Goal: Task Accomplishment & Management: Manage account settings

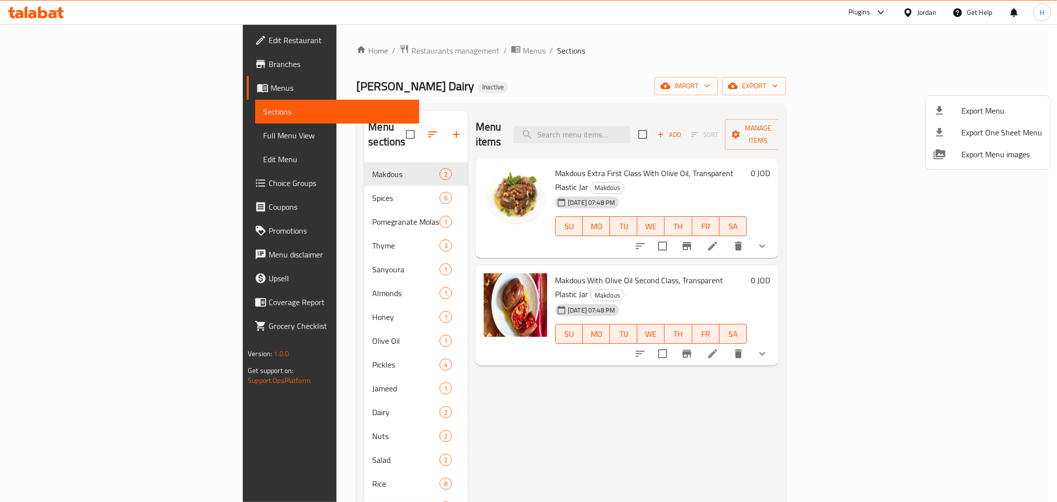
click at [22, 133] on div at bounding box center [528, 251] width 1057 height 502
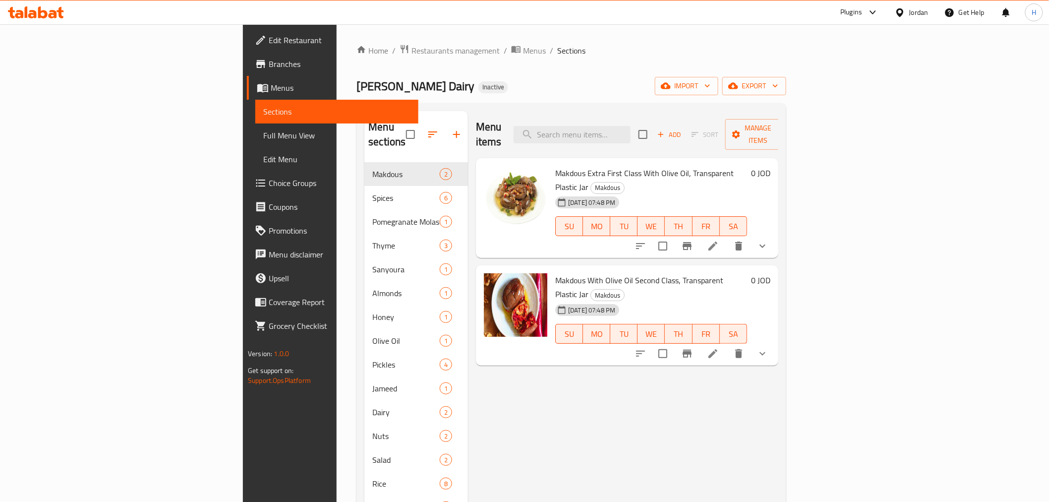
drag, startPoint x: 22, startPoint y: 133, endPoint x: 36, endPoint y: 136, distance: 13.7
click at [263, 133] on span "Full Menu View" at bounding box center [336, 135] width 147 height 12
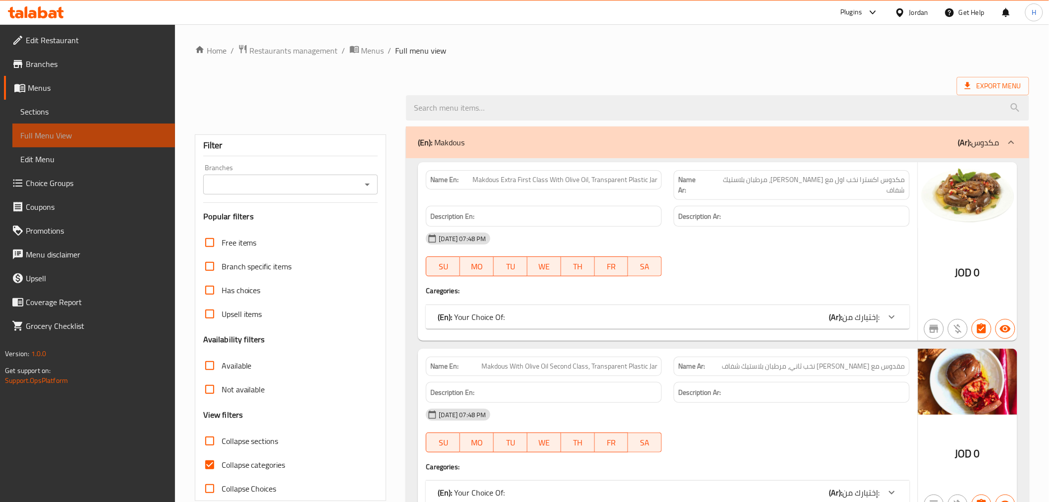
click at [36, 136] on span "Full Menu View" at bounding box center [93, 135] width 147 height 12
drag, startPoint x: 980, startPoint y: 189, endPoint x: 859, endPoint y: 373, distance: 219.7
click at [859, 382] on div "Description Ar:" at bounding box center [792, 392] width 236 height 21
click at [888, 177] on span "مكدوس اكسترا نخب اول مع زيت زيتون، مرطبان بلاستيك شفاف" at bounding box center [805, 184] width 200 height 21
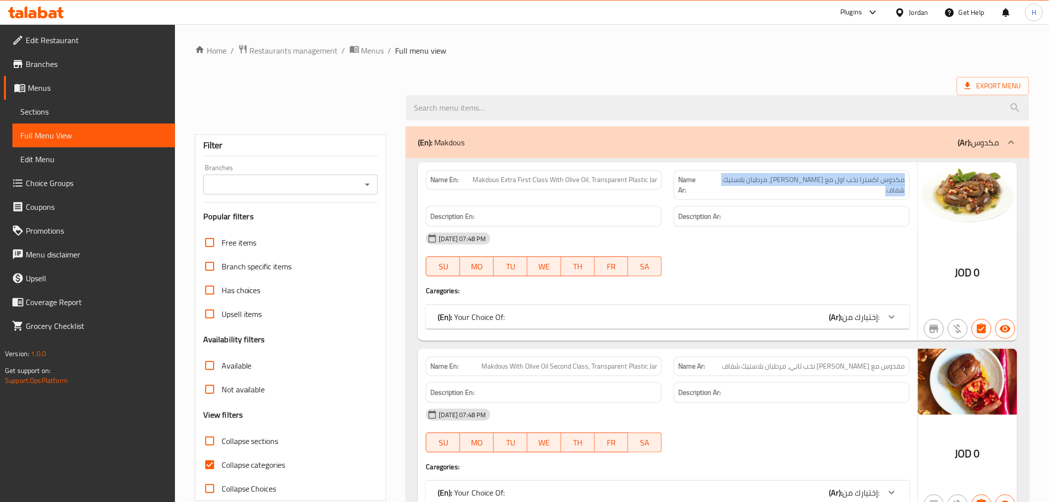
click at [888, 177] on span "مكدوس اكسترا نخب اول مع زيت زيتون، مرطبان بلاستيك شفاف" at bounding box center [805, 184] width 200 height 21
click at [787, 178] on span "مكدوس اكسترا نخب اول مع زيت زيتون، مرطبان بلاستيك شفاف" at bounding box center [805, 184] width 200 height 21
click at [807, 311] on div "(En): Your Choice Of: (Ar): إختيارك من:" at bounding box center [659, 317] width 442 height 12
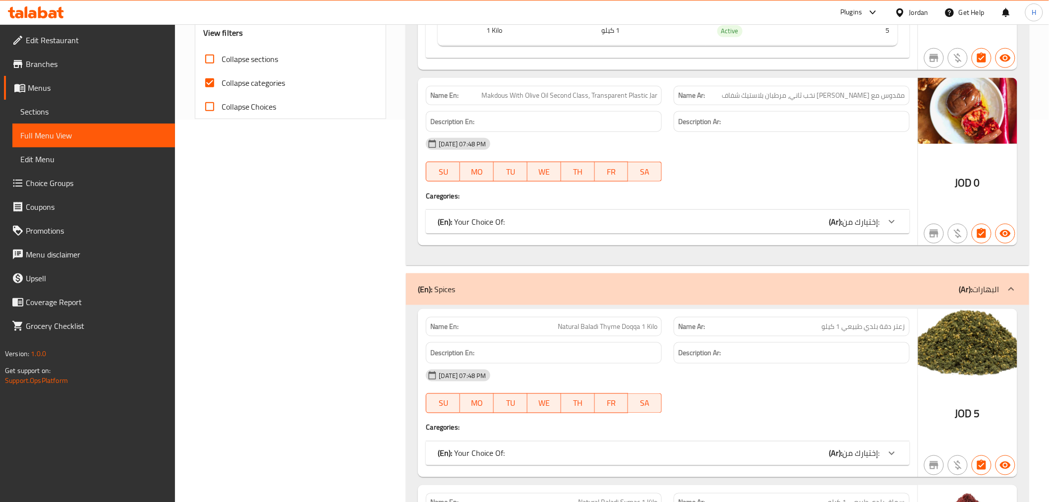
scroll to position [385, 0]
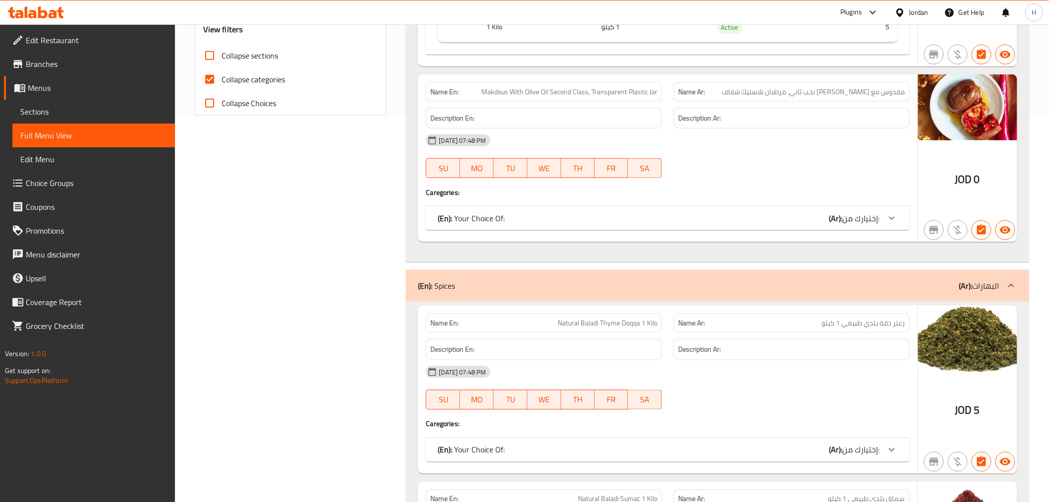
click at [884, 87] on span "مقدوس مع [PERSON_NAME] نخب ثاني، مرطبان بلاستيك شفاف" at bounding box center [813, 92] width 183 height 10
copy span "مقدوس مع [PERSON_NAME] نخب ثاني، مرطبان بلاستيك شفاف"
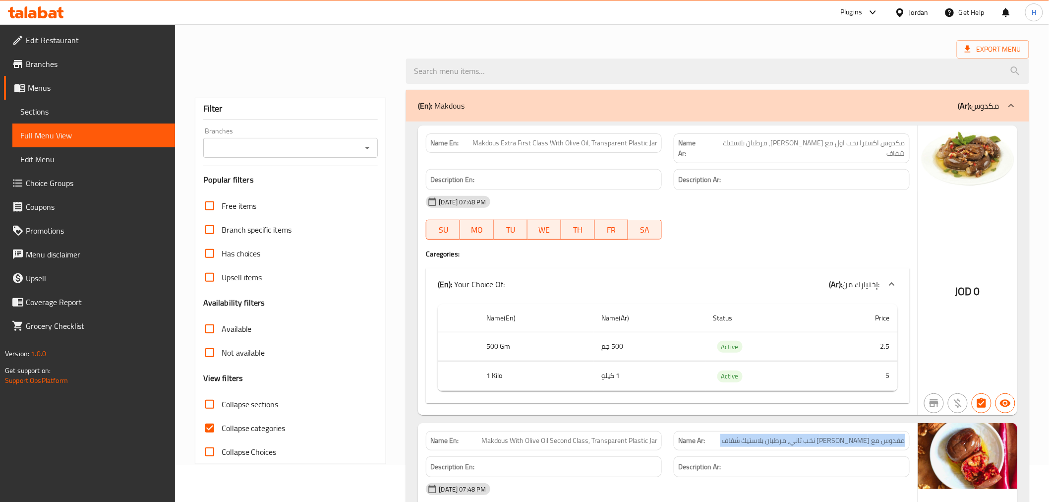
scroll to position [110, 0]
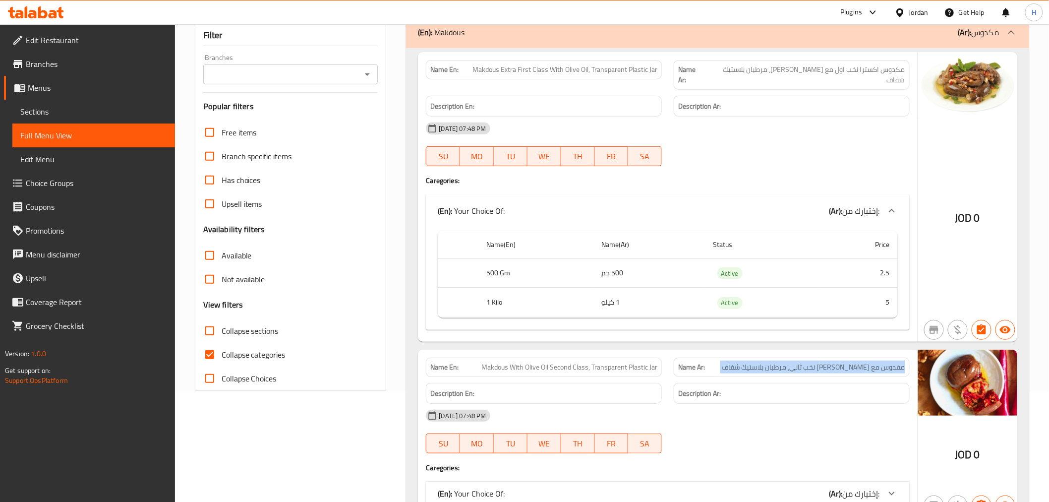
copy span "مقدوس مع [PERSON_NAME] نخب ثاني، مرطبان بلاستيك شفاف"
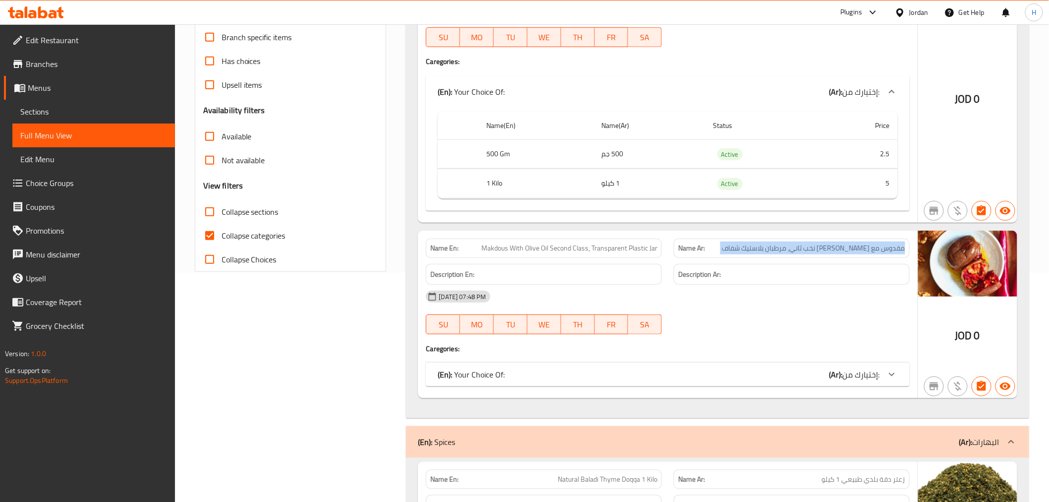
scroll to position [275, 0]
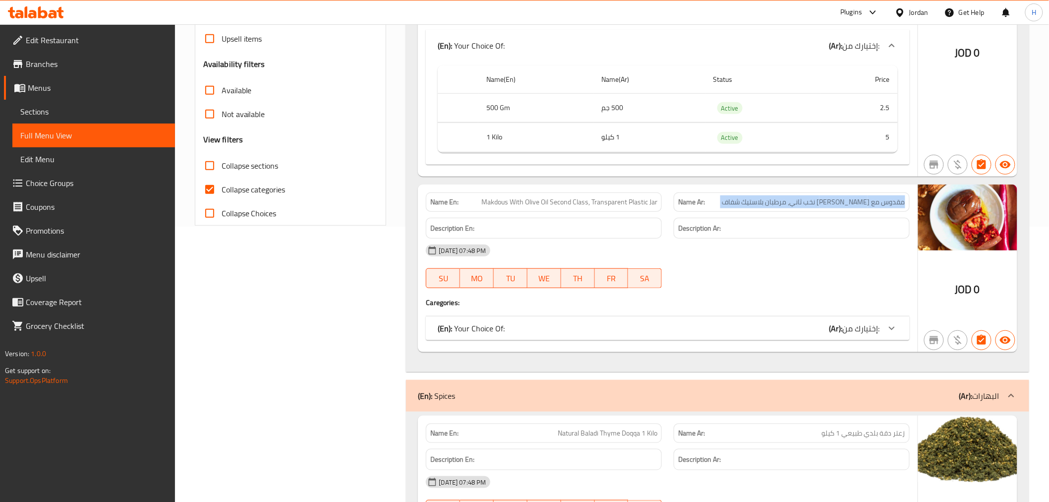
click at [709, 322] on div "(En): Your Choice Of: (Ar): إختيارك من:" at bounding box center [659, 328] width 442 height 12
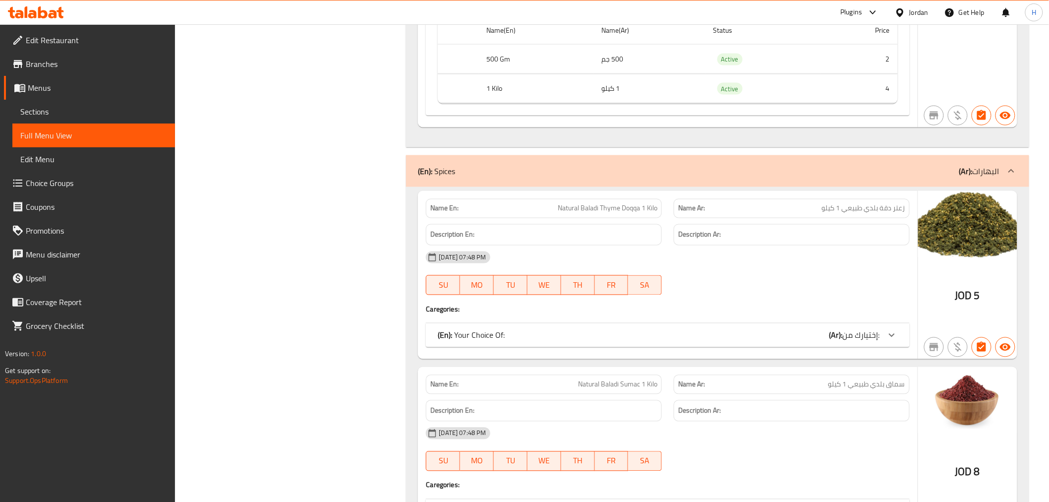
scroll to position [716, 0]
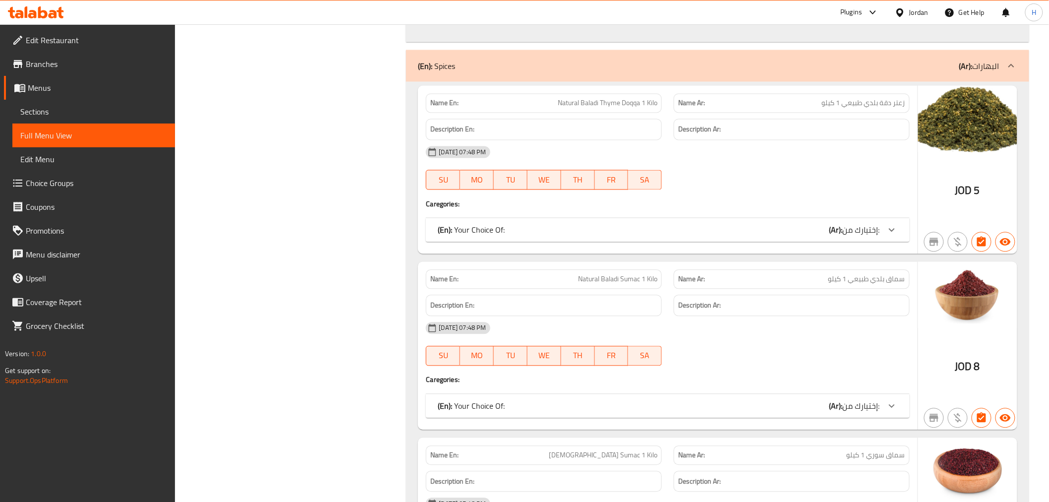
click at [992, 60] on p "(Ar): البهارات" at bounding box center [979, 66] width 40 height 12
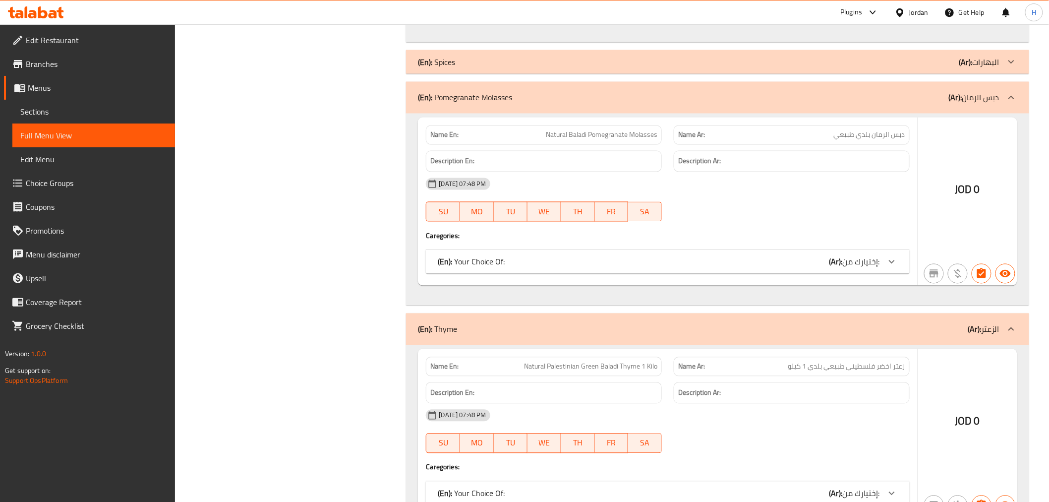
drag, startPoint x: 992, startPoint y: 57, endPoint x: 559, endPoint y: 6, distance: 436.2
click at [969, 58] on p "(Ar): البهارات" at bounding box center [979, 62] width 40 height 12
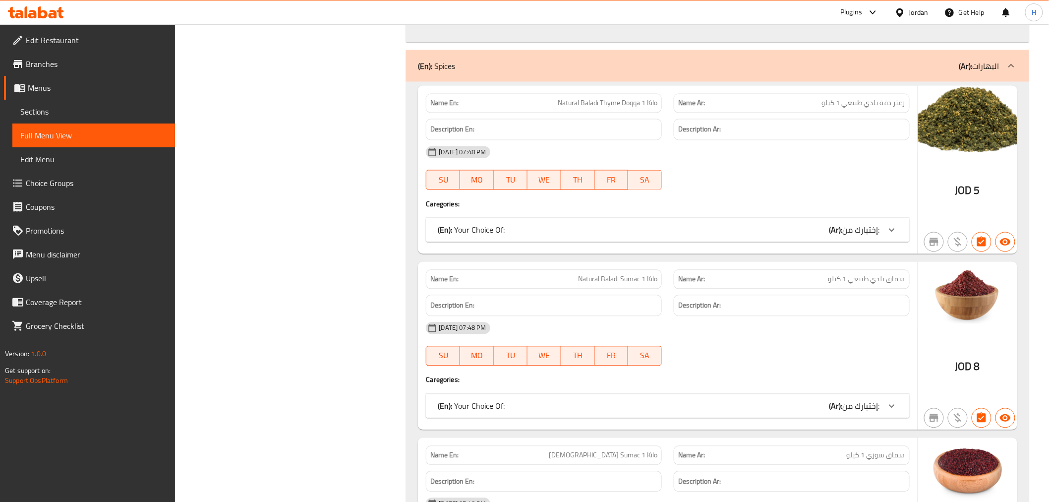
click at [786, 226] on div "(En): Your Choice Of: (Ar): إختيارك من:" at bounding box center [659, 230] width 442 height 12
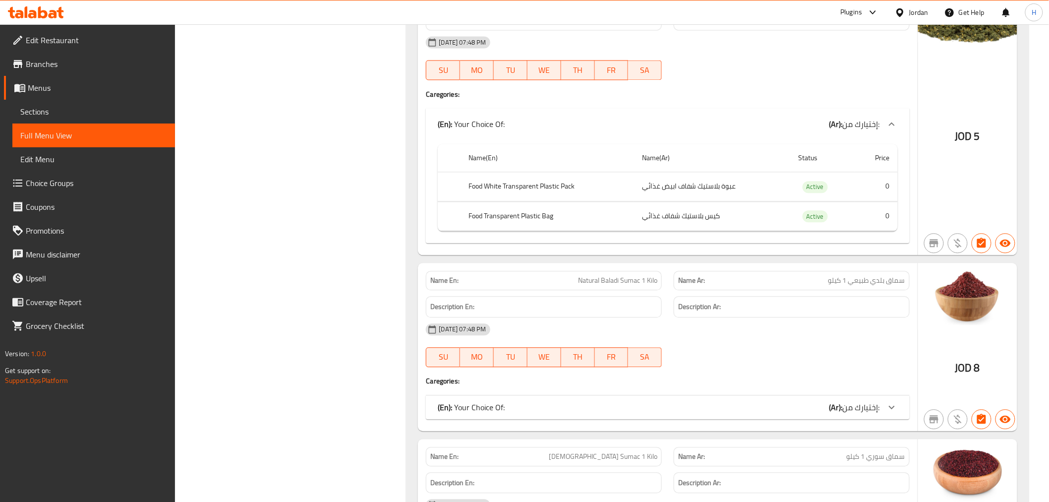
scroll to position [881, 0]
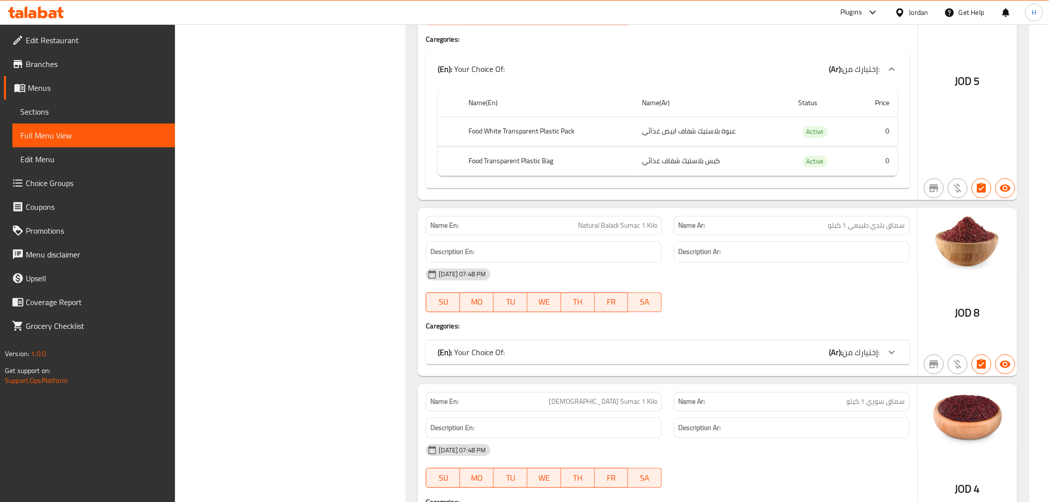
click at [628, 220] on span "Natural Baladi Sumac 1 Kilo" at bounding box center [617, 225] width 79 height 10
drag, startPoint x: 628, startPoint y: 214, endPoint x: 594, endPoint y: 216, distance: 34.2
click at [590, 220] on span "Natural Baladi Sumac 1 Kilo" at bounding box center [617, 225] width 79 height 10
click at [722, 346] on div "(En): Your Choice Of: (Ar): إختيارك من:" at bounding box center [659, 352] width 442 height 12
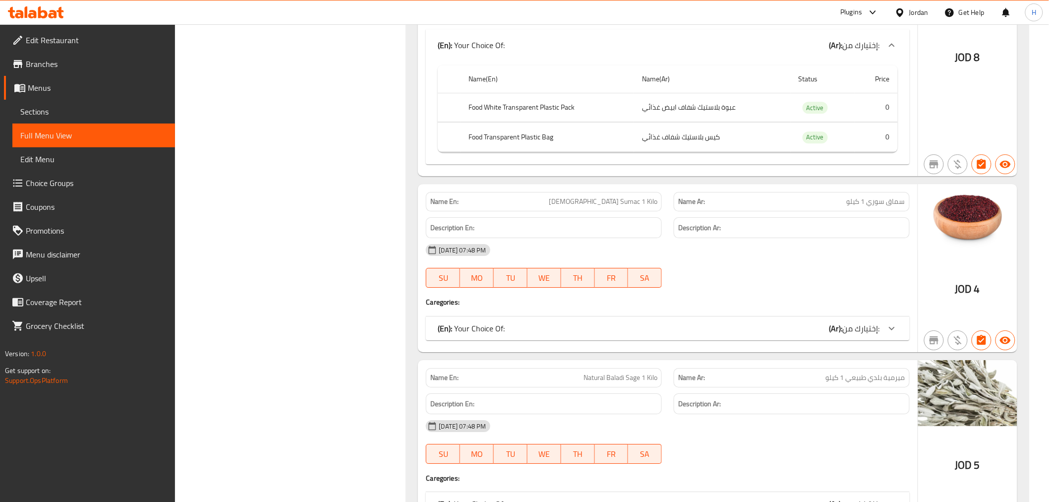
scroll to position [1211, 0]
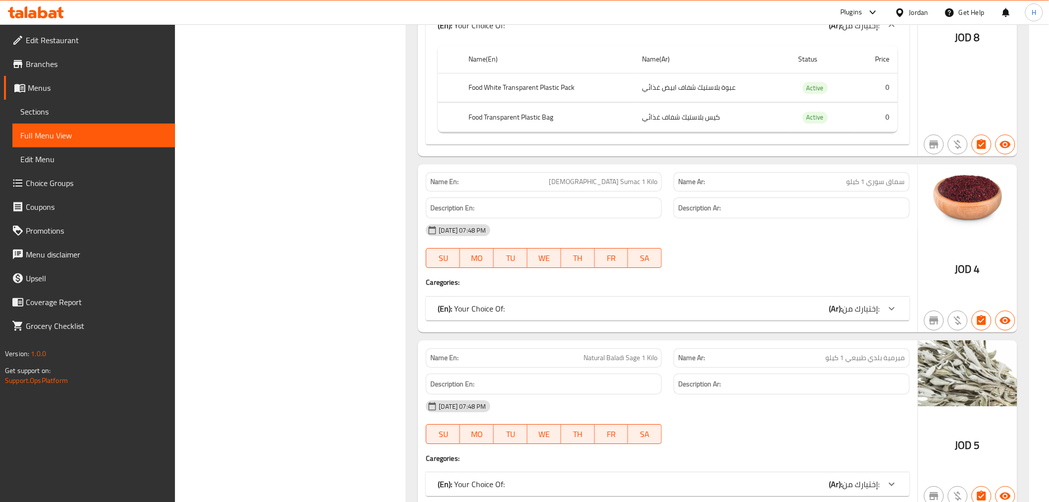
click at [777, 302] on div "(En): Your Choice Of: (Ar): إختيارك من:" at bounding box center [659, 308] width 442 height 12
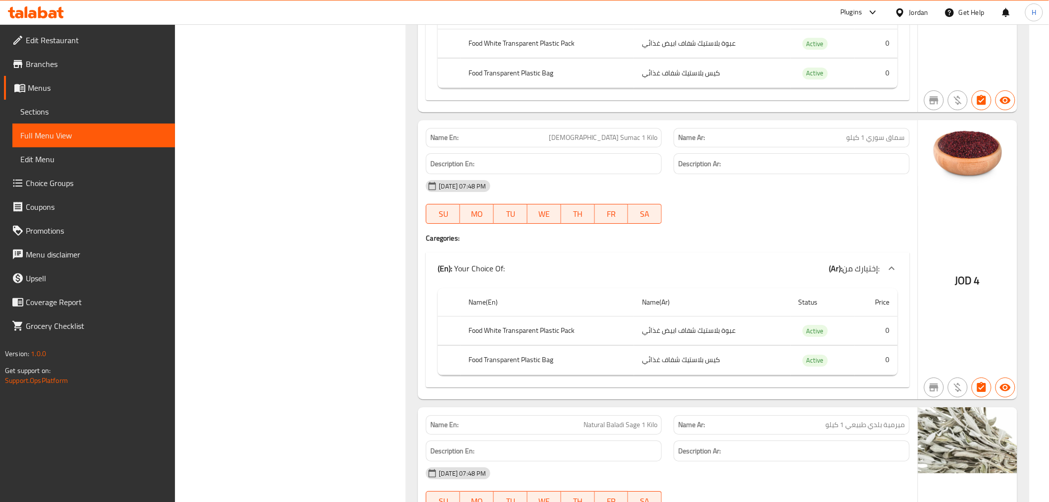
scroll to position [1266, 0]
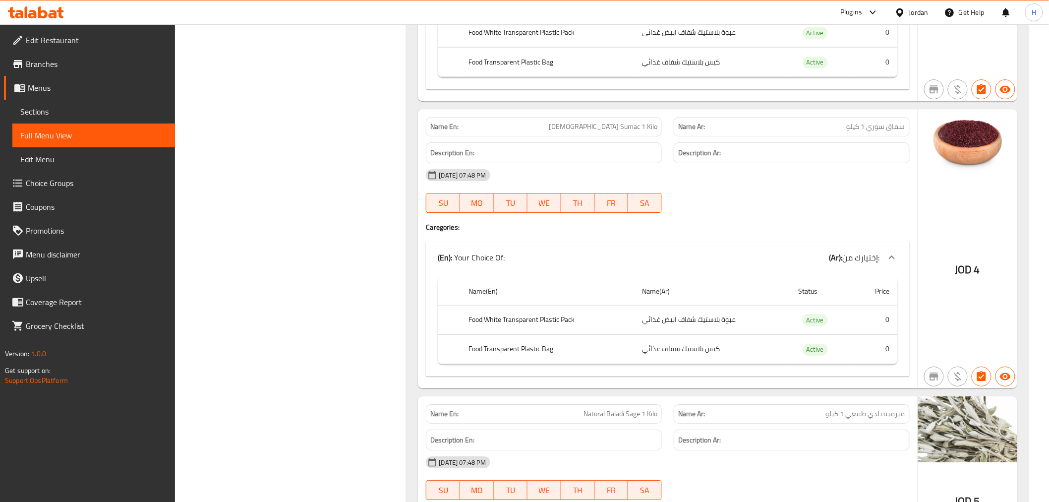
click at [633, 121] on span "[DEMOGRAPHIC_DATA] Sumac 1 Kilo" at bounding box center [603, 126] width 109 height 10
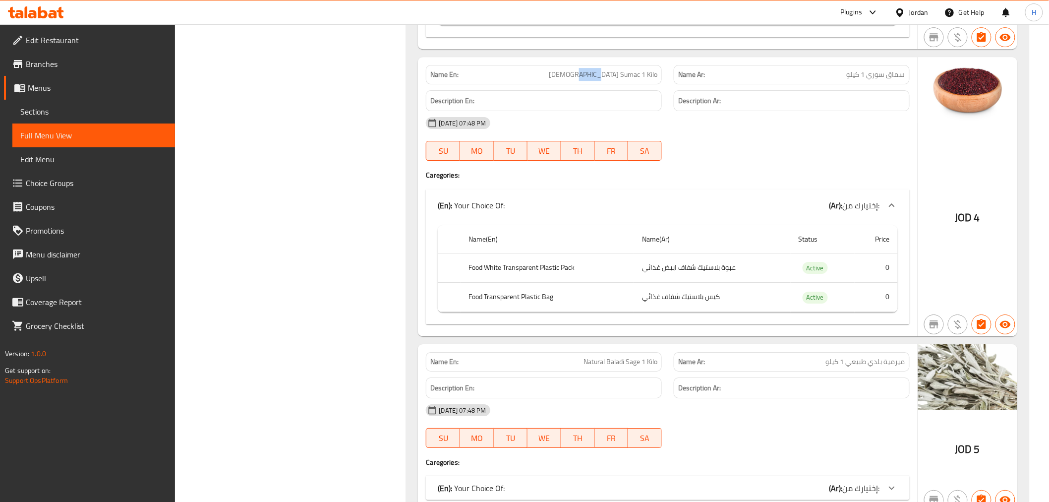
scroll to position [1431, 0]
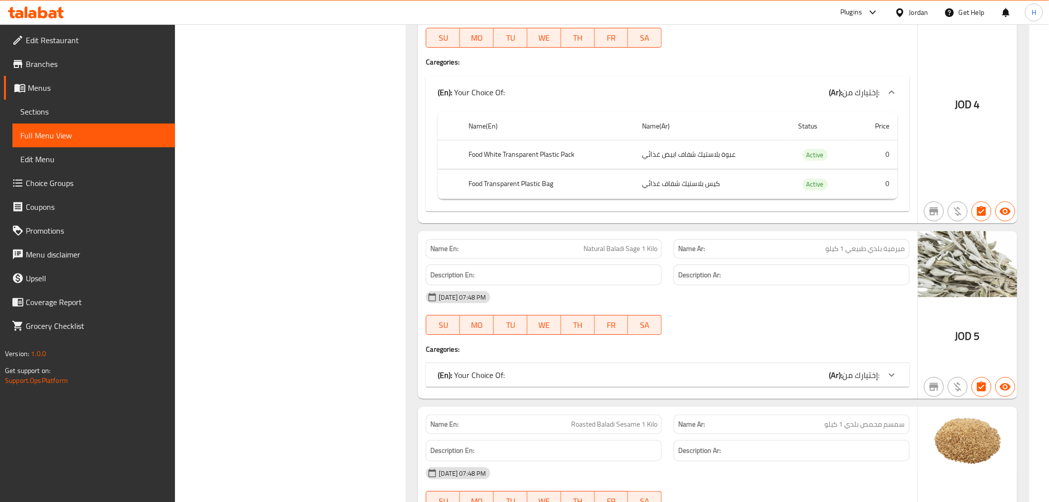
click at [587, 243] on span "Natural Baladi Sage 1 Kilo" at bounding box center [620, 248] width 74 height 10
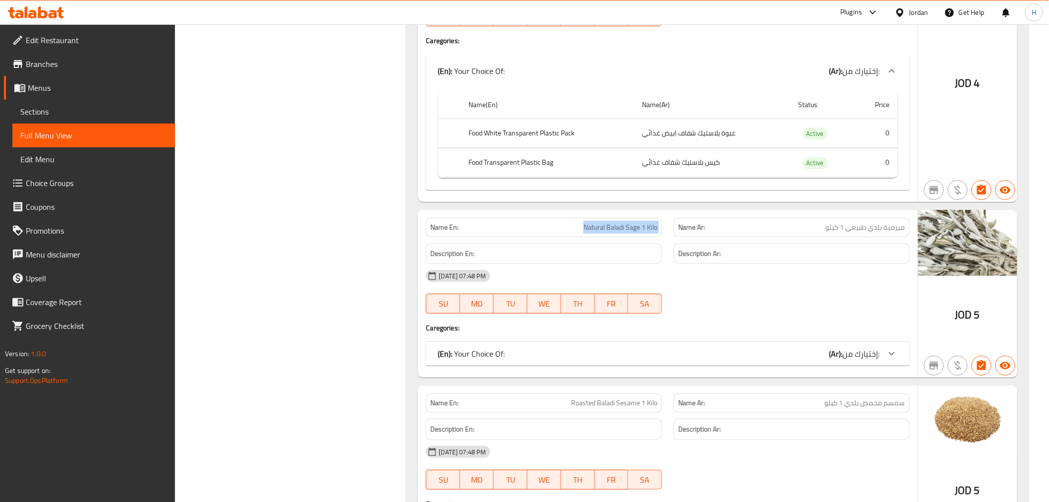
scroll to position [1487, 0]
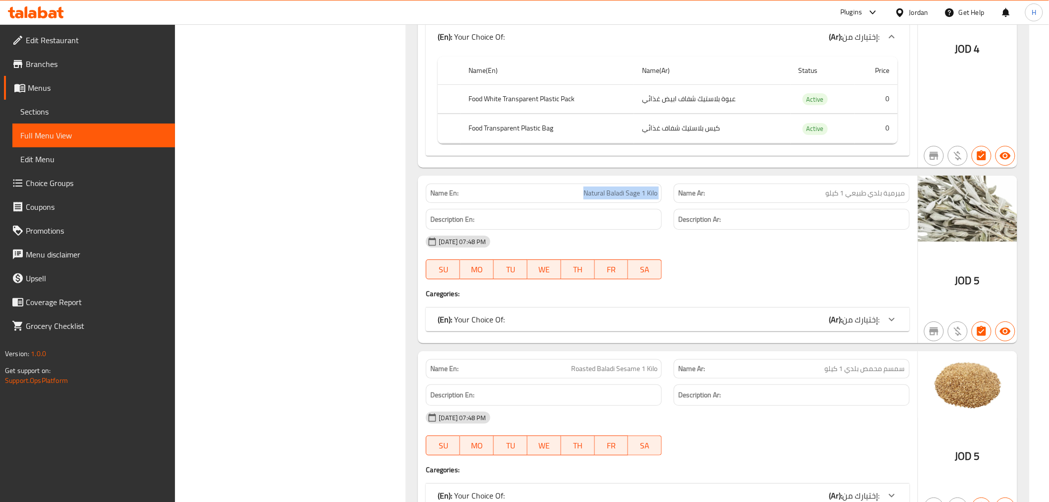
click at [791, 313] on div "(En): Your Choice Of: (Ar): إختيارك من:" at bounding box center [659, 319] width 442 height 12
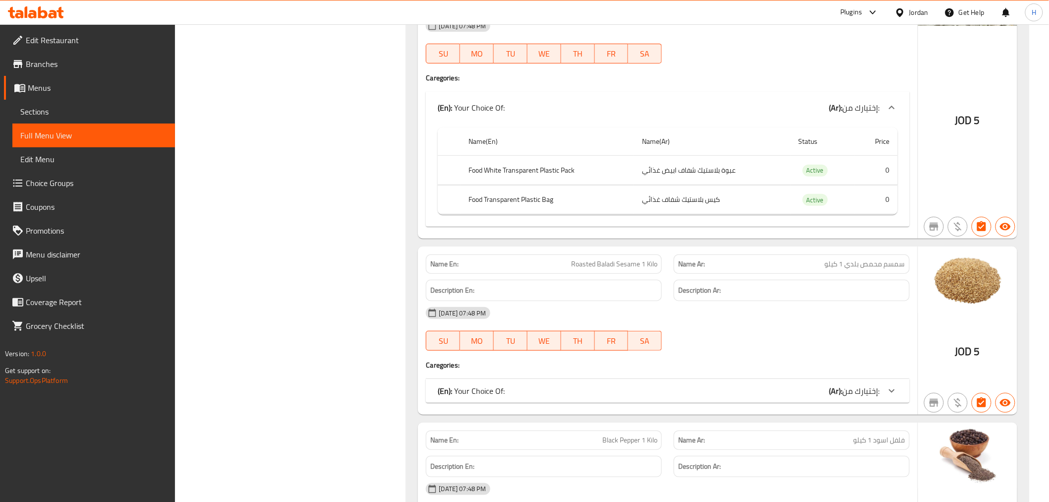
scroll to position [1707, 0]
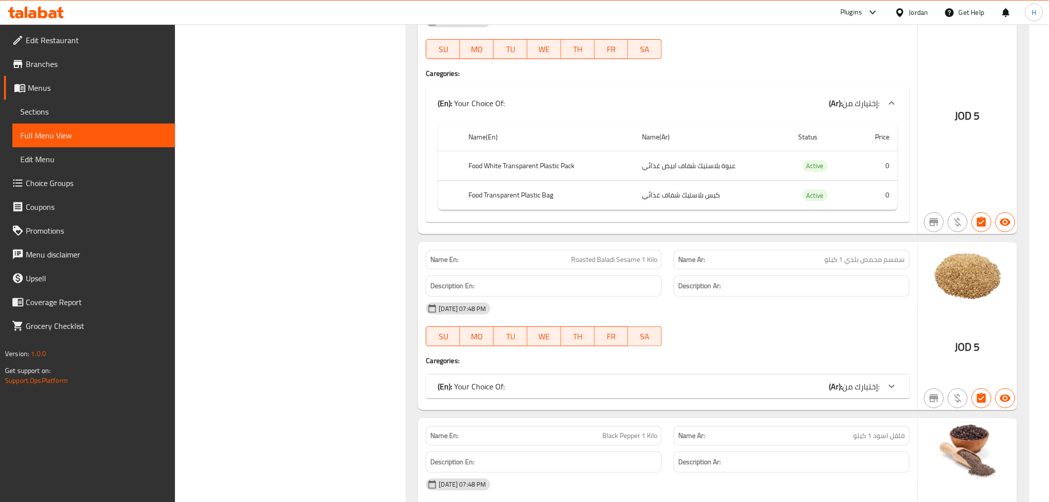
click at [665, 380] on div "(En): Your Choice Of: (Ar): إختيارك من:" at bounding box center [659, 386] width 442 height 12
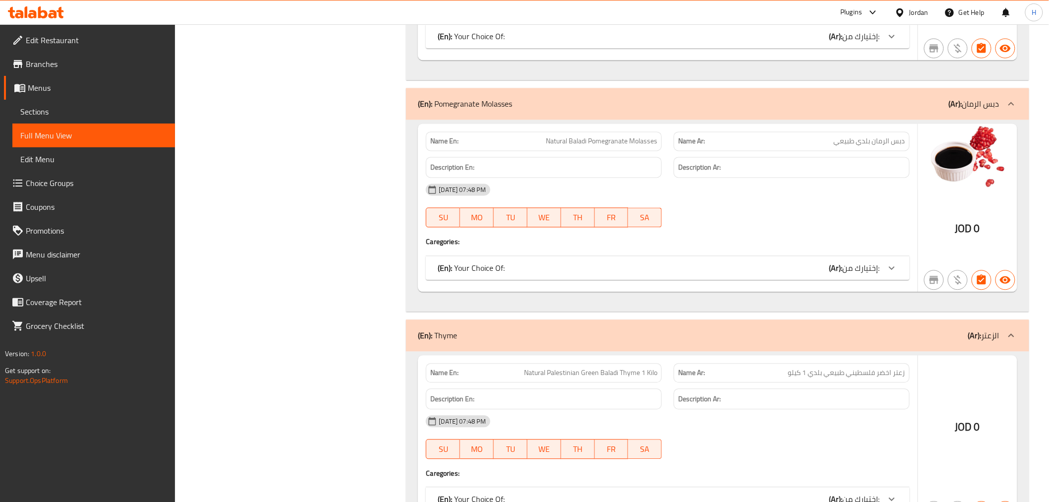
scroll to position [2368, 0]
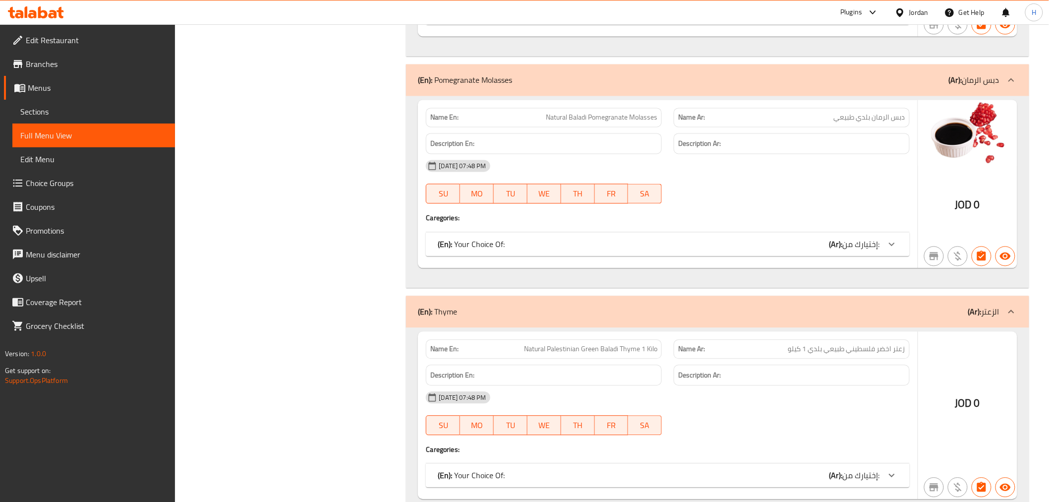
click at [685, 238] on div "(En): Your Choice Of: (Ar): إختيارك من:" at bounding box center [659, 244] width 442 height 12
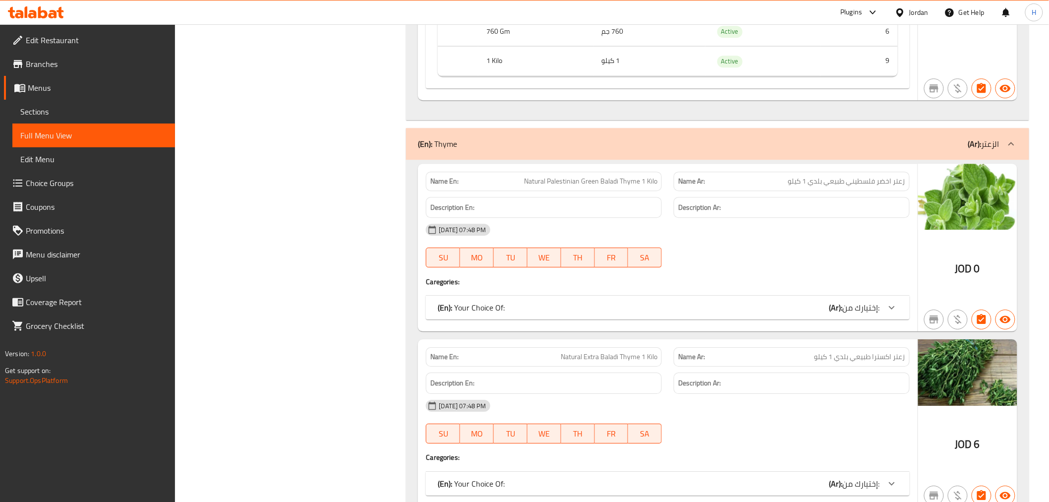
scroll to position [2808, 0]
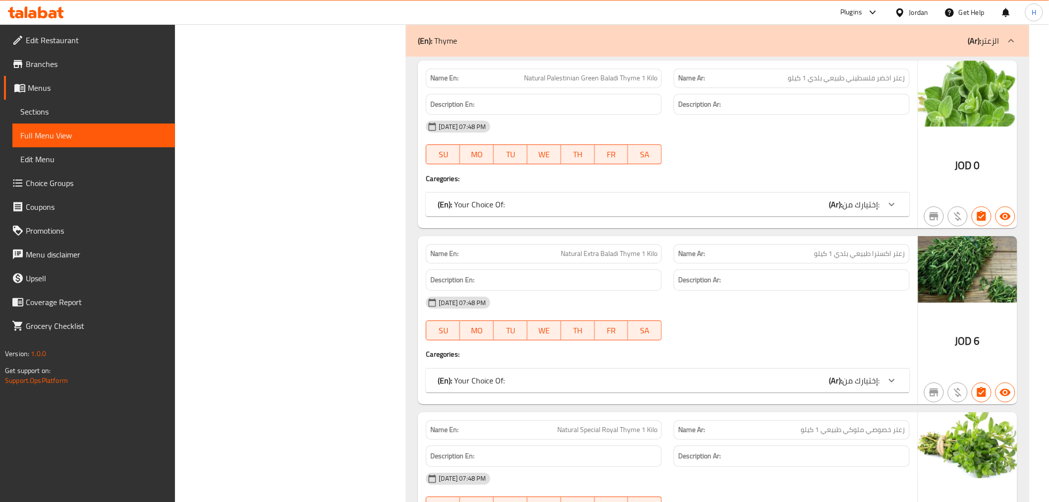
click at [741, 198] on div "(En): Your Choice Of: (Ar): إختيارك من:" at bounding box center [659, 204] width 442 height 12
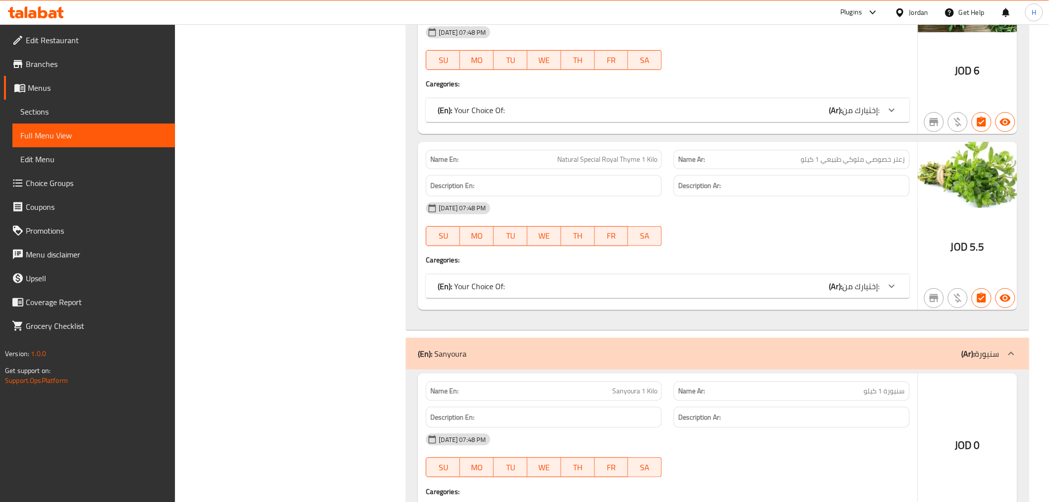
scroll to position [3194, 0]
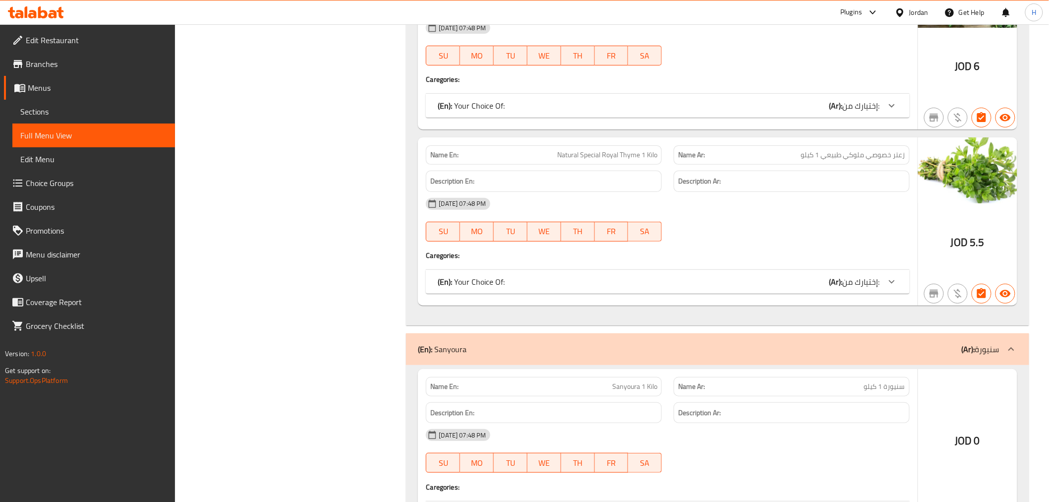
click at [796, 286] on div "Name En: Natural Special Royal Thyme 1 Kilo Name Ar: زعتر خصوصي ملوكي طبيعي 1 ك…" at bounding box center [667, 221] width 499 height 168
click at [799, 279] on div "(En): Your Choice Of: (Ar): إختيارك من:" at bounding box center [667, 282] width 483 height 24
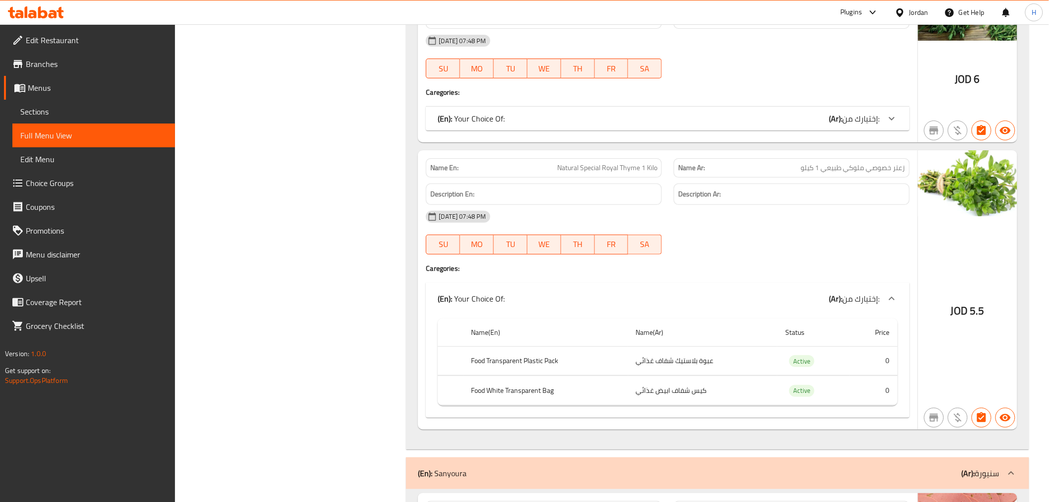
scroll to position [2974, 0]
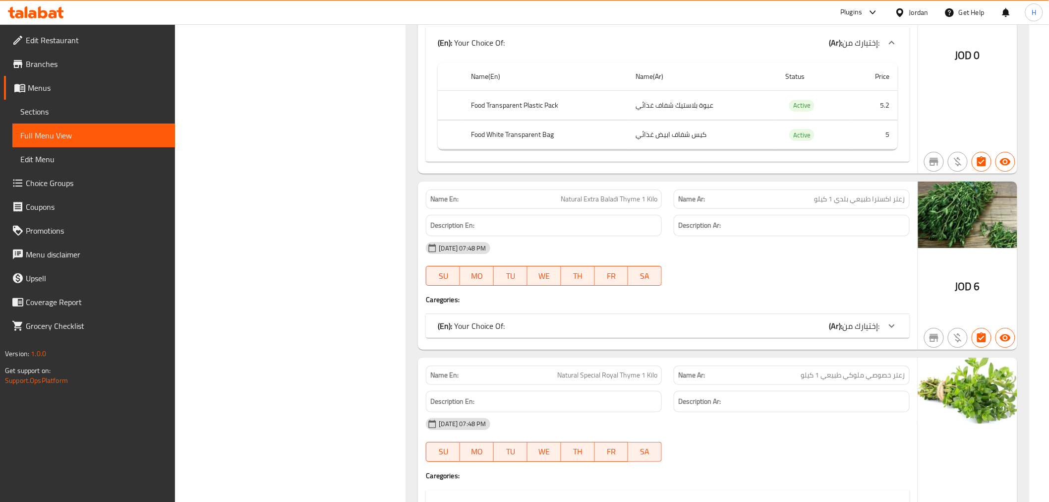
click at [782, 324] on div "(En): Your Choice Of: (Ar): إختيارك من:" at bounding box center [667, 326] width 483 height 24
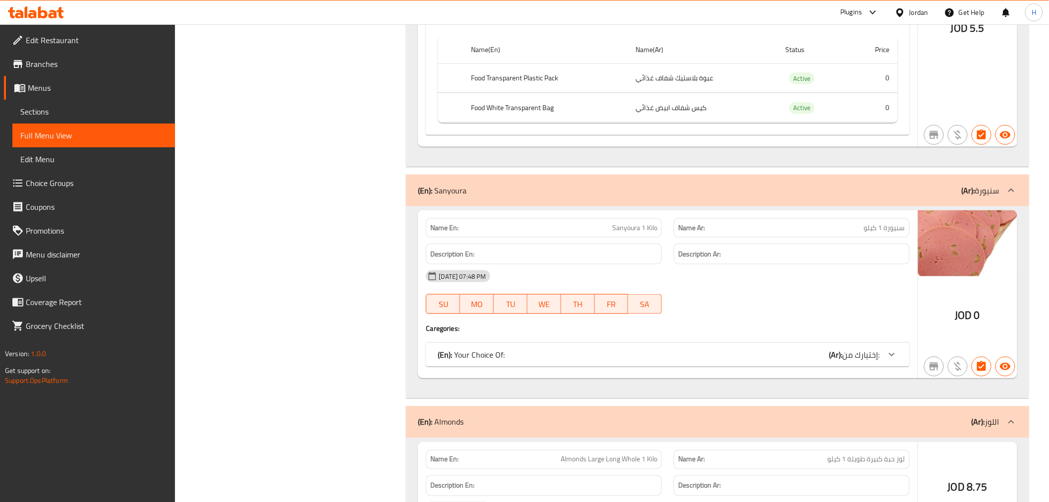
scroll to position [3579, 0]
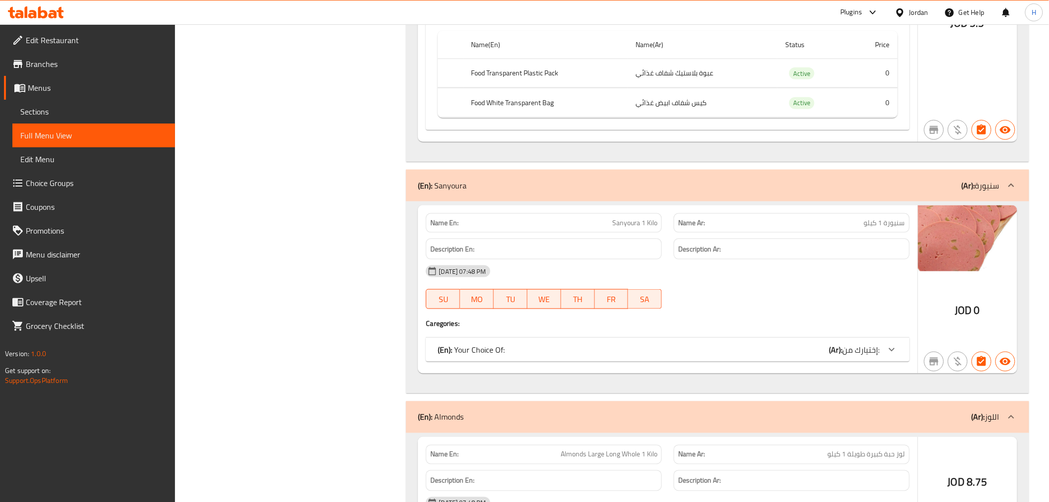
click at [616, 218] on span "Sanyoura 1 Kilo" at bounding box center [634, 223] width 45 height 10
click at [618, 218] on span "Sanyoura 1 Kilo" at bounding box center [634, 223] width 45 height 10
click at [780, 343] on div "(En): Your Choice Of: (Ar): إختيارك من:" at bounding box center [659, 349] width 442 height 12
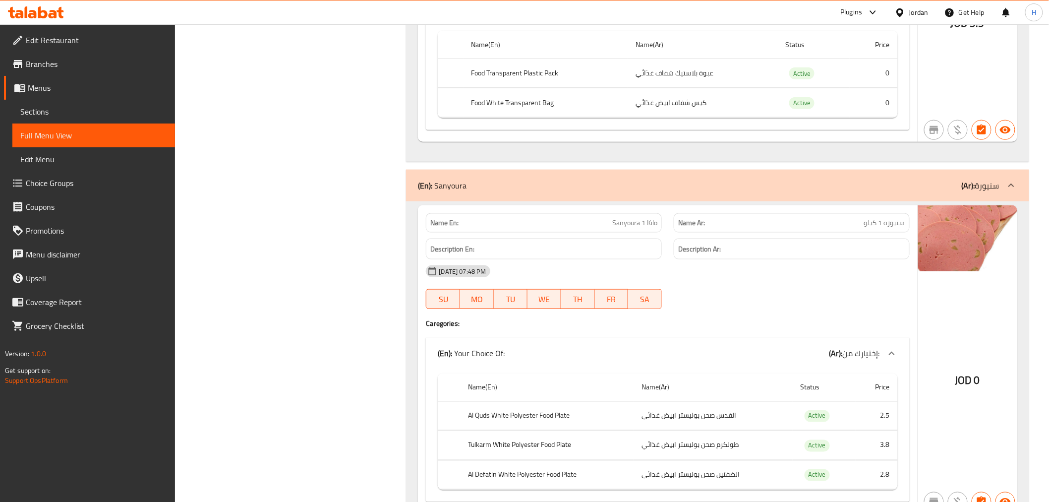
click at [717, 408] on td "القدس صحن بوليستر ابيض غذائي" at bounding box center [712, 415] width 159 height 29
click at [712, 438] on td "طولكرم صحن بوليستر ابيض غذائي" at bounding box center [712, 445] width 159 height 29
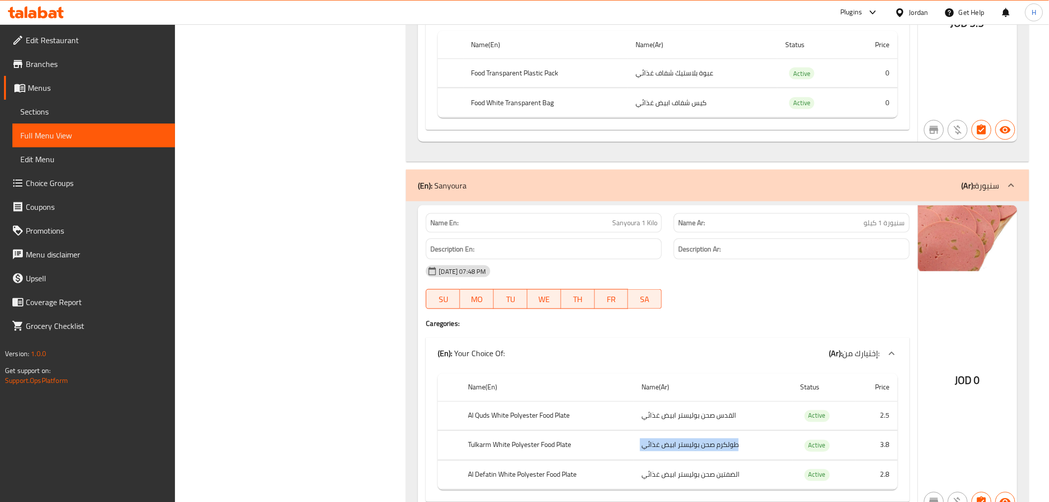
click at [712, 438] on td "طولكرم صحن بوليستر ابيض غذائي" at bounding box center [712, 445] width 159 height 29
click at [621, 220] on div "Name En: Sanyoura 1 Kilo" at bounding box center [544, 222] width 236 height 19
click at [621, 219] on div "Name En: Sanyoura 1 Kilo" at bounding box center [544, 222] width 236 height 19
copy span "Sanyoura 1 Kilo"
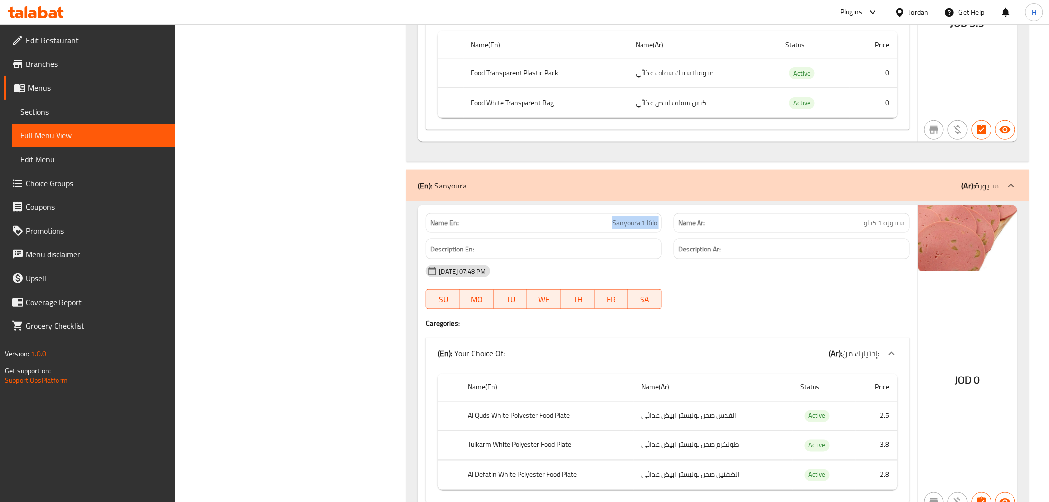
click at [624, 218] on span "Sanyoura 1 Kilo" at bounding box center [634, 223] width 45 height 10
click at [616, 218] on span "Sanyoura 1 Kilo" at bounding box center [634, 223] width 45 height 10
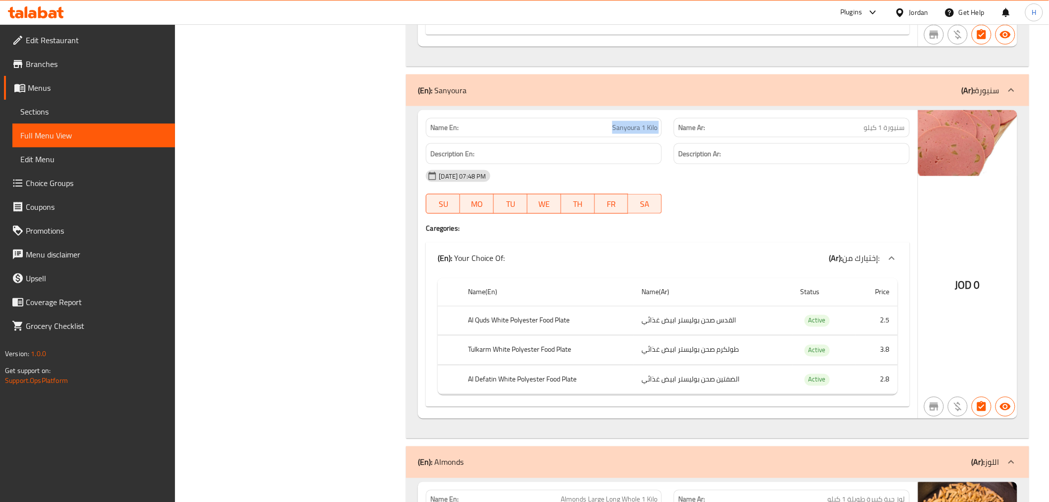
scroll to position [3689, 0]
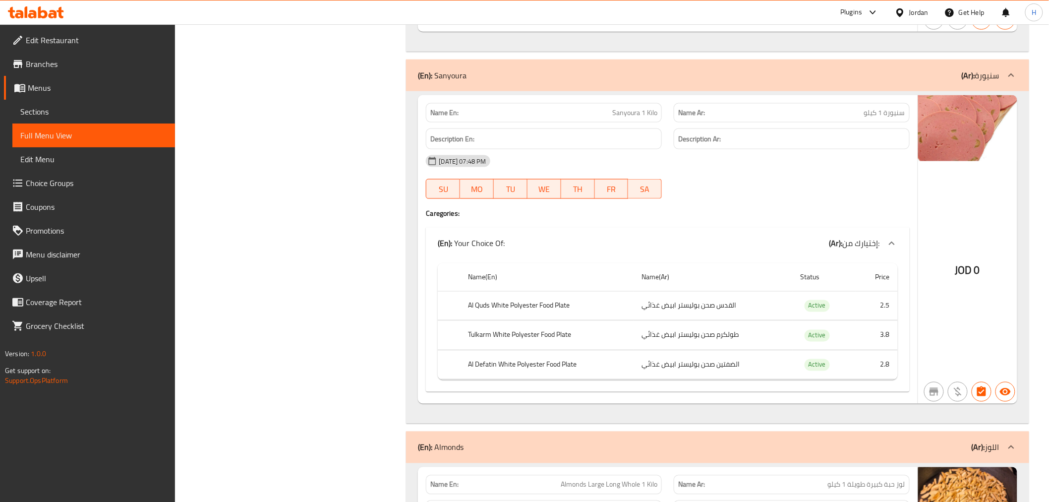
click at [488, 323] on th "Tulkarm White Polyester Food Plate" at bounding box center [546, 335] width 173 height 29
click at [482, 322] on th "Tulkarm White Polyester Food Plate" at bounding box center [546, 335] width 173 height 29
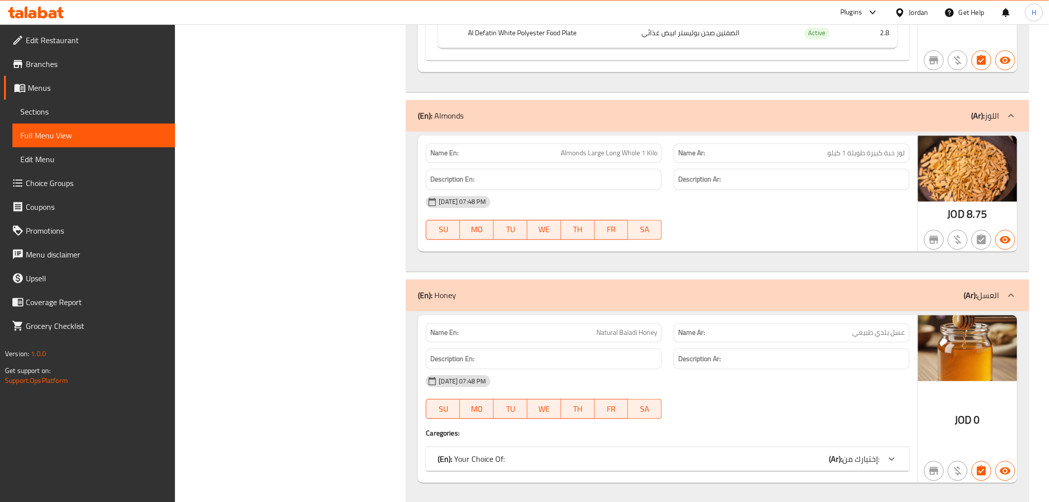
scroll to position [4075, 0]
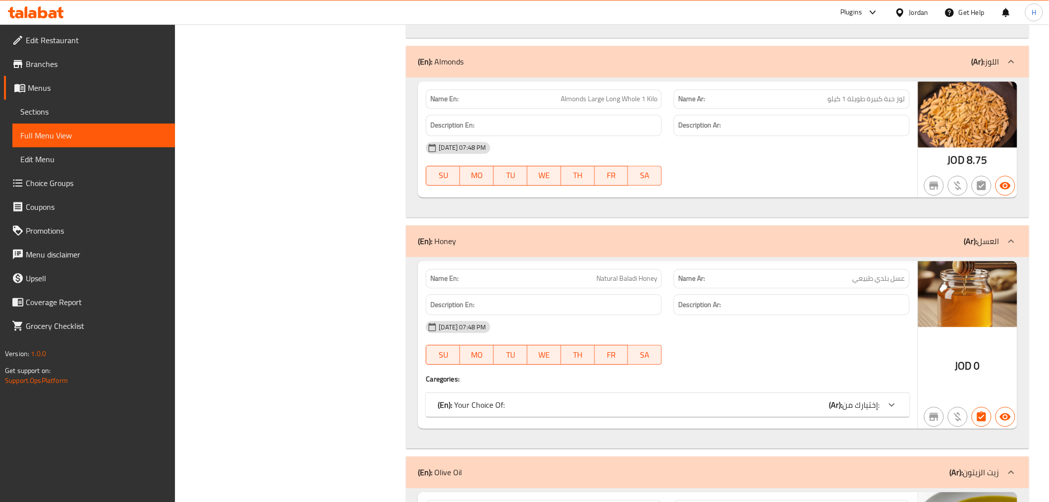
click at [663, 403] on div "(En): Your Choice Of: (Ar): إختيارك من:" at bounding box center [667, 405] width 483 height 24
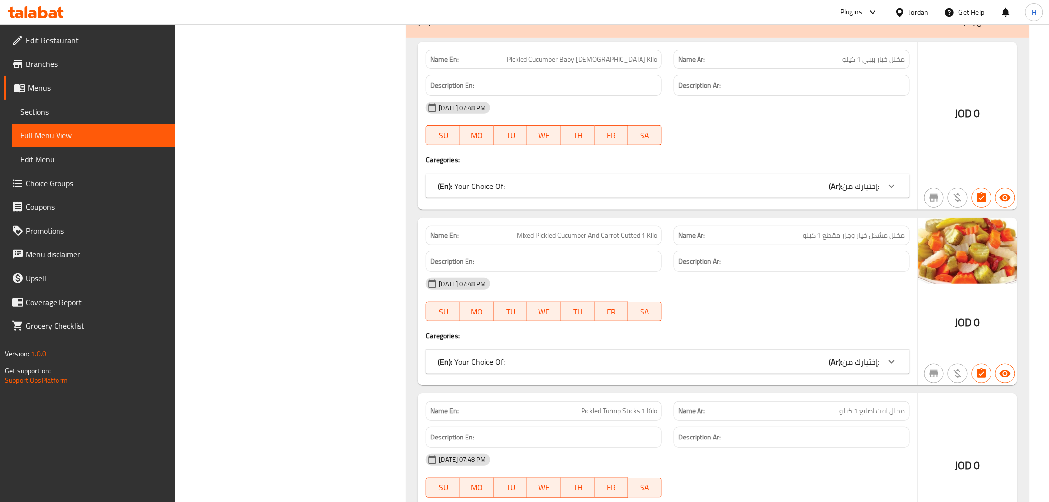
scroll to position [4791, 0]
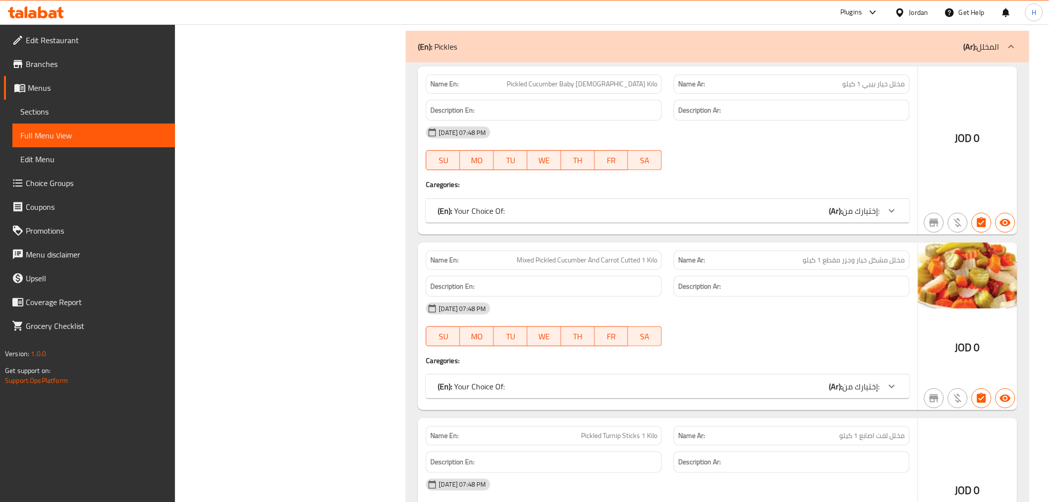
click at [792, 205] on div "(En): Your Choice Of: (Ar): إختيارك من:" at bounding box center [659, 211] width 442 height 12
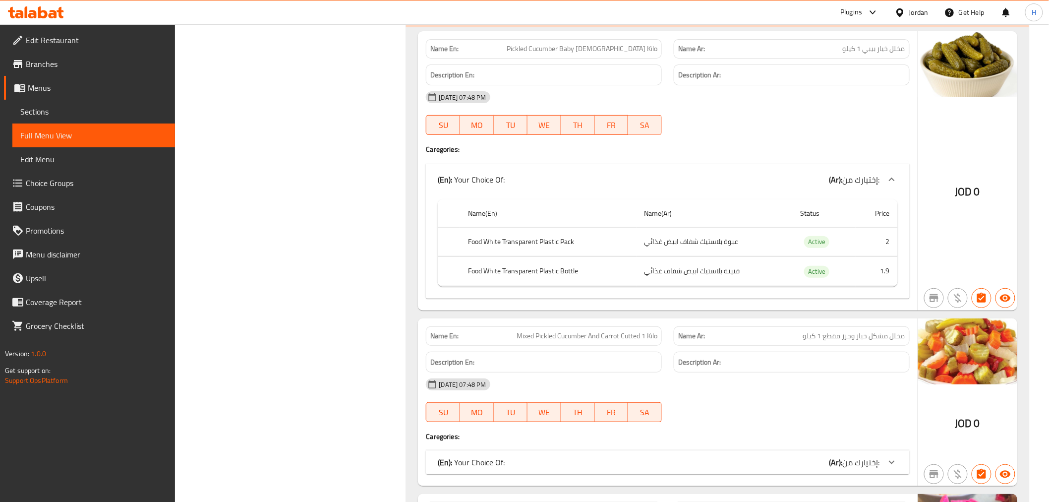
scroll to position [4846, 0]
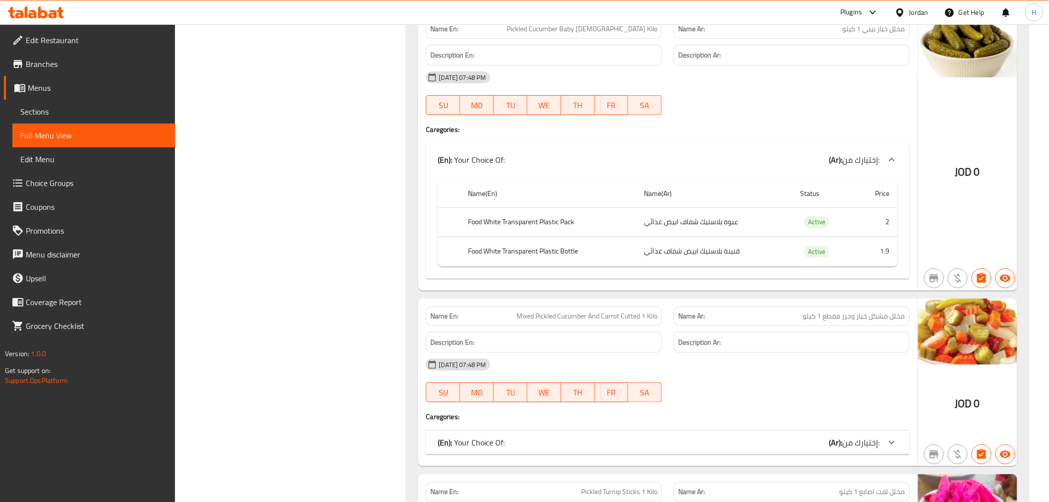
click at [711, 237] on td "قنينة بلاستيك ابيض شفاف غذائي" at bounding box center [714, 251] width 156 height 29
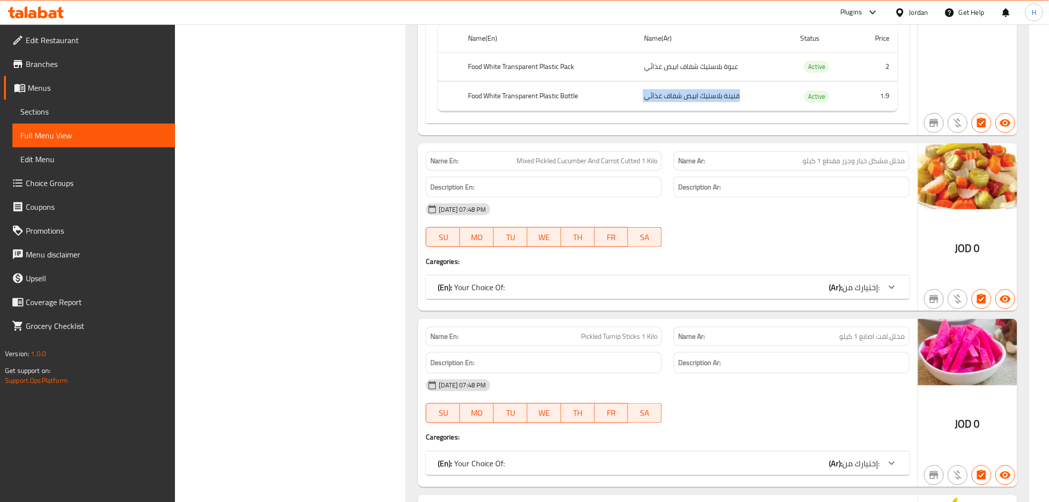
scroll to position [5011, 0]
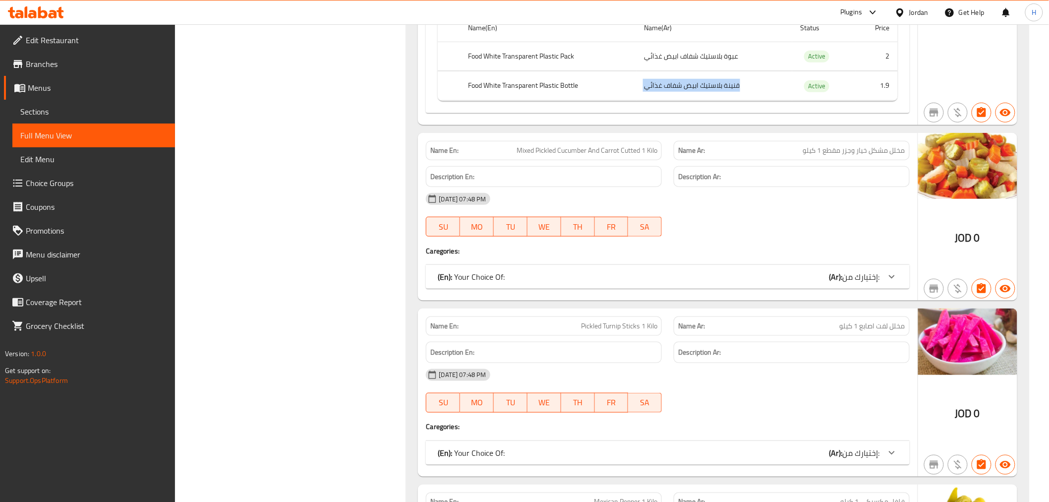
click at [740, 71] on td "قنينة بلاستيك ابيض شفاف غذائي" at bounding box center [714, 85] width 156 height 29
click at [819, 271] on div "(En): Your Choice Of: (Ar): إختيارك من:" at bounding box center [659, 277] width 442 height 12
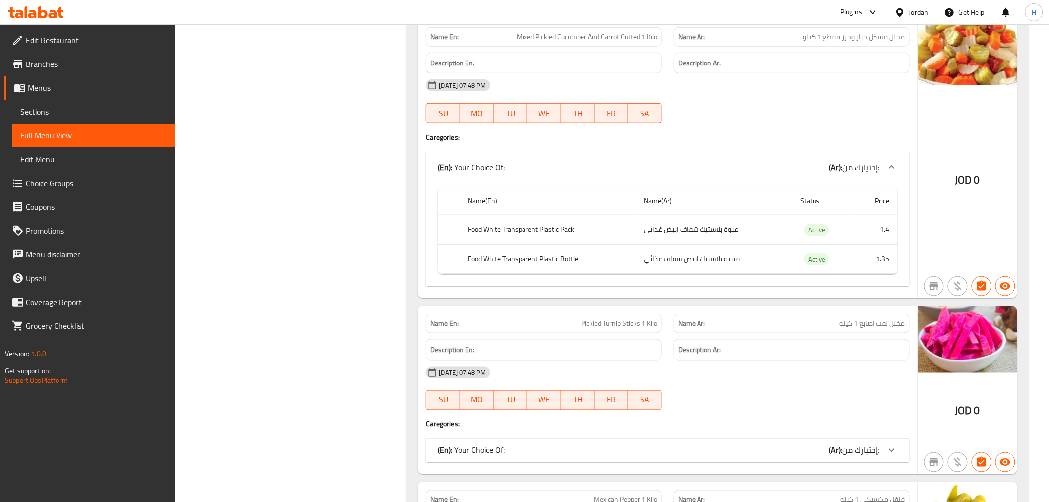
scroll to position [5231, 0]
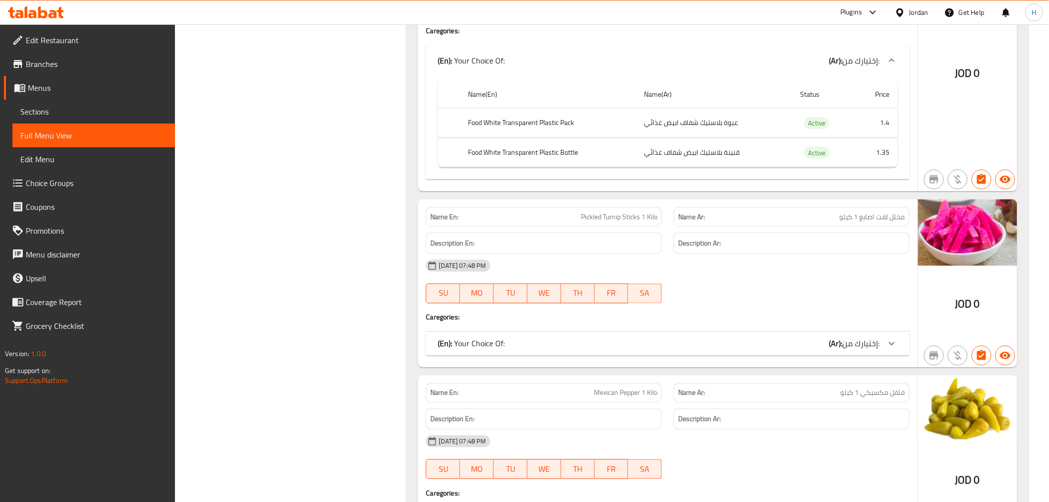
click at [845, 339] on span "إختيارك من:" at bounding box center [861, 343] width 37 height 15
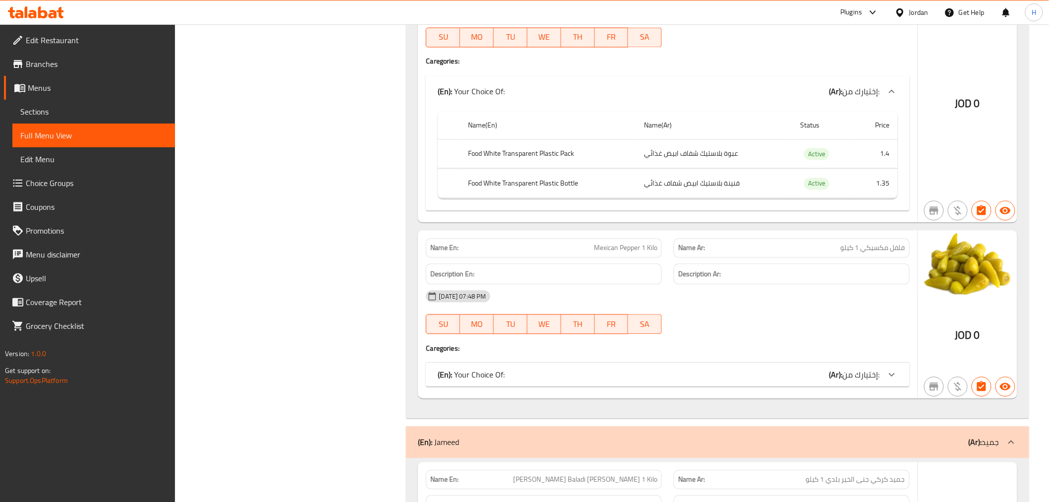
scroll to position [5507, 0]
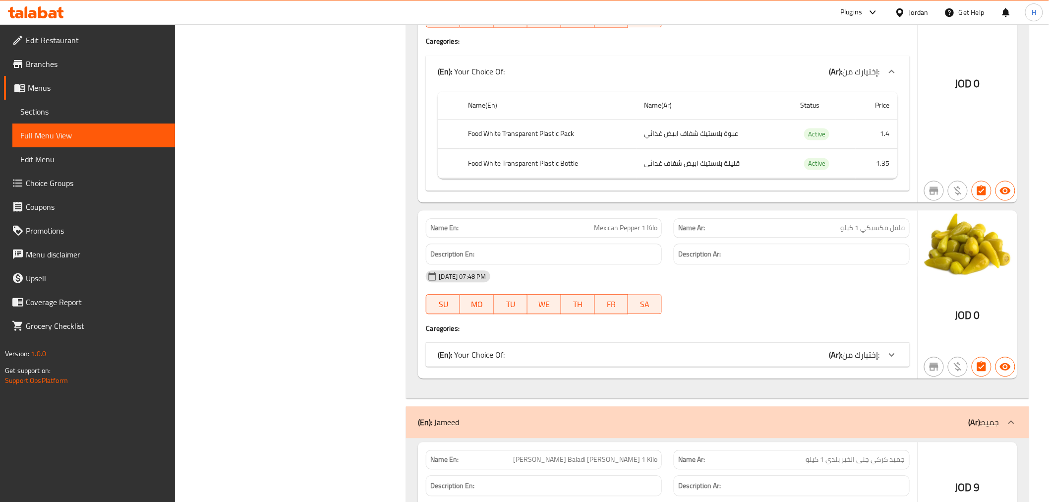
click at [717, 352] on div "(En): Your Choice Of: (Ar): إختيارك من:" at bounding box center [667, 355] width 483 height 24
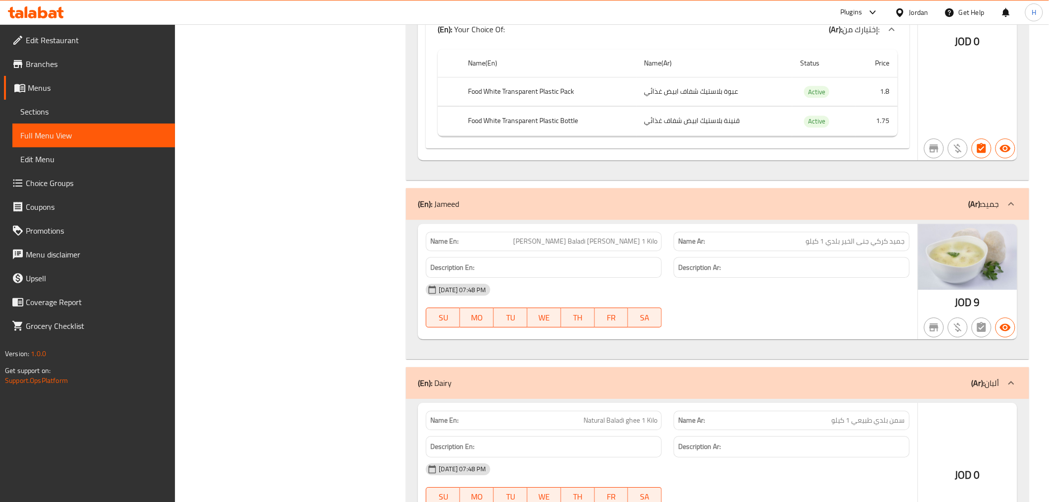
scroll to position [5837, 0]
click at [618, 235] on span "[PERSON_NAME] Baladi [PERSON_NAME] 1 Kilo" at bounding box center [585, 240] width 144 height 10
click at [616, 235] on span "[PERSON_NAME] Baladi [PERSON_NAME] 1 Kilo" at bounding box center [585, 240] width 144 height 10
drag, startPoint x: 616, startPoint y: 229, endPoint x: 625, endPoint y: 229, distance: 9.9
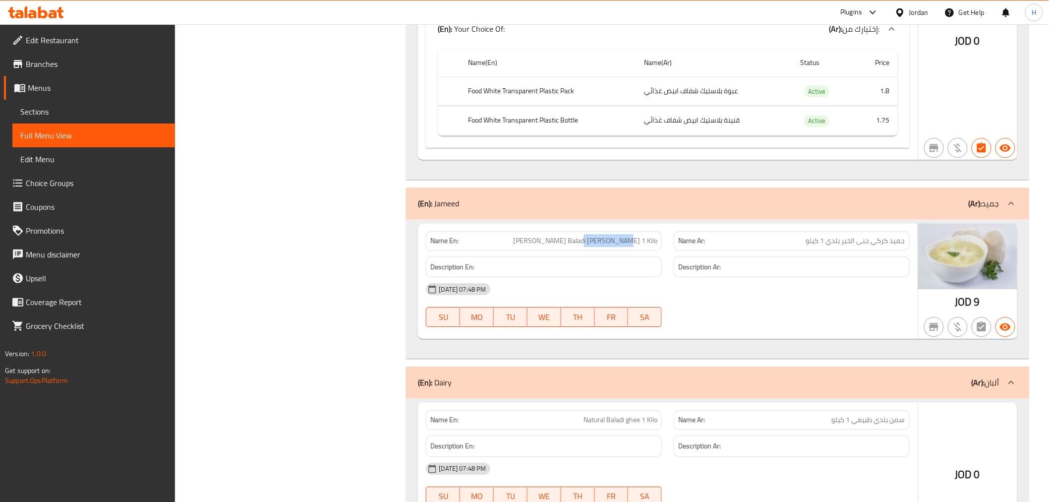
click at [625, 235] on span "[PERSON_NAME] Baladi [PERSON_NAME] 1 Kilo" at bounding box center [585, 240] width 144 height 10
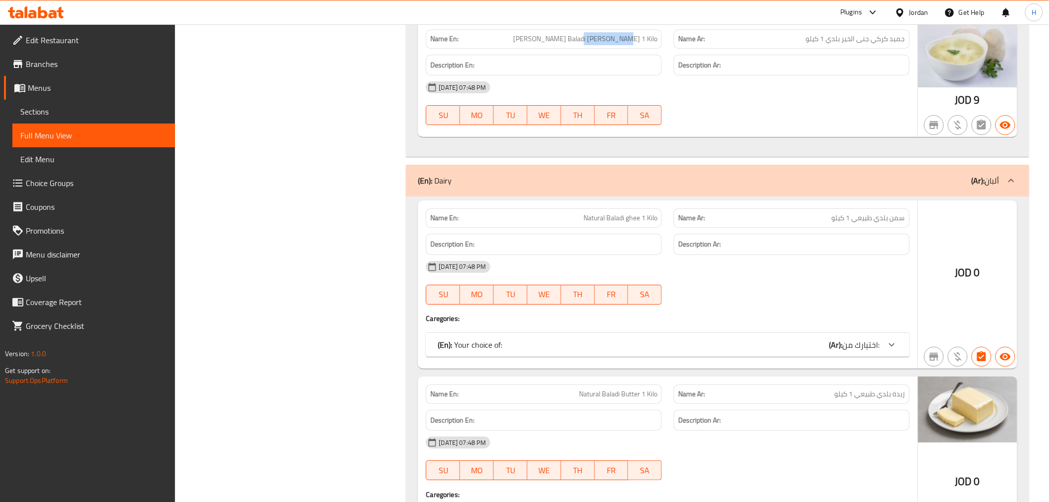
scroll to position [6058, 0]
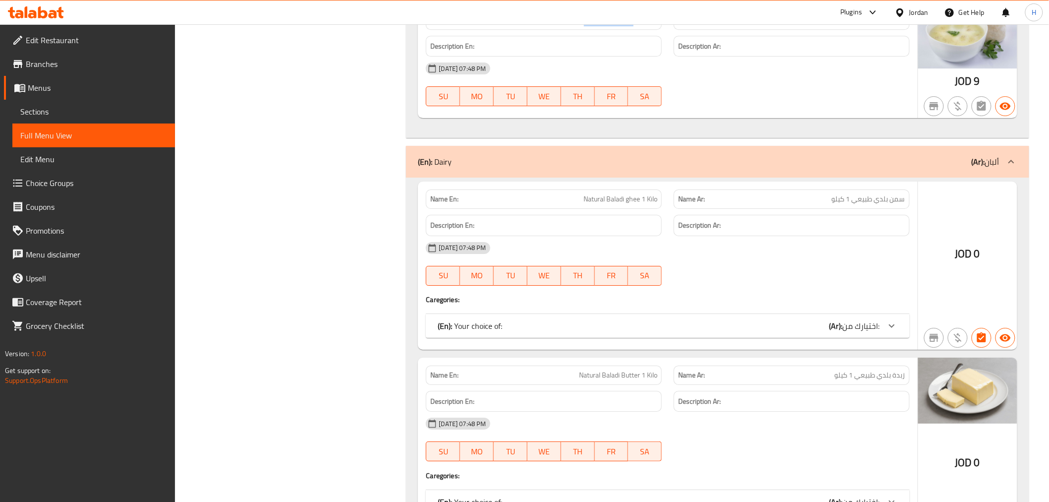
click at [845, 318] on span "اختيارك من:" at bounding box center [861, 325] width 37 height 15
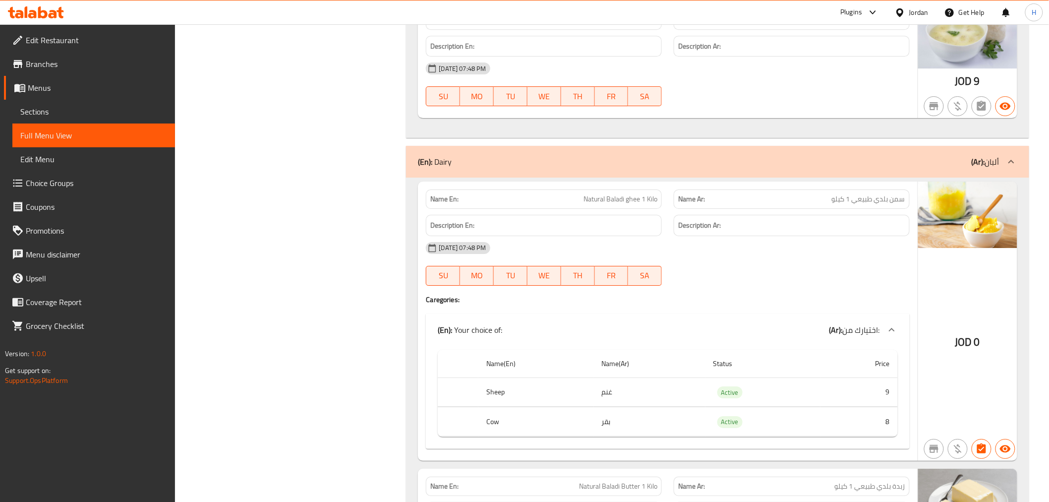
click at [603, 379] on td "غنم" at bounding box center [650, 391] width 112 height 29
click at [603, 380] on td "غنم" at bounding box center [650, 391] width 112 height 29
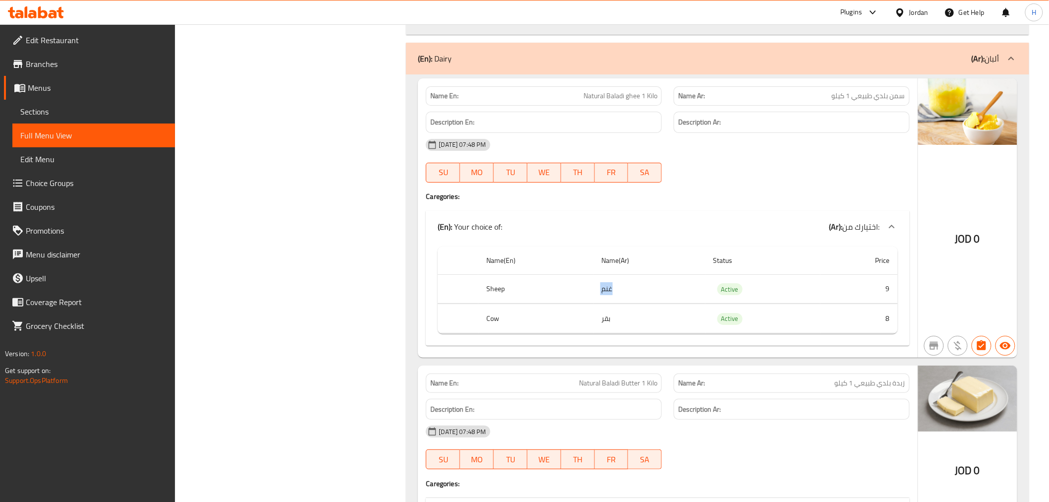
scroll to position [6278, 0]
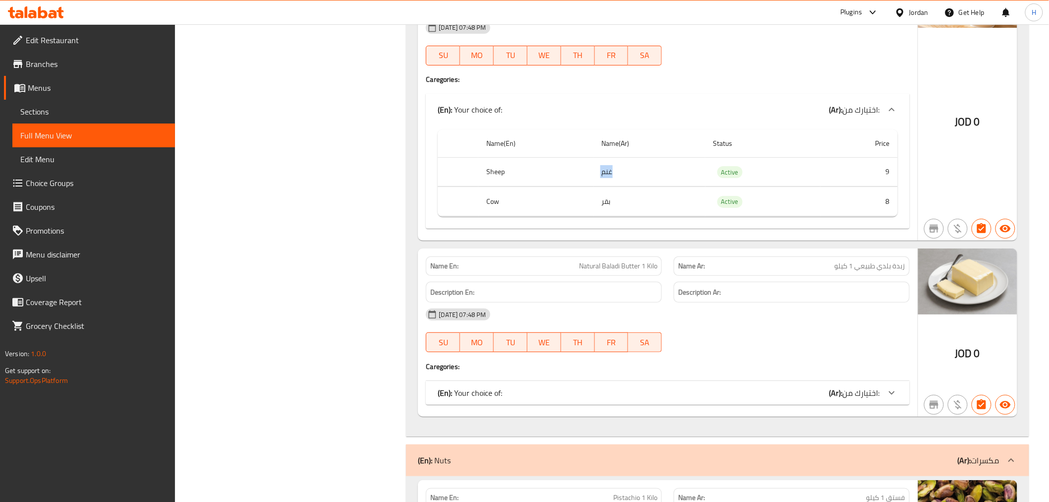
click at [673, 387] on div "(En): Your choice of: (Ar): اختيارك من:" at bounding box center [659, 393] width 442 height 12
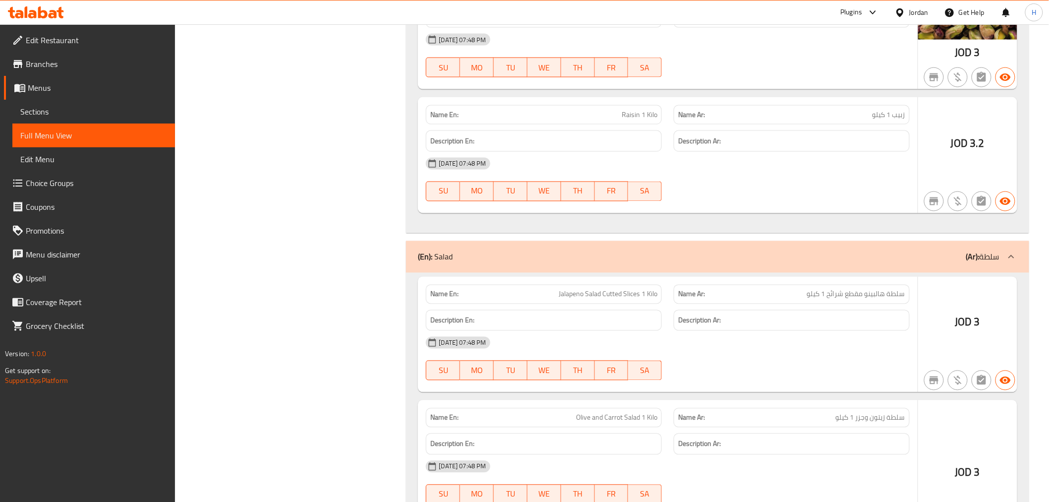
scroll to position [6994, 0]
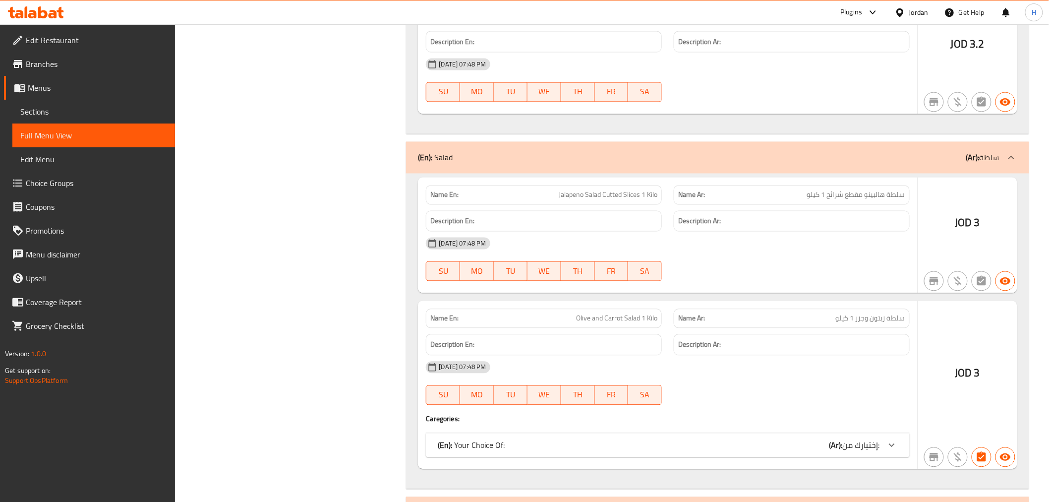
click at [608, 190] on span "Jalapeno Salad Cutted Slices 1 Kilo" at bounding box center [608, 195] width 99 height 10
click at [801, 439] on div "(En): Your Choice Of: (Ar): إختيارك من:" at bounding box center [659, 445] width 442 height 12
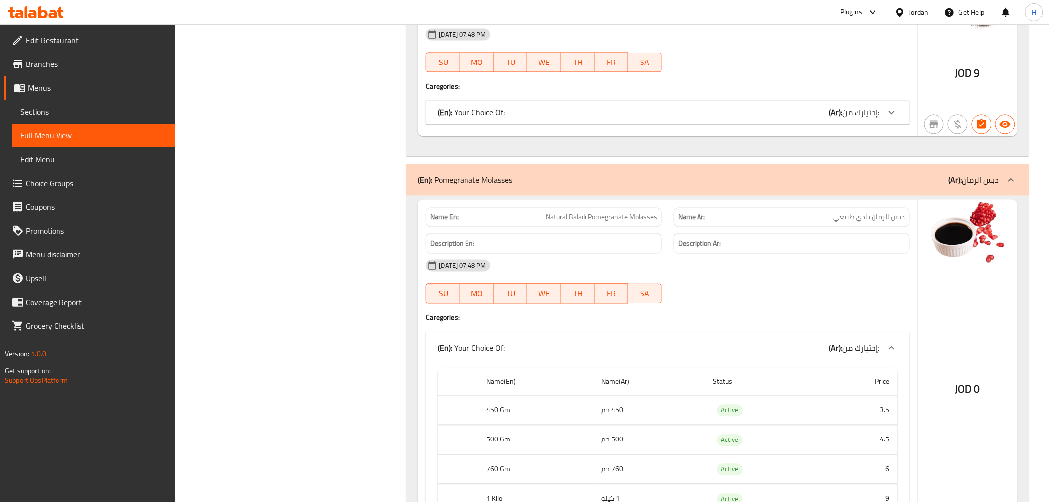
scroll to position [2047, 0]
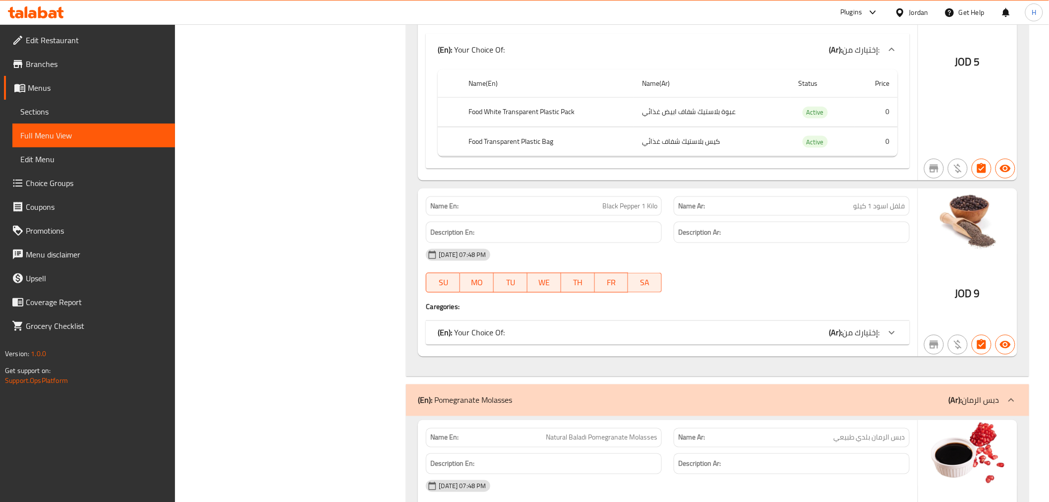
click at [751, 328] on div "(En): Your Choice Of: (Ar): إختيارك من:" at bounding box center [659, 333] width 442 height 12
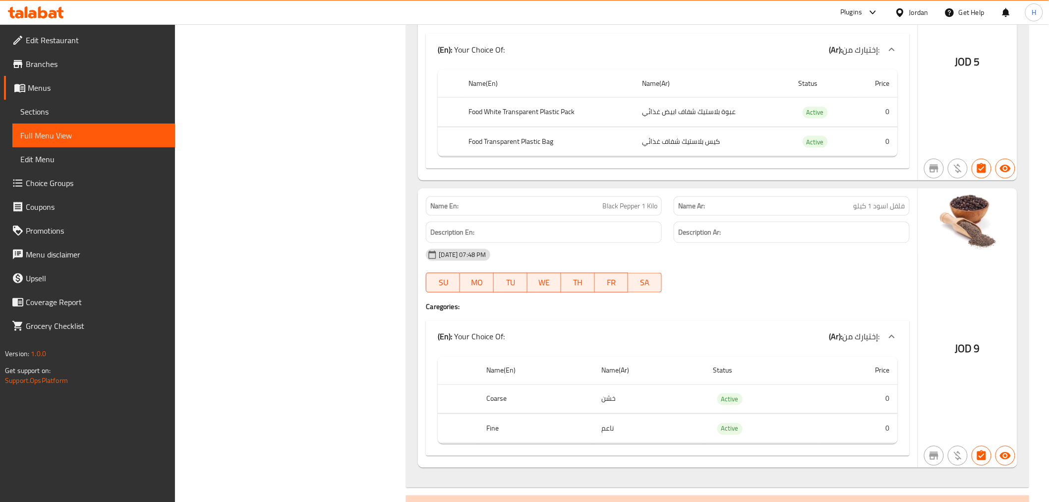
scroll to position [9240, 0]
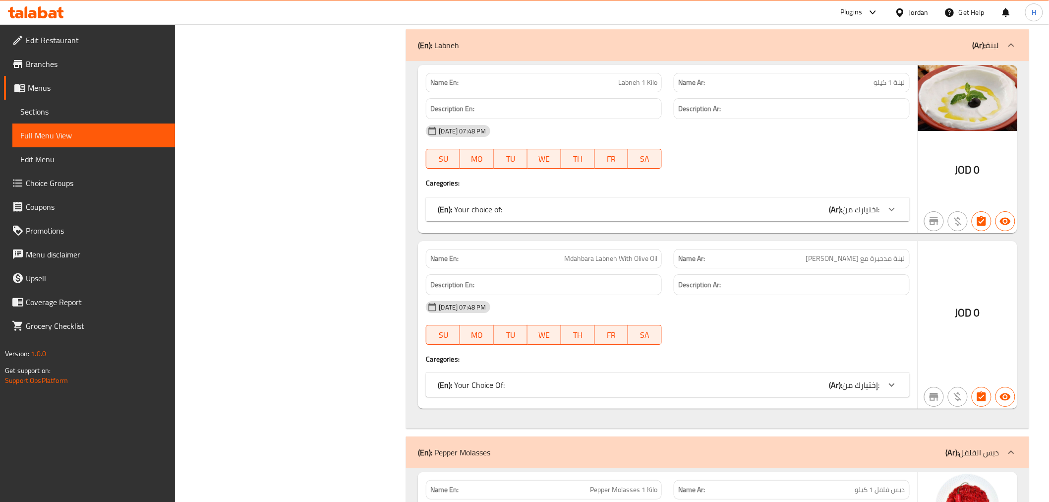
click at [766, 379] on div "(En): Your Choice Of: (Ar): إختيارك من:" at bounding box center [659, 385] width 442 height 12
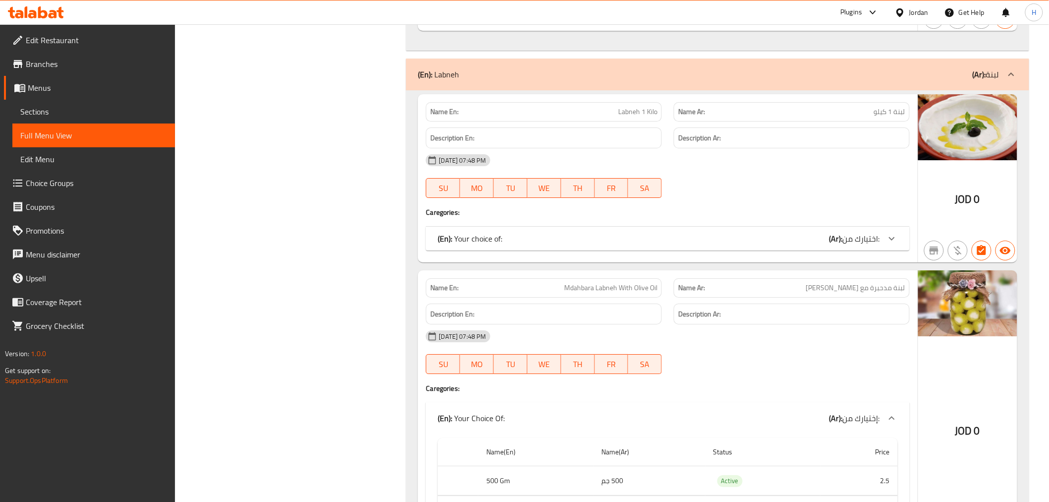
scroll to position [9074, 0]
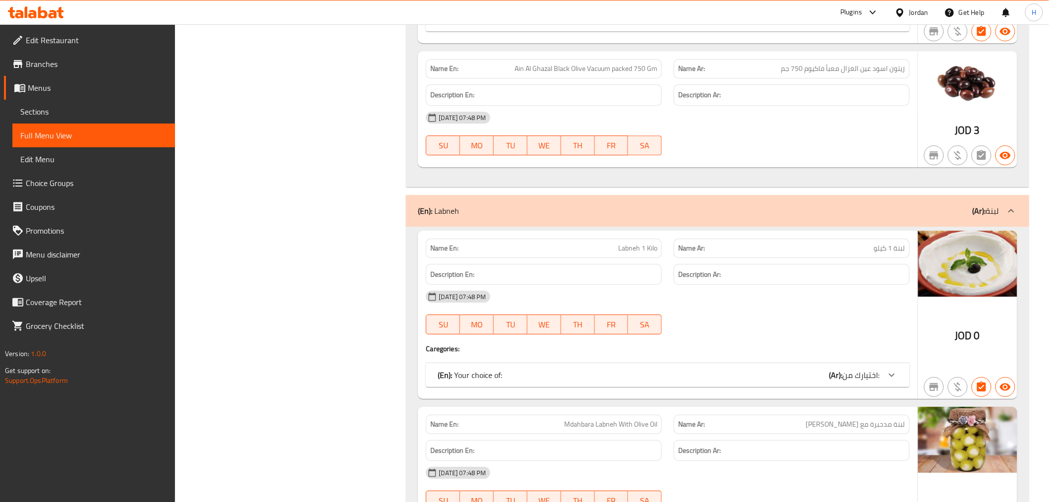
click at [809, 374] on div "(En): Your choice of: (Ar): اختيارك من:" at bounding box center [667, 375] width 483 height 24
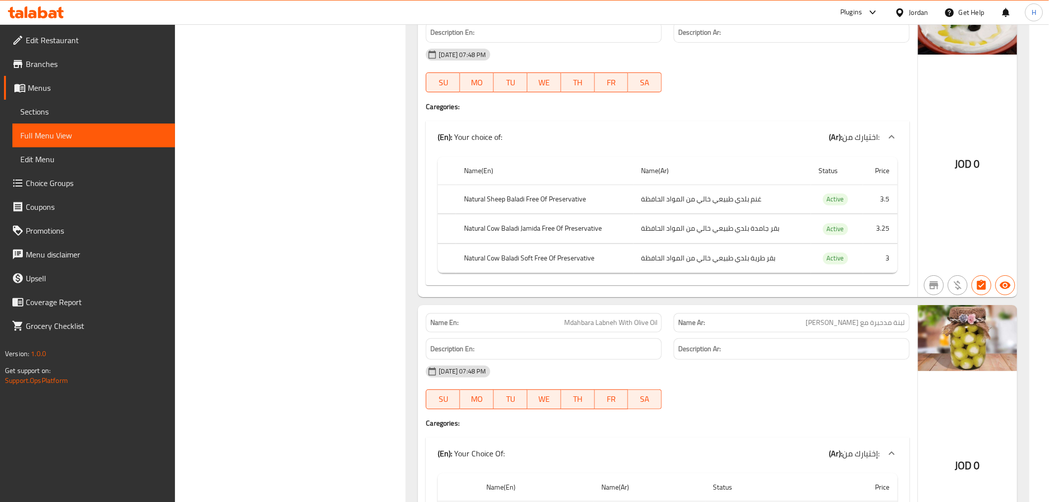
scroll to position [9215, 0]
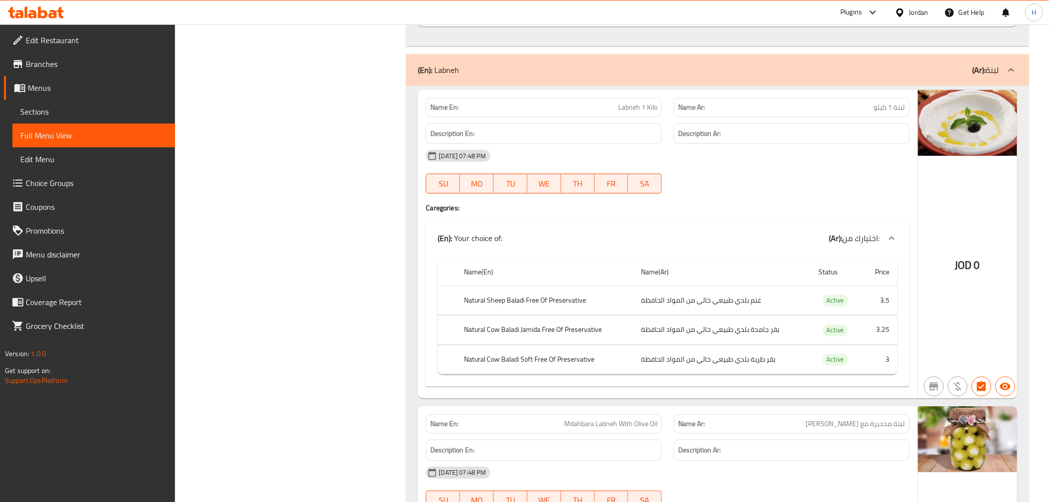
click at [757, 320] on td "بقر جامدة بلدي طبيعي خالي من المواد الحافظة" at bounding box center [721, 329] width 177 height 29
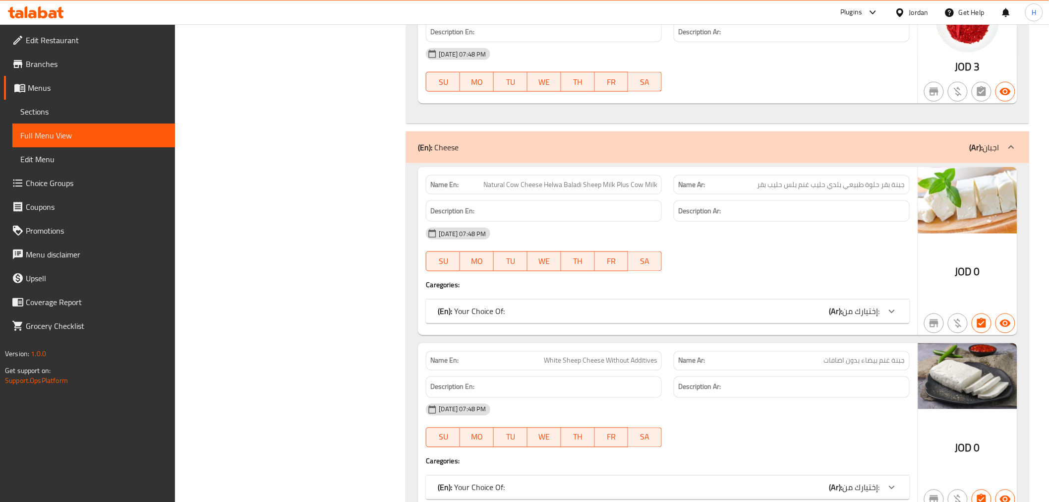
scroll to position [10017, 0]
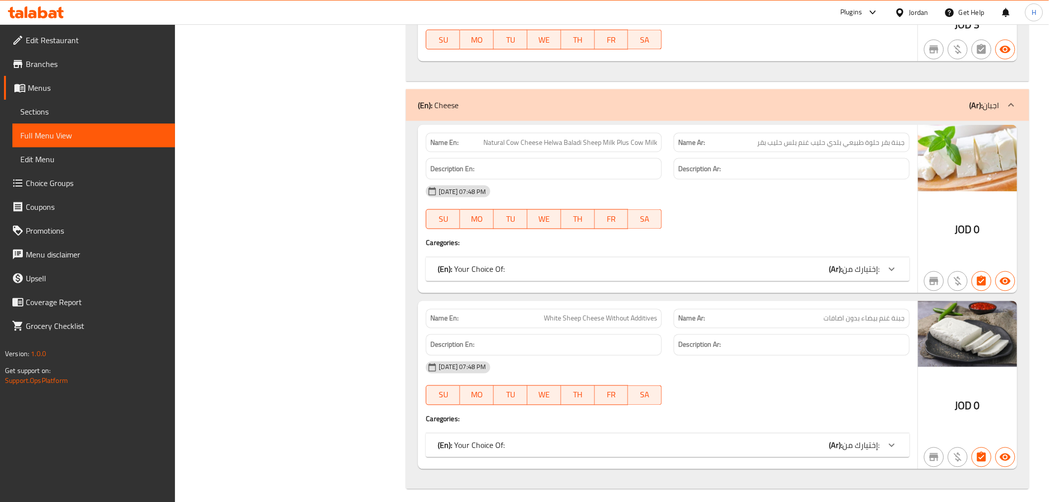
click at [811, 440] on div "(En): Your Choice Of: (Ar): إختيارك من:" at bounding box center [659, 445] width 442 height 12
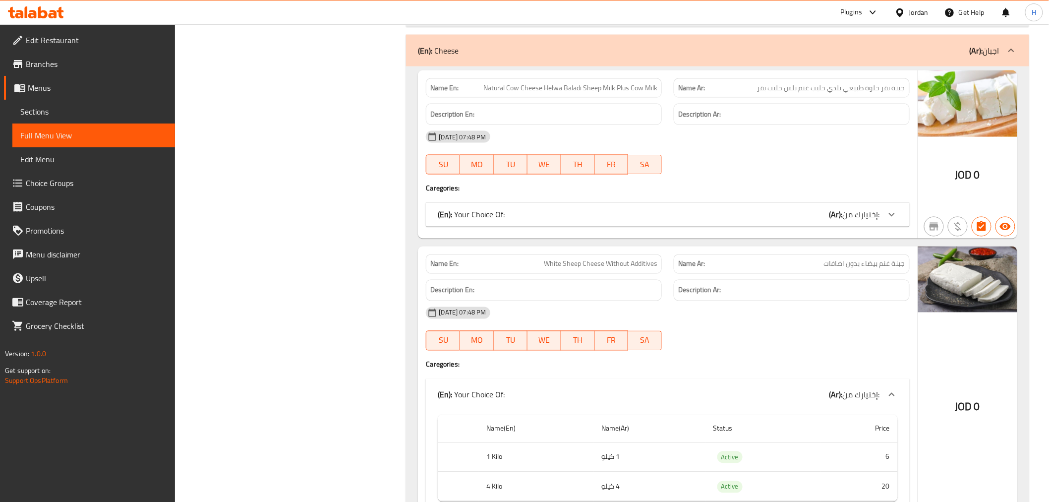
scroll to position [10018, 0]
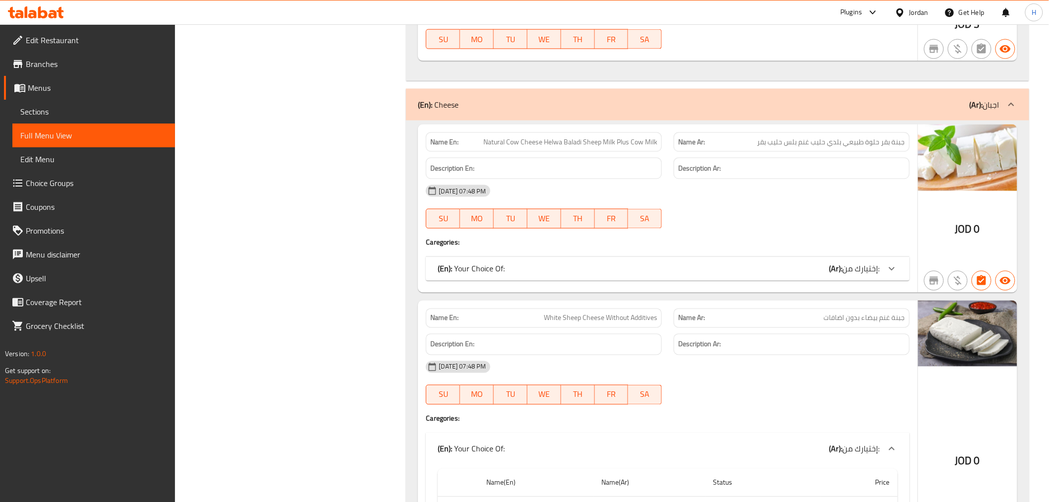
click at [585, 137] on span "Natural Cow Cheese Helwa Baladi Sheep Milk Plus Cow Milk" at bounding box center [570, 142] width 174 height 10
drag, startPoint x: 585, startPoint y: 137, endPoint x: 643, endPoint y: 129, distance: 59.1
click at [645, 137] on span "Natural Cow Cheese Helwa Baladi Sheep Milk Plus Cow Milk" at bounding box center [570, 142] width 174 height 10
click at [489, 137] on span "Natural Cow Cheese Helwa Baladi Sheep Milk Plus Cow Milk" at bounding box center [570, 142] width 174 height 10
click at [521, 126] on div "Name En: Natural Cow Cheese Helwa Baladi Sheep Milk Plus Cow Milk" at bounding box center [544, 141] width 248 height 31
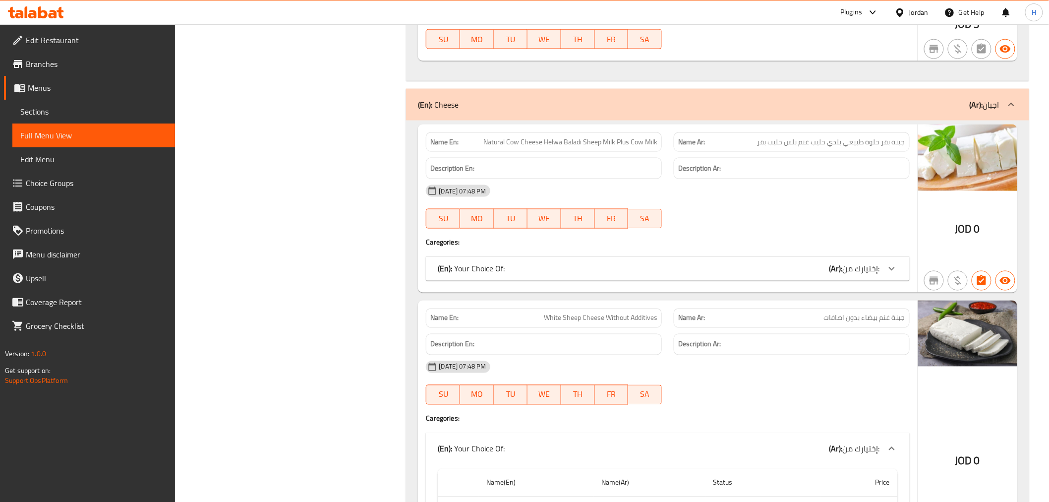
click at [498, 137] on span "Natural Cow Cheese Helwa Baladi Sheep Milk Plus Cow Milk" at bounding box center [570, 142] width 174 height 10
drag, startPoint x: 498, startPoint y: 132, endPoint x: 572, endPoint y: 129, distance: 74.4
click at [572, 137] on span "Natural Cow Cheese Helwa Baladi Sheep Milk Plus Cow Milk" at bounding box center [570, 142] width 174 height 10
click at [577, 137] on span "Natural Cow Cheese Helwa Baladi Sheep Milk Plus Cow Milk" at bounding box center [570, 142] width 174 height 10
drag, startPoint x: 577, startPoint y: 133, endPoint x: 491, endPoint y: 132, distance: 85.8
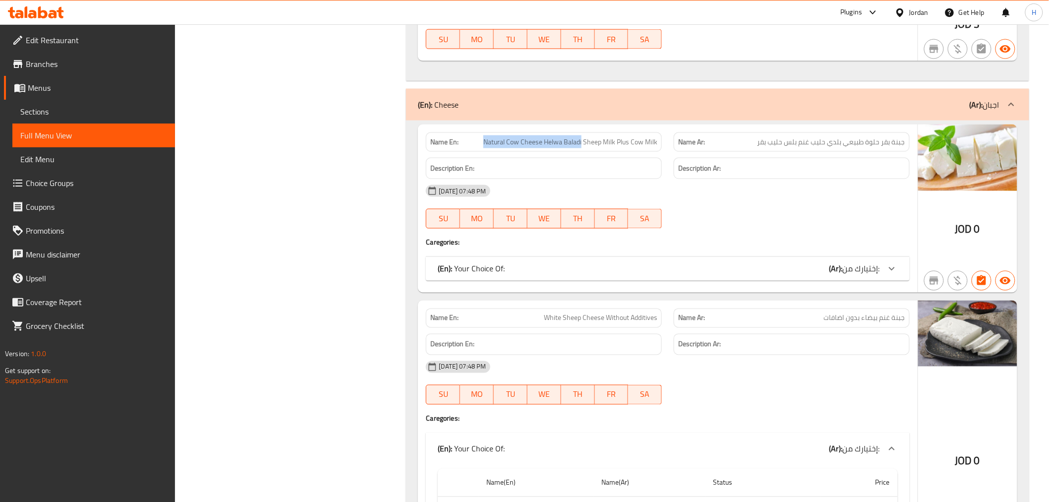
click at [491, 137] on span "Natural Cow Cheese Helwa Baladi Sheep Milk Plus Cow Milk" at bounding box center [570, 142] width 174 height 10
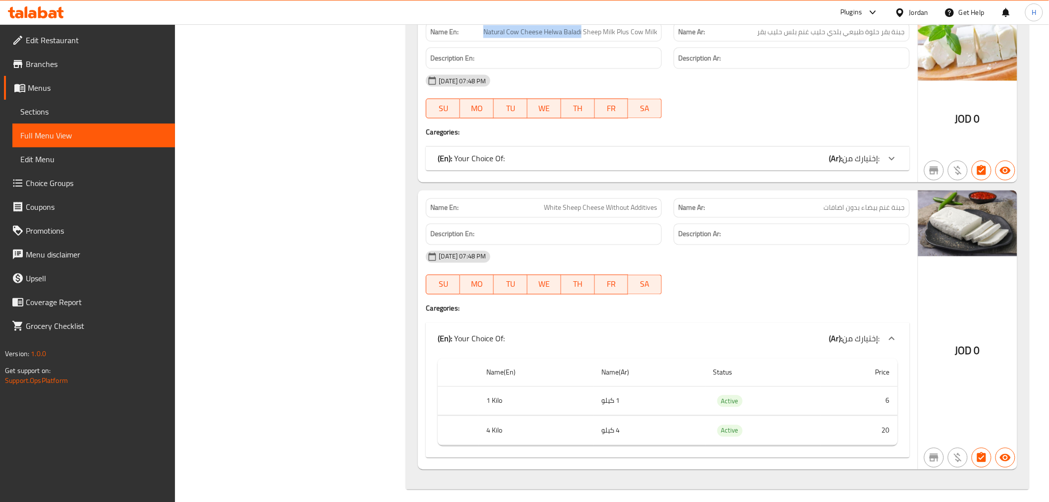
click at [788, 159] on div "(En): Your Choice Of: (Ar): إختيارك من:" at bounding box center [667, 159] width 483 height 24
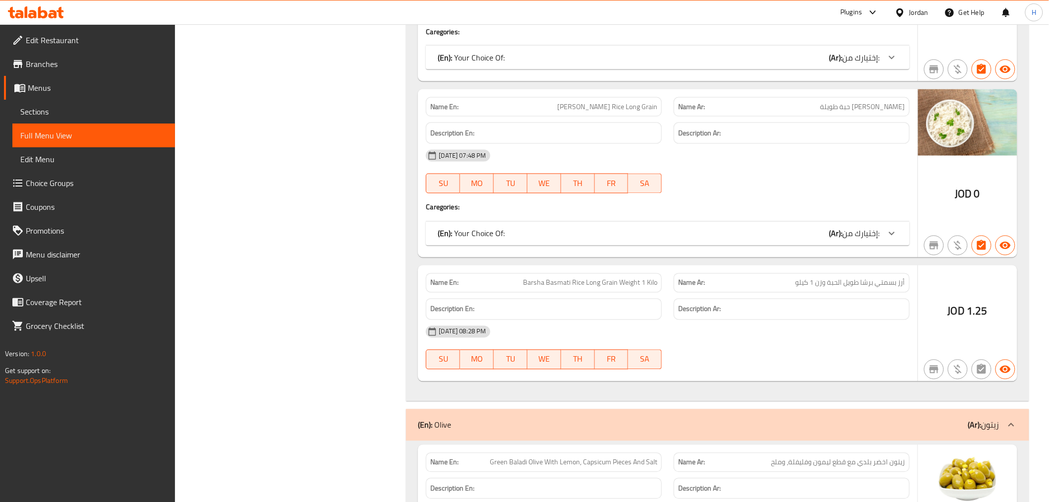
scroll to position [8515, 0]
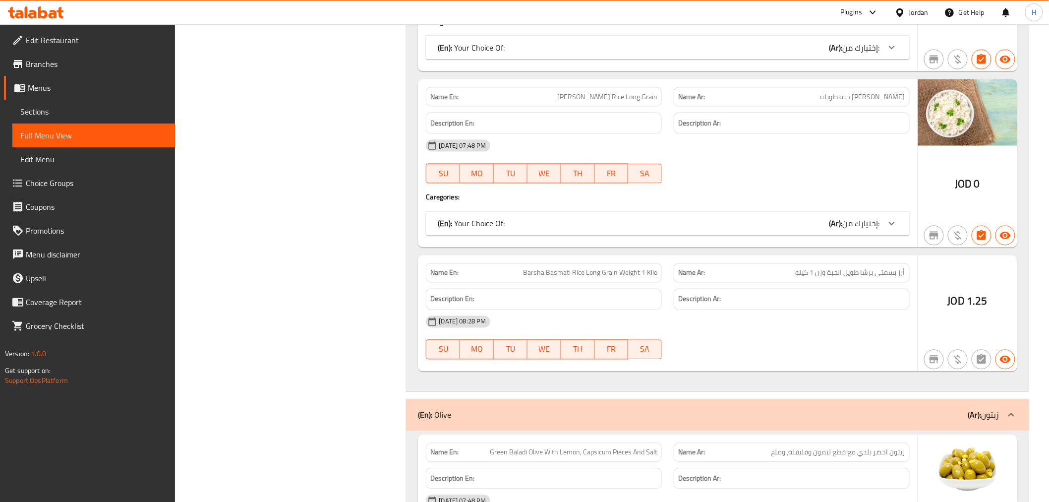
click at [548, 268] on span "Barsha Basmati Rice Long Grain Weight 1 Kilo" at bounding box center [590, 273] width 134 height 10
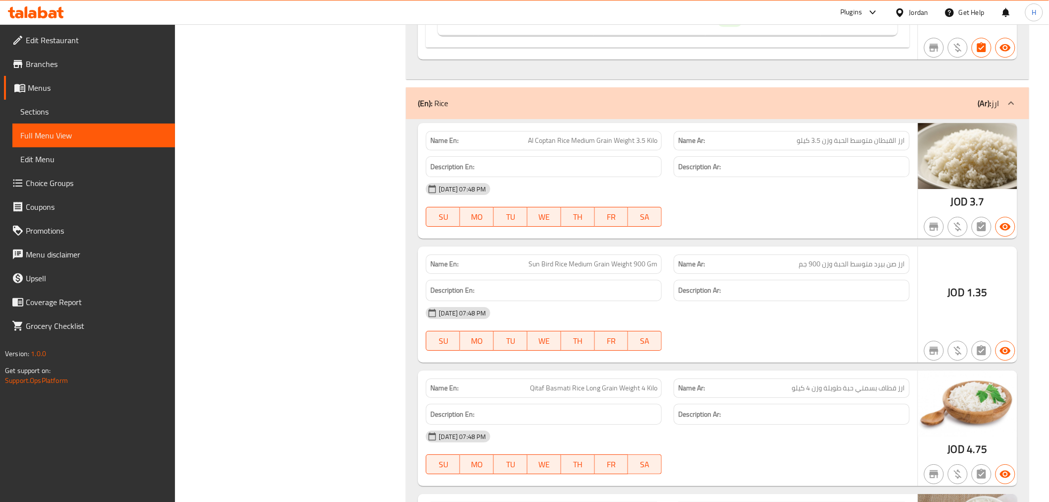
scroll to position [7634, 0]
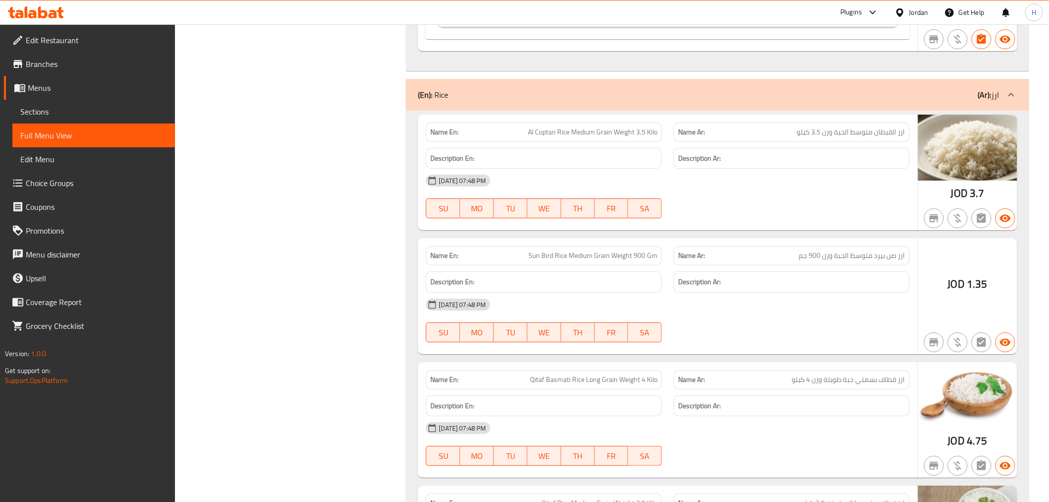
click at [588, 250] on span "Sun Bird Rice Medium Grain Weight 900 Gm" at bounding box center [592, 255] width 129 height 10
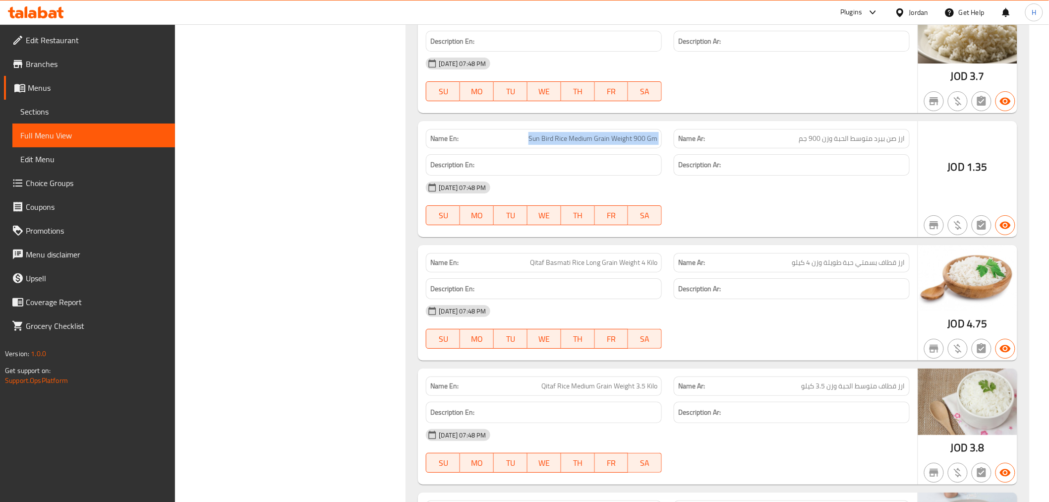
scroll to position [7799, 0]
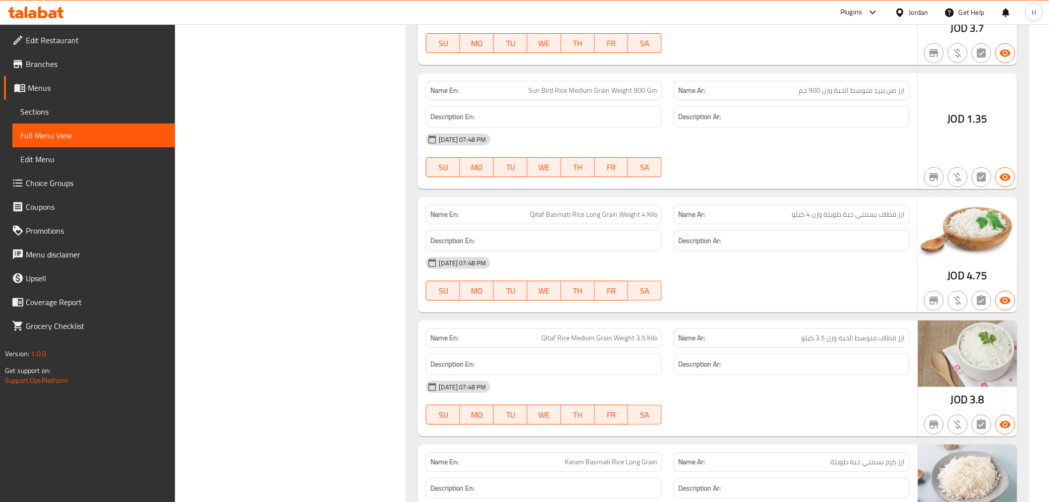
click at [591, 209] on span "Qitaf Basmati Rice Long Grain Weight 4 Kilo" at bounding box center [593, 214] width 127 height 10
click at [574, 209] on span "Qitaf Basmati Rice Long Grain Weight 4 Kilo" at bounding box center [593, 214] width 127 height 10
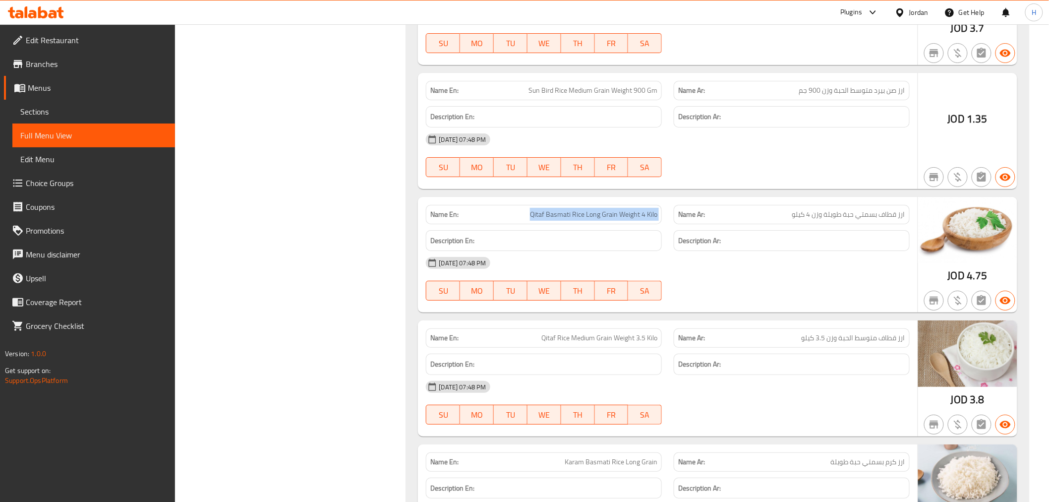
click at [574, 209] on span "Qitaf Basmati Rice Long Grain Weight 4 Kilo" at bounding box center [593, 214] width 127 height 10
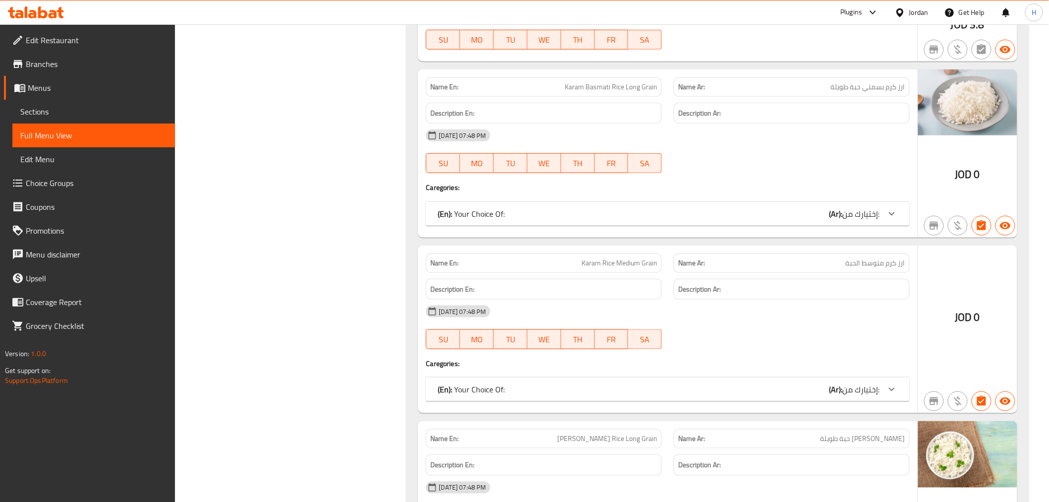
scroll to position [8184, 0]
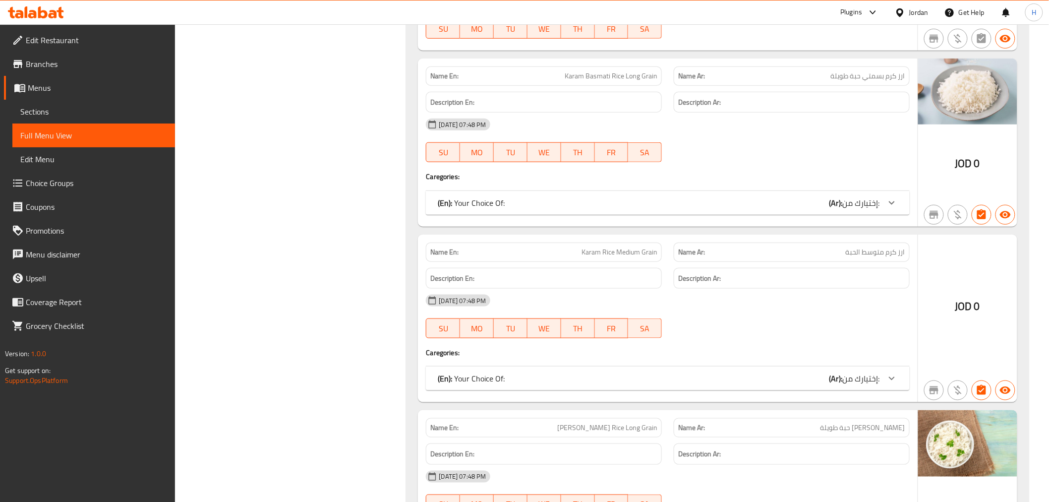
click at [777, 205] on div "(En): Your Choice Of: (Ar): إختيارك من:" at bounding box center [667, 203] width 483 height 24
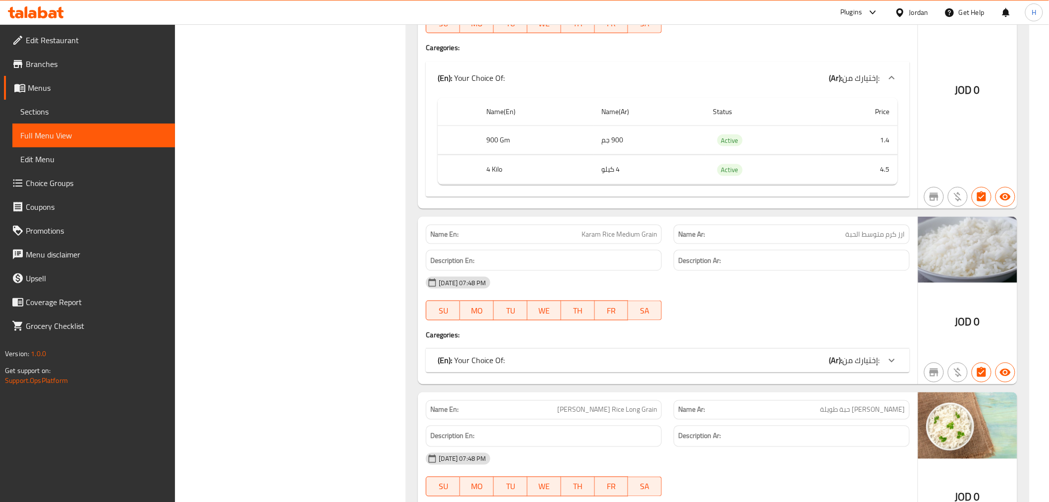
scroll to position [8349, 0]
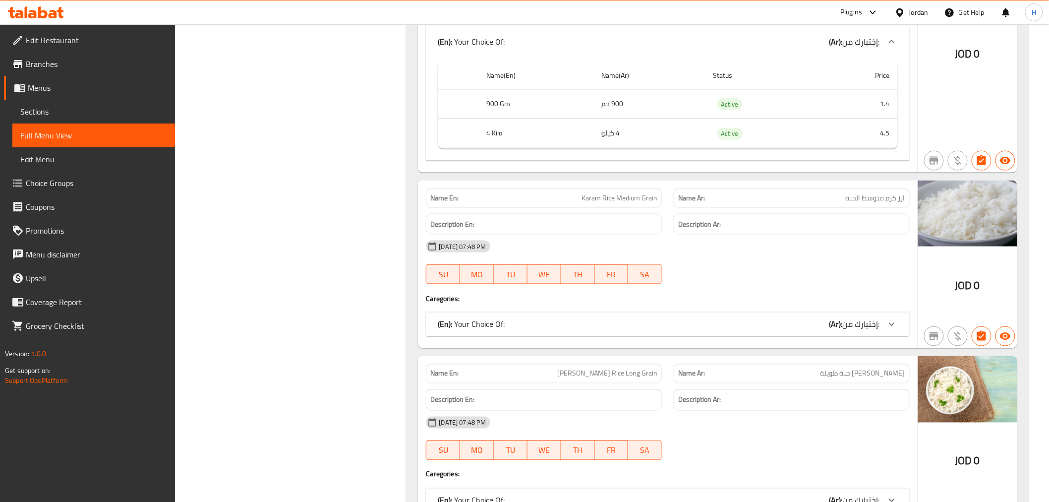
click at [610, 318] on div "(En): Your Choice Of: (Ar): إختيارك من:" at bounding box center [659, 324] width 442 height 12
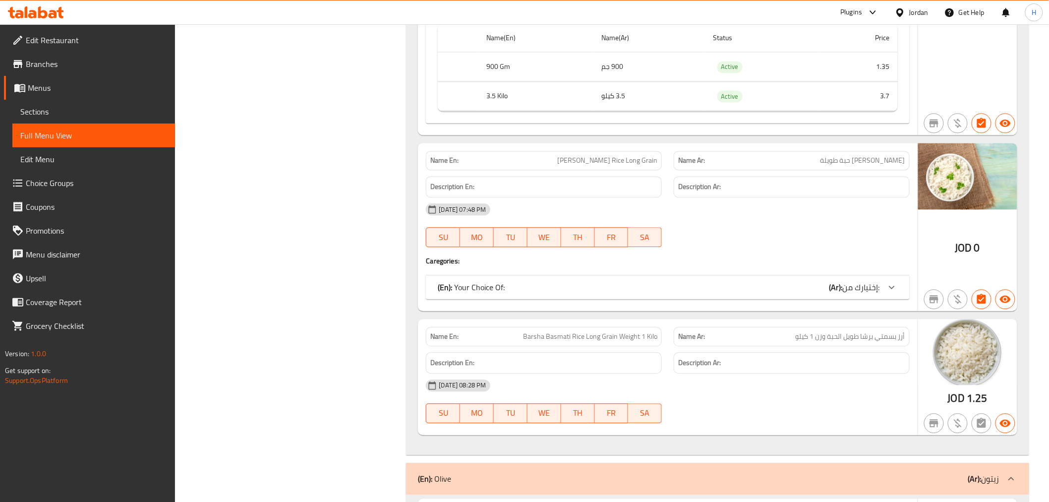
scroll to position [8680, 0]
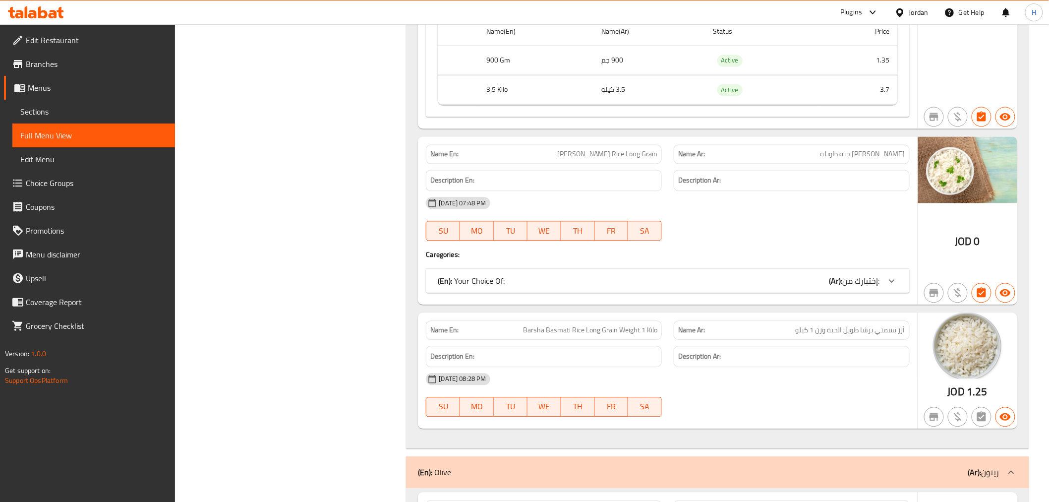
click at [784, 279] on div "(En): Your Choice Of: (Ar): إختيارك من:" at bounding box center [667, 281] width 483 height 24
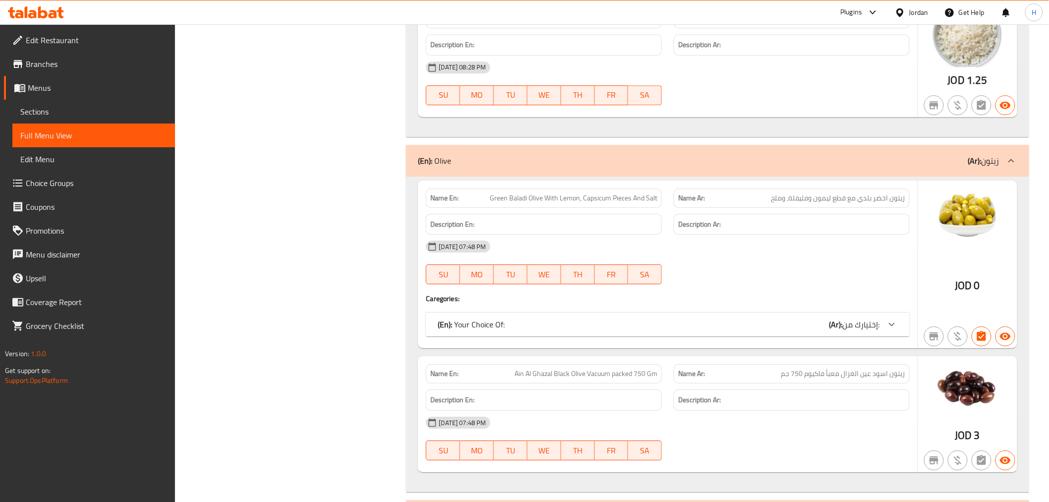
scroll to position [9121, 0]
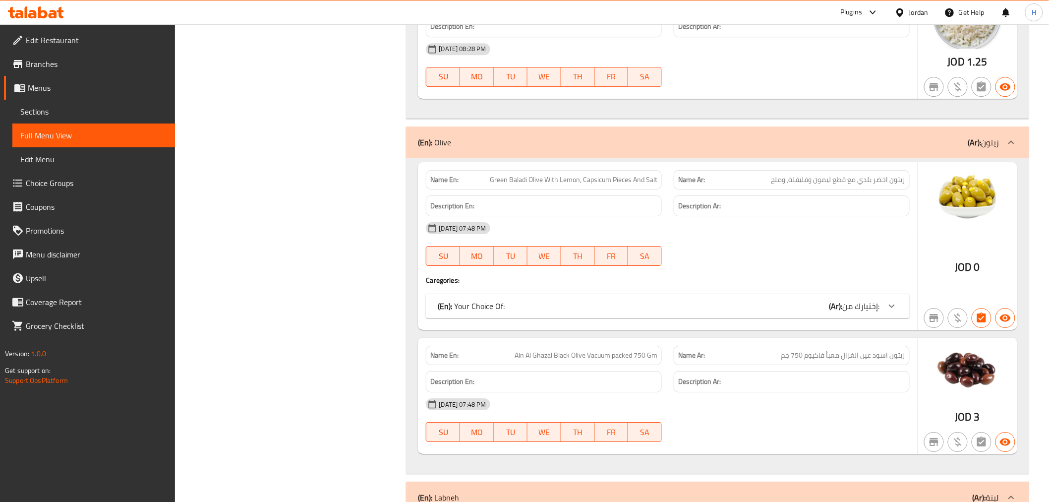
click at [768, 302] on div "(En): Your Choice Of: (Ar): إختيارك من:" at bounding box center [659, 306] width 442 height 12
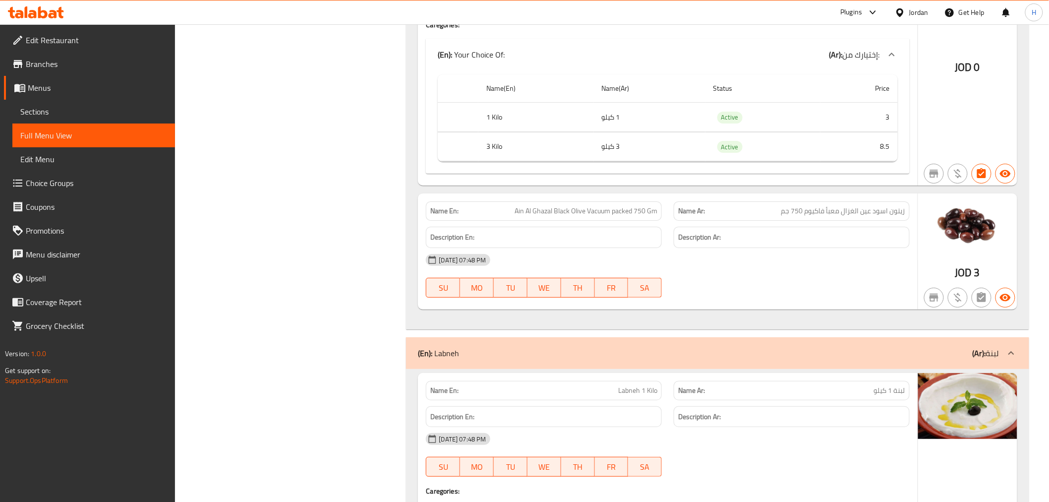
scroll to position [9396, 0]
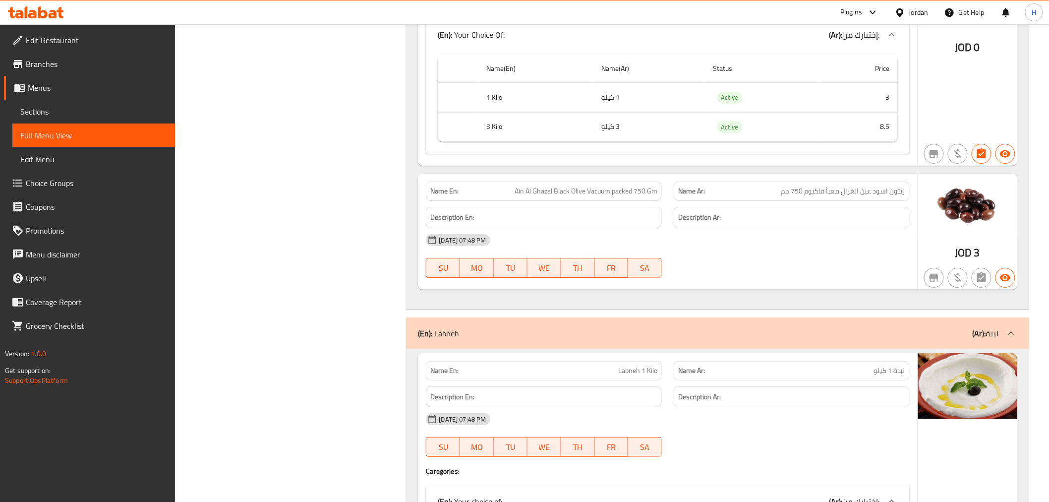
click at [519, 186] on span "Ain Al Ghazal Black Olive Vacuum packed 750 Gm" at bounding box center [585, 191] width 143 height 10
drag, startPoint x: 519, startPoint y: 185, endPoint x: 650, endPoint y: 184, distance: 130.9
click at [650, 186] on span "Ain Al Ghazal Black Olive Vacuum packed 750 Gm" at bounding box center [585, 191] width 143 height 10
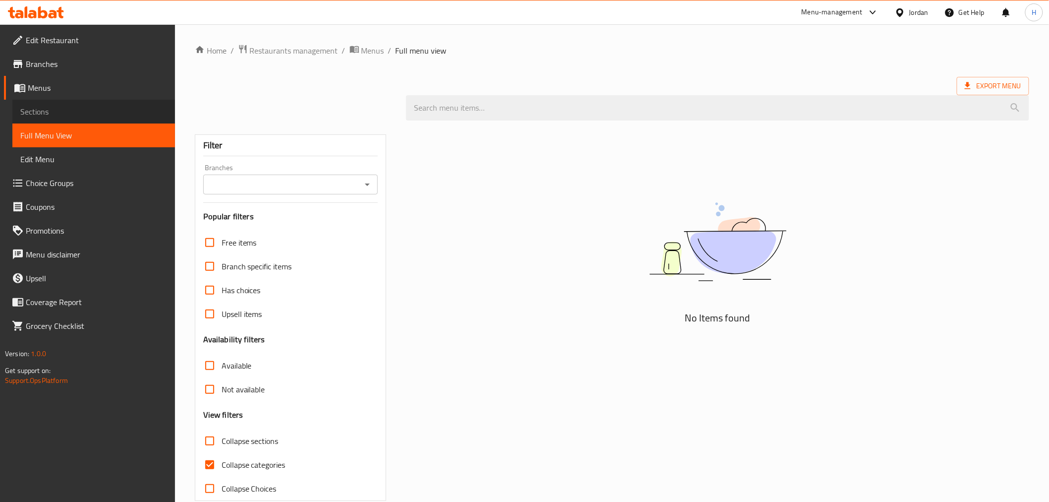
click at [97, 108] on span "Sections" at bounding box center [93, 112] width 147 height 12
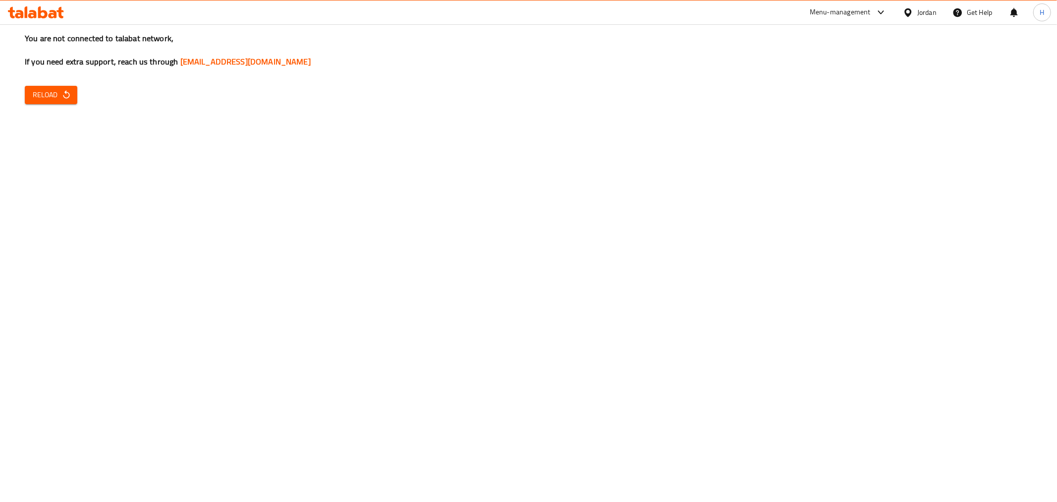
click at [46, 86] on button "Reload" at bounding box center [51, 95] width 53 height 18
click at [78, 98] on div "You are not connected to talabat network, If you need extra support, reach us t…" at bounding box center [528, 251] width 1057 height 502
click at [68, 98] on icon "button" at bounding box center [66, 95] width 10 height 10
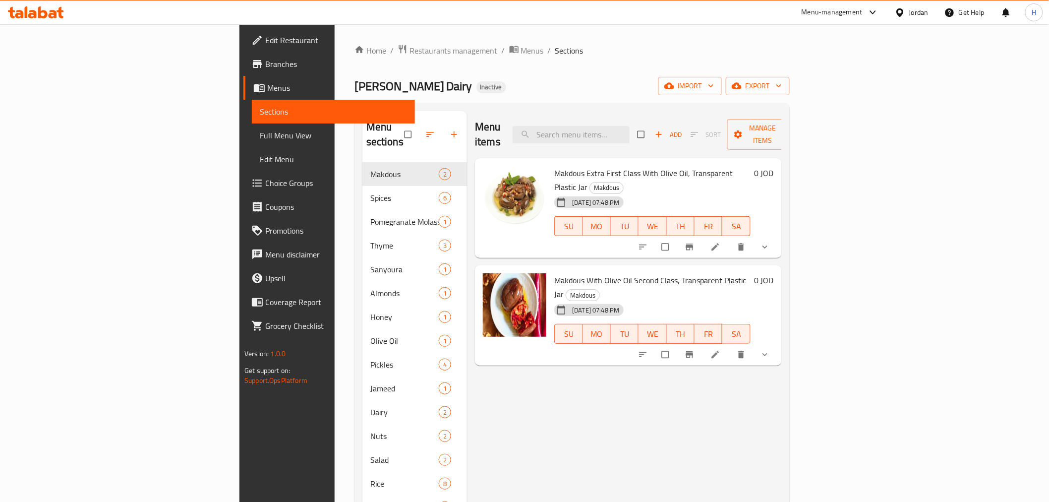
click at [730, 346] on li at bounding box center [716, 354] width 28 height 16
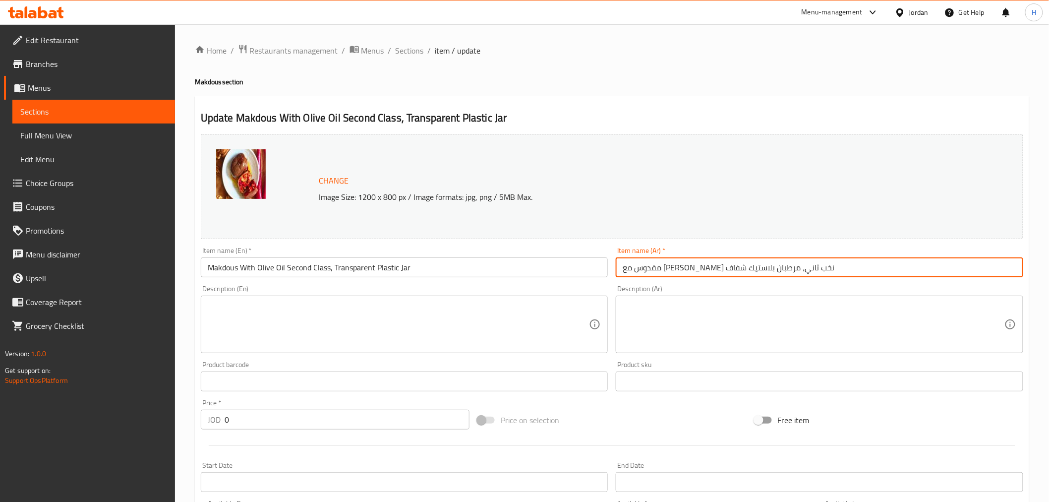
click at [732, 275] on input "مقدوس مع [PERSON_NAME] نخب ثاني، مرطبان بلاستيك شفاف" at bounding box center [819, 267] width 407 height 20
paste input "دوس مع [PERSON_NAME] نخب ثاني، برطم"
type input "مكدوس مع [PERSON_NAME] نخب ثاني، برطمان بلاستيك شفاف"
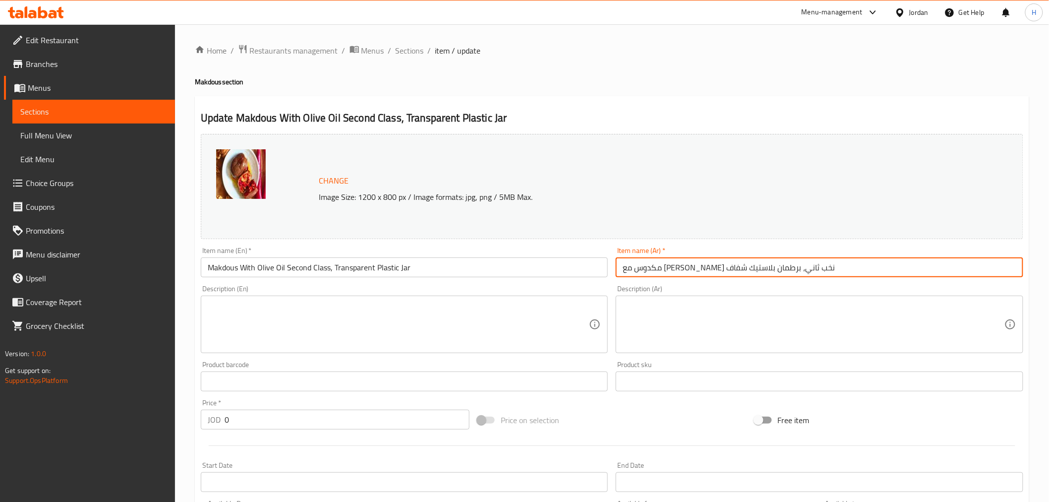
click at [726, 269] on input "مكدوس مع [PERSON_NAME] نخب ثاني، برطمان بلاستيك شفاف" at bounding box center [819, 267] width 407 height 20
drag, startPoint x: 726, startPoint y: 269, endPoint x: 711, endPoint y: 268, distance: 15.4
click at [711, 268] on input "مكدوس مع [PERSON_NAME] نخب ثاني، برطمان بلاستيك شفاف" at bounding box center [819, 267] width 407 height 20
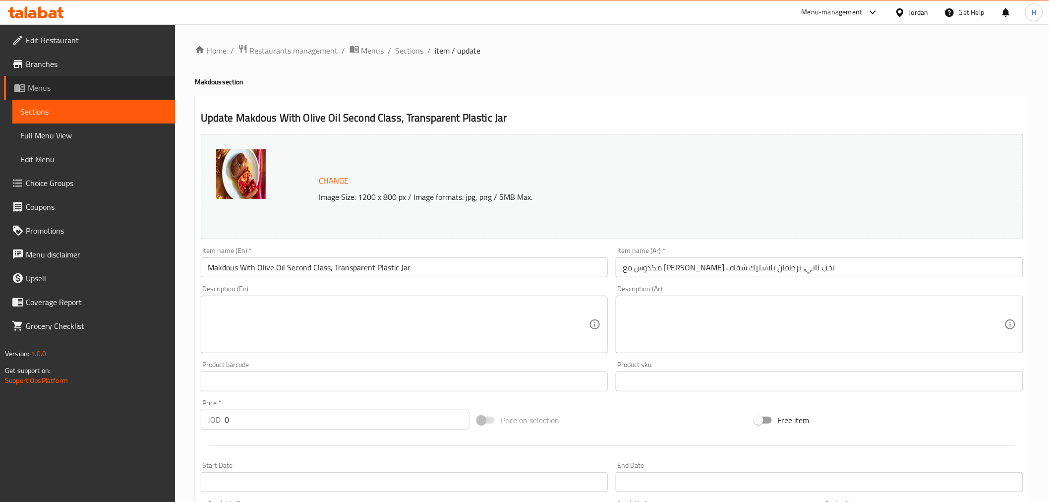
click at [56, 84] on span "Menus" at bounding box center [97, 88] width 139 height 12
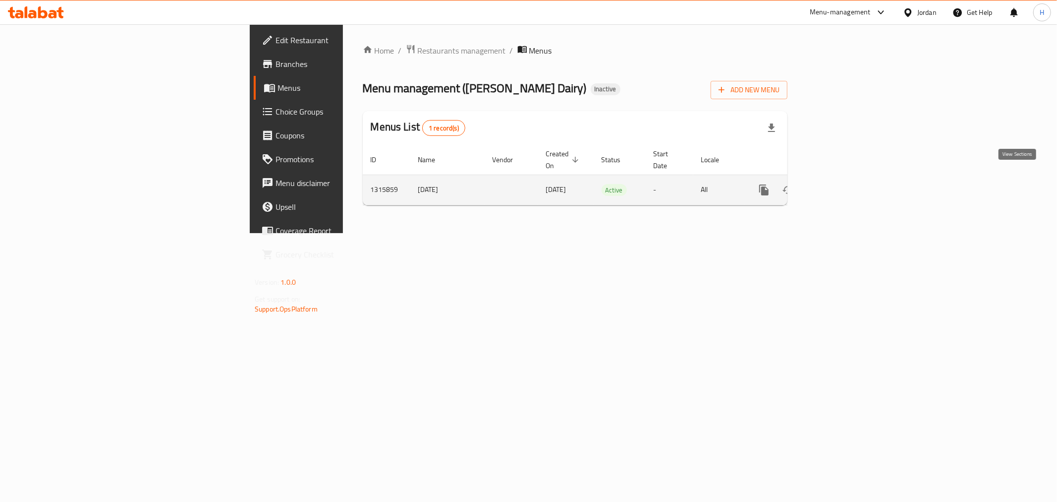
click at [848, 185] on link "enhanced table" at bounding box center [836, 190] width 24 height 24
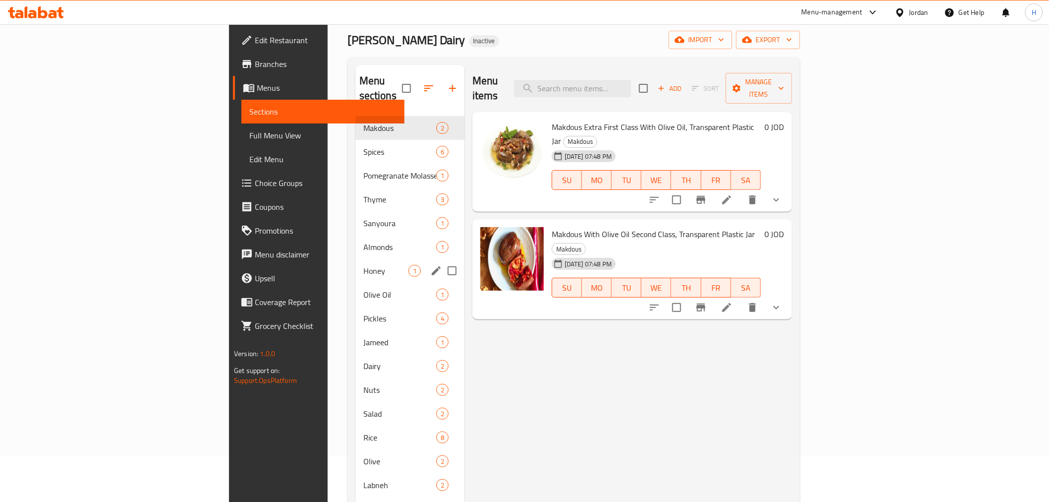
scroll to position [139, 0]
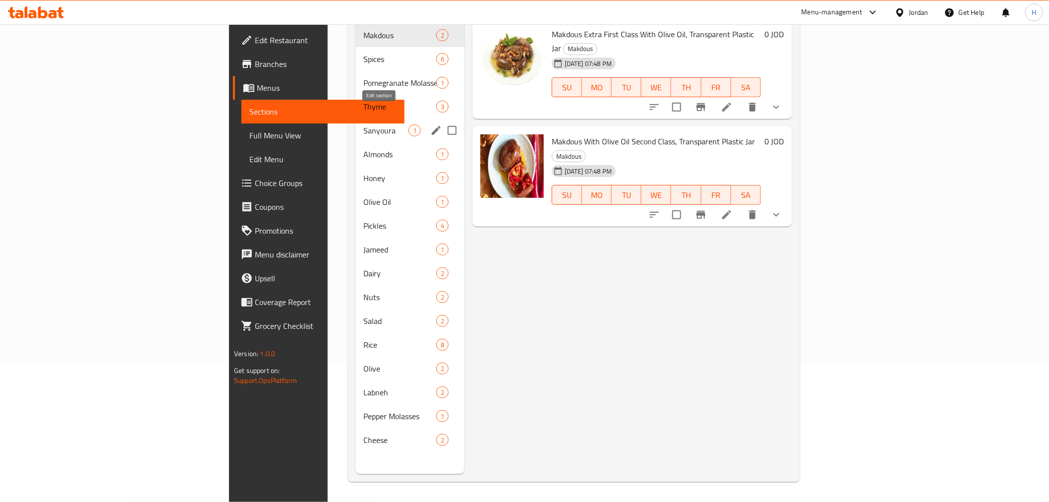
click at [430, 124] on icon "edit" at bounding box center [436, 130] width 12 height 12
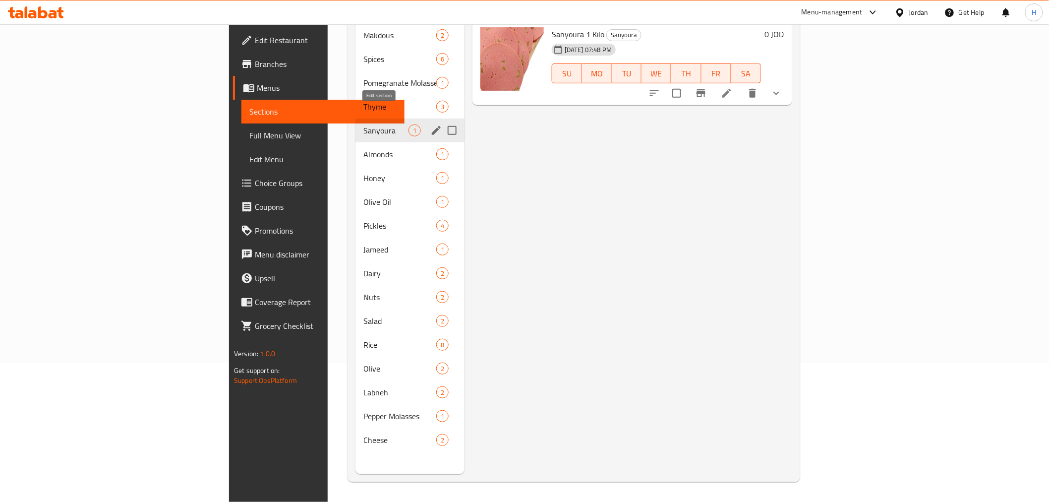
click at [432, 126] on icon "edit" at bounding box center [436, 130] width 9 height 9
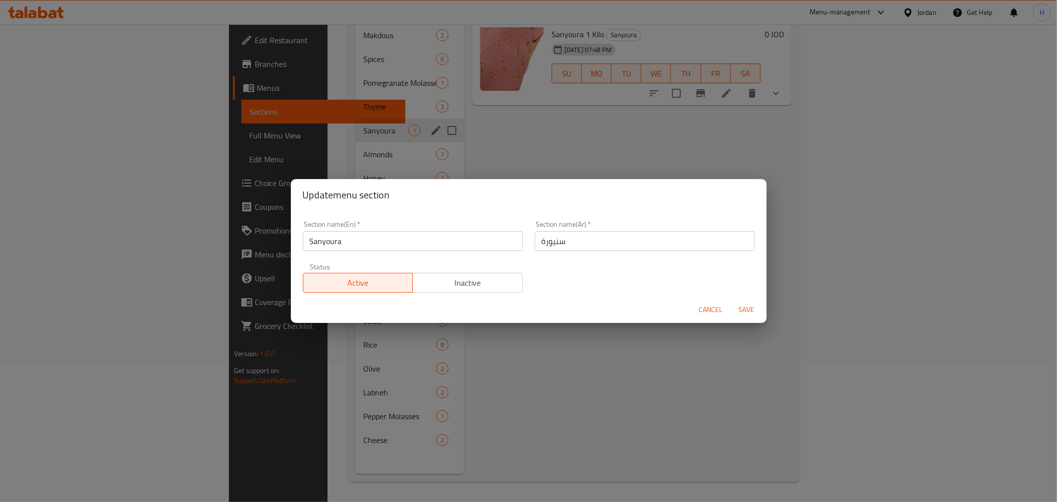
click at [415, 243] on input "Sanyoura" at bounding box center [413, 241] width 220 height 20
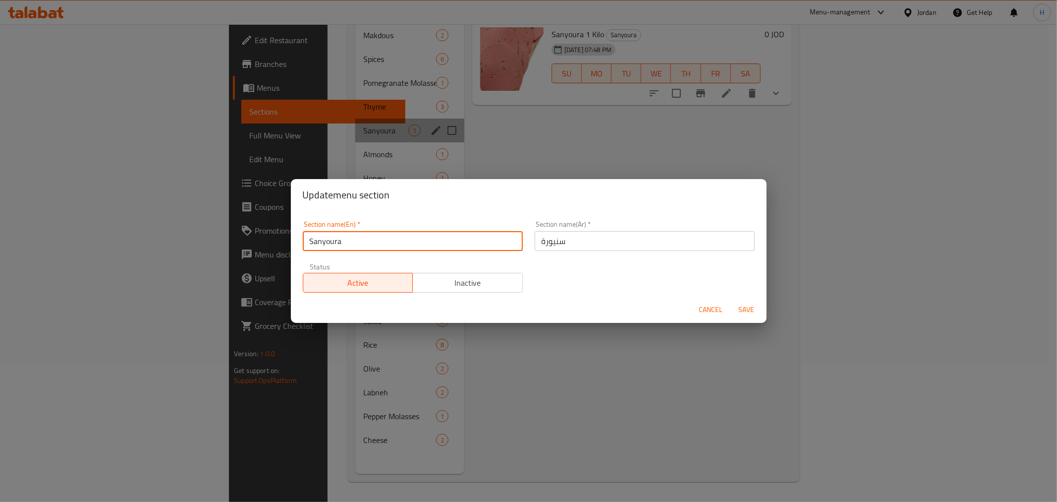
click at [415, 243] on input "Sanyoura" at bounding box center [413, 241] width 220 height 20
paste input "siniora"
click at [361, 240] on input "Sanyourasiniora" at bounding box center [413, 241] width 220 height 20
paste input "text"
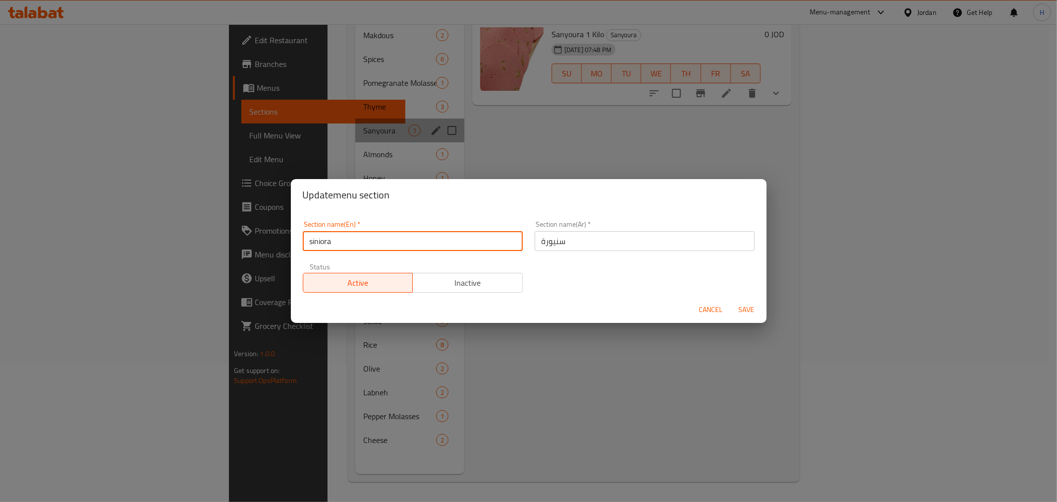
drag, startPoint x: 361, startPoint y: 240, endPoint x: 331, endPoint y: 241, distance: 30.2
click at [360, 240] on input "siniora" at bounding box center [413, 241] width 220 height 20
click at [308, 243] on input "siniora" at bounding box center [413, 241] width 220 height 20
type input "Siniora"
click at [752, 309] on span "Save" at bounding box center [747, 309] width 24 height 12
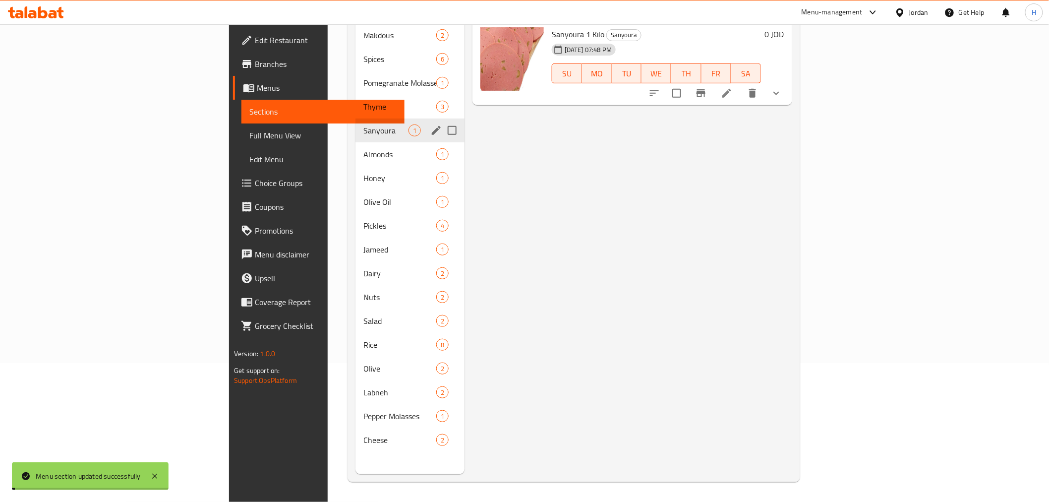
click at [587, 116] on div "Menu items Add Sort Manage items Sanyoura 1 Kilo Sanyoura [DATE] 07:48 PM SU MO…" at bounding box center [628, 223] width 328 height 502
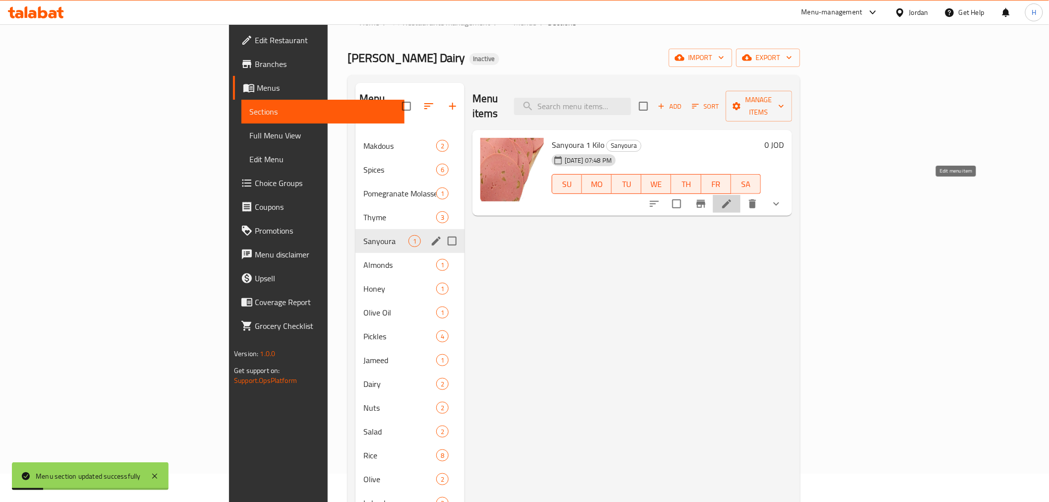
click at [733, 198] on icon at bounding box center [727, 204] width 12 height 12
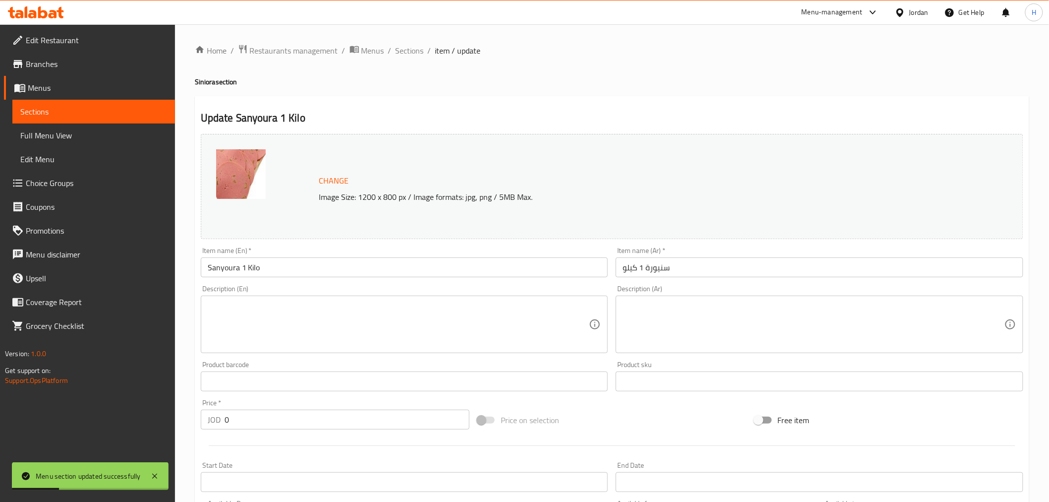
click at [228, 273] on input "Sanyoura 1 Kilo" at bounding box center [404, 267] width 407 height 20
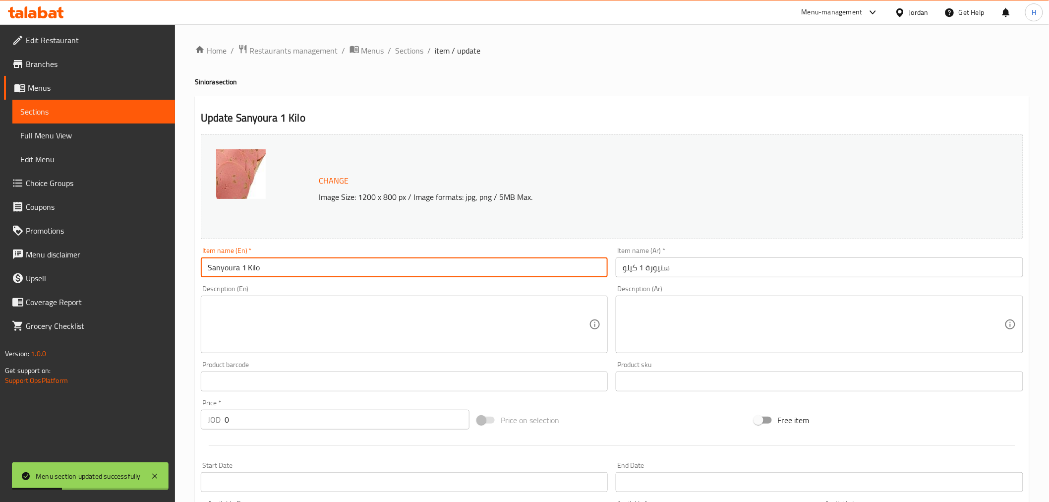
click at [228, 273] on input "Sanyoura 1 Kilo" at bounding box center [404, 267] width 407 height 20
paste input "siniora"
click at [210, 273] on input "siniora1 Kilo" at bounding box center [404, 267] width 407 height 20
click at [279, 274] on input "Siniora1 Kilo" at bounding box center [404, 267] width 407 height 20
type input "Siniora1 Kilo"
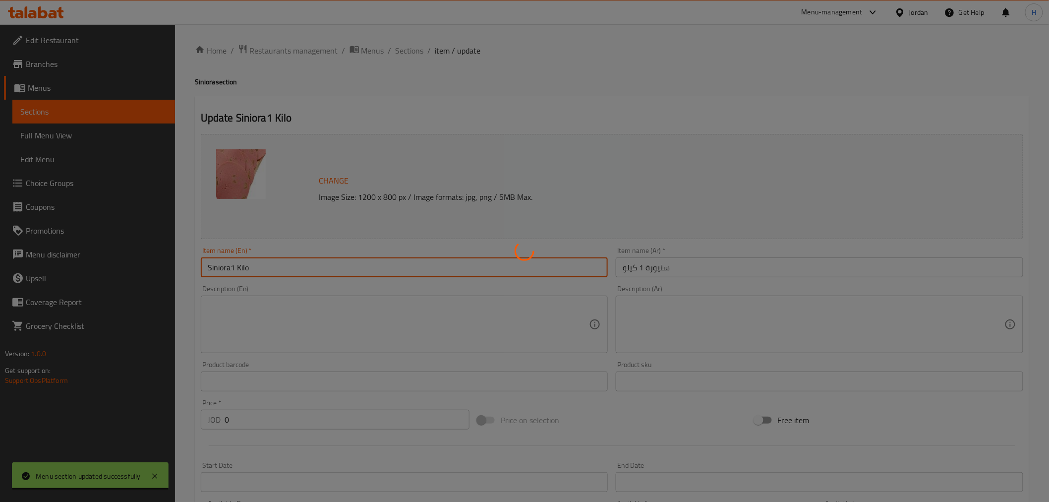
click at [273, 265] on div at bounding box center [524, 251] width 1049 height 502
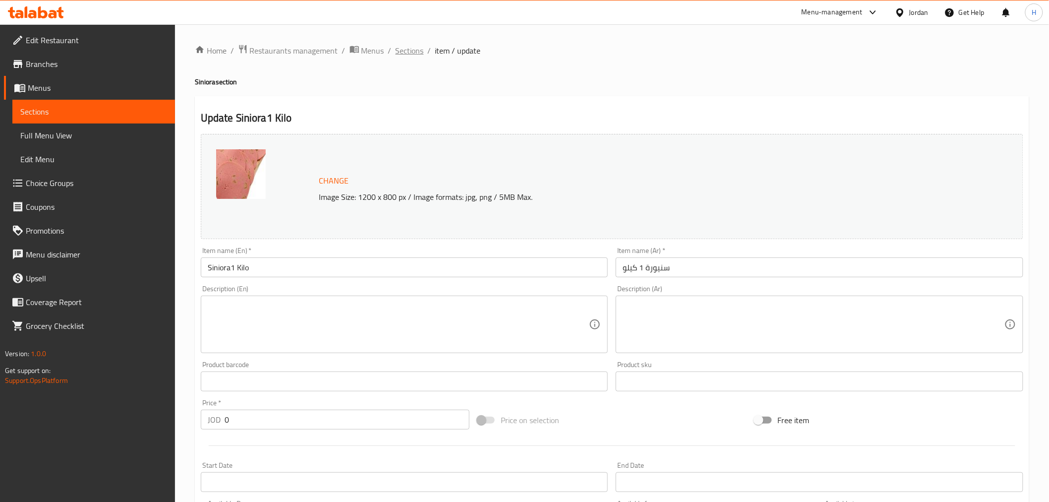
click at [408, 45] on span "Sections" at bounding box center [410, 51] width 28 height 12
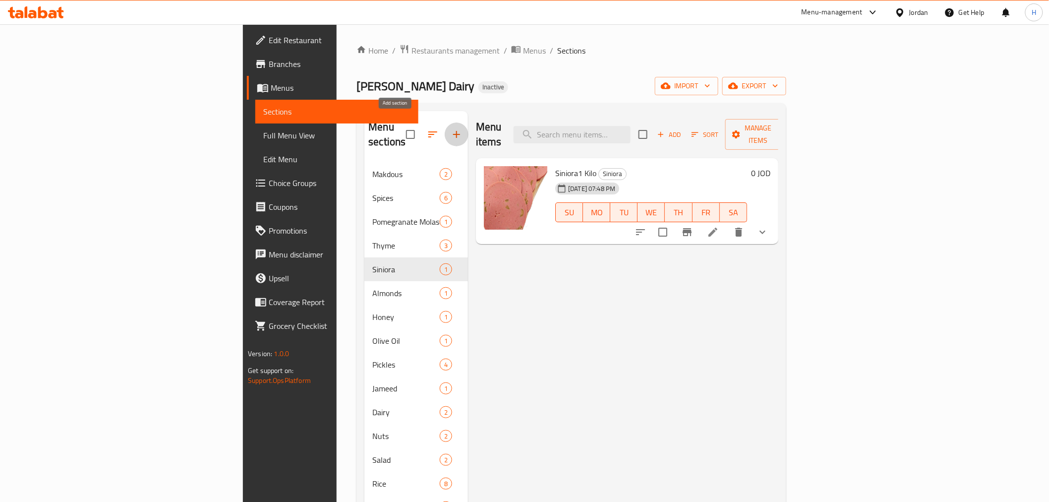
click at [451, 128] on icon "button" at bounding box center [457, 134] width 12 height 12
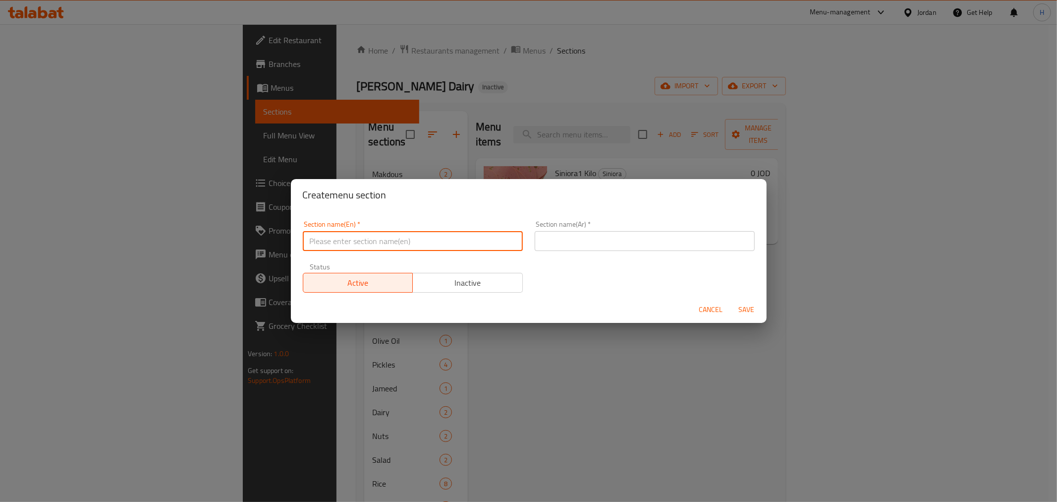
click at [469, 235] on input "text" at bounding box center [413, 241] width 220 height 20
type input "ُ"
type input "Egg"
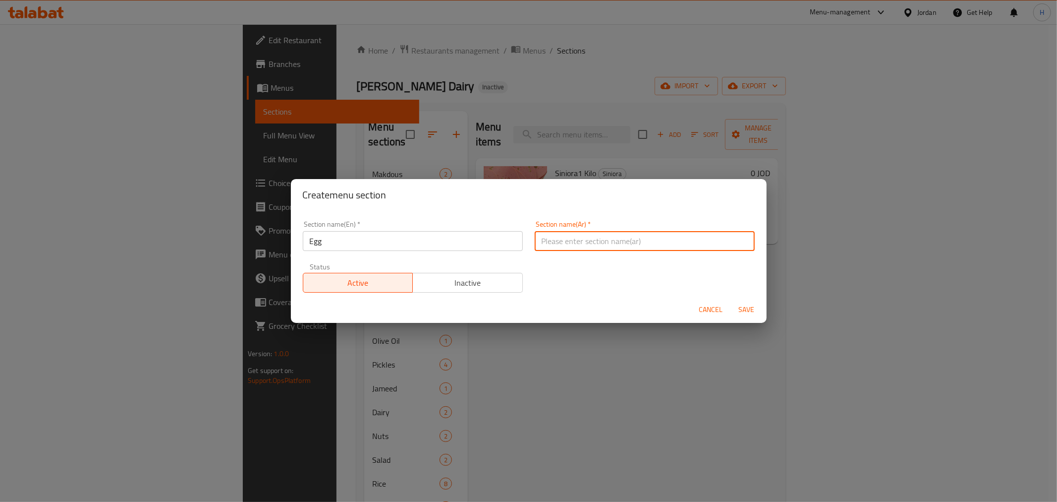
click at [630, 248] on input "text" at bounding box center [645, 241] width 220 height 20
type input "البيض"
click at [739, 308] on span "Save" at bounding box center [747, 309] width 24 height 12
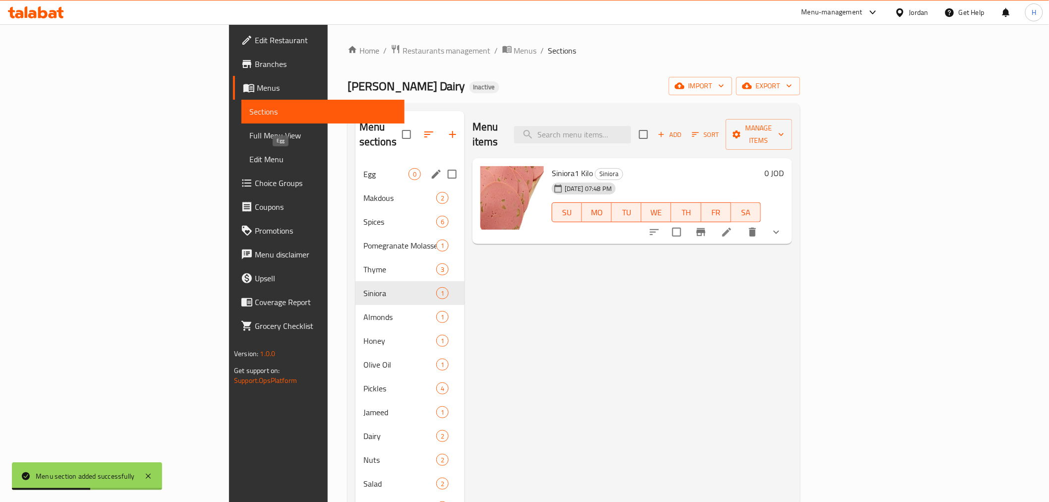
click at [363, 168] on span "Egg" at bounding box center [385, 174] width 45 height 12
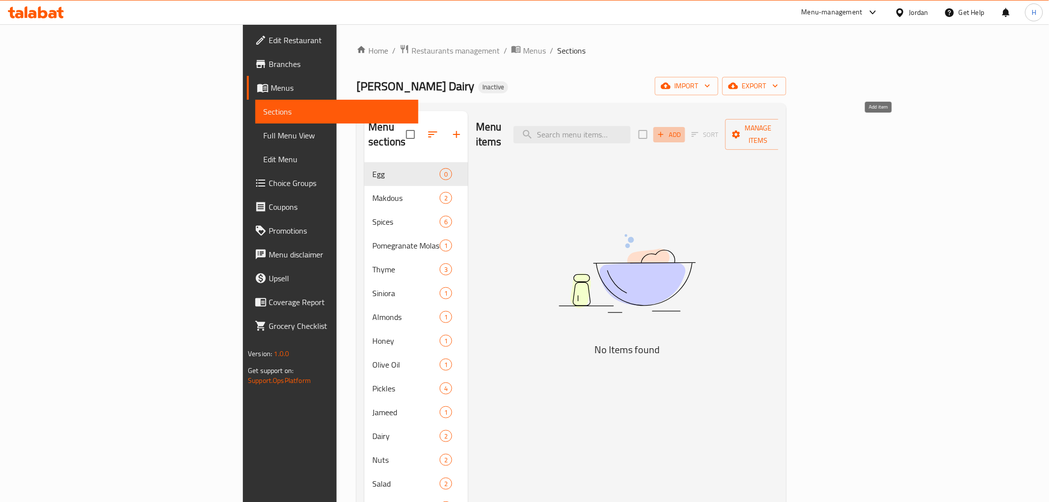
click at [665, 130] on icon "button" at bounding box center [660, 134] width 9 height 9
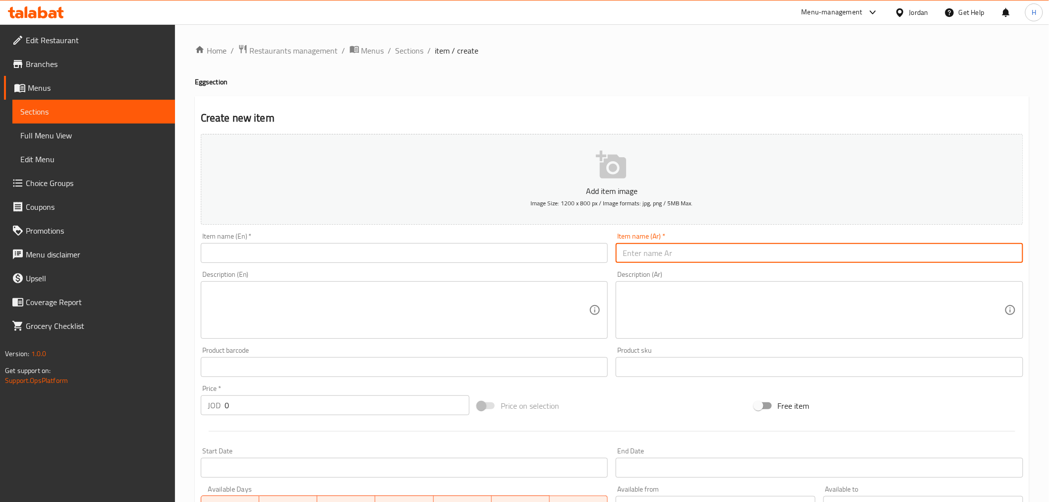
paste input "طبق بيض"
click at [709, 248] on input "طبق بيض" at bounding box center [819, 253] width 407 height 20
type input "طبق بيض 30 قطعة"
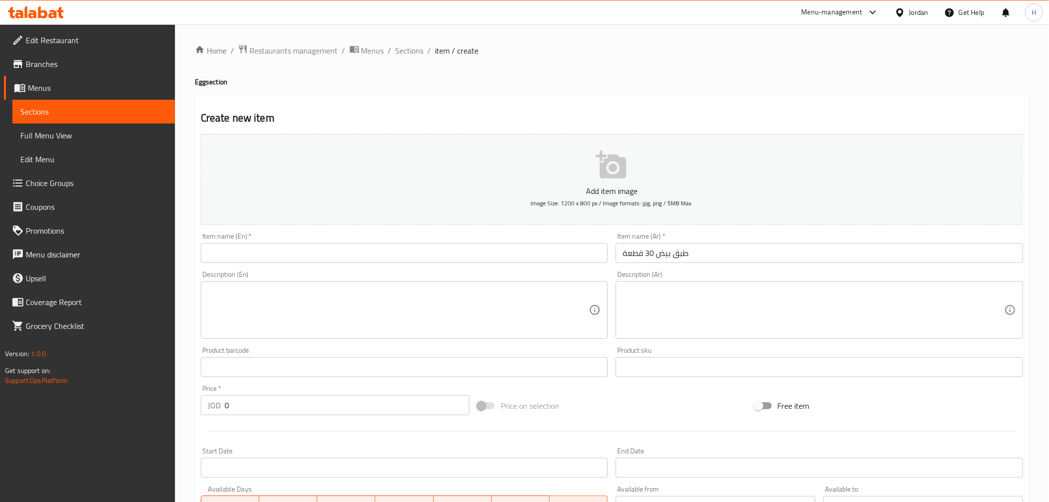
click at [499, 264] on div "Item name (En)   * Item name (En) *" at bounding box center [404, 247] width 415 height 38
click at [499, 262] on input "text" at bounding box center [404, 253] width 407 height 20
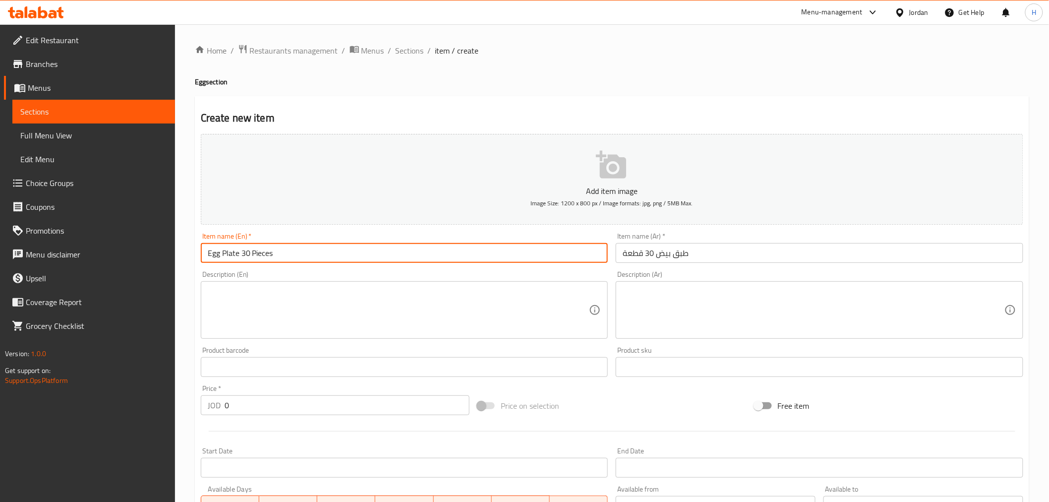
scroll to position [197, 0]
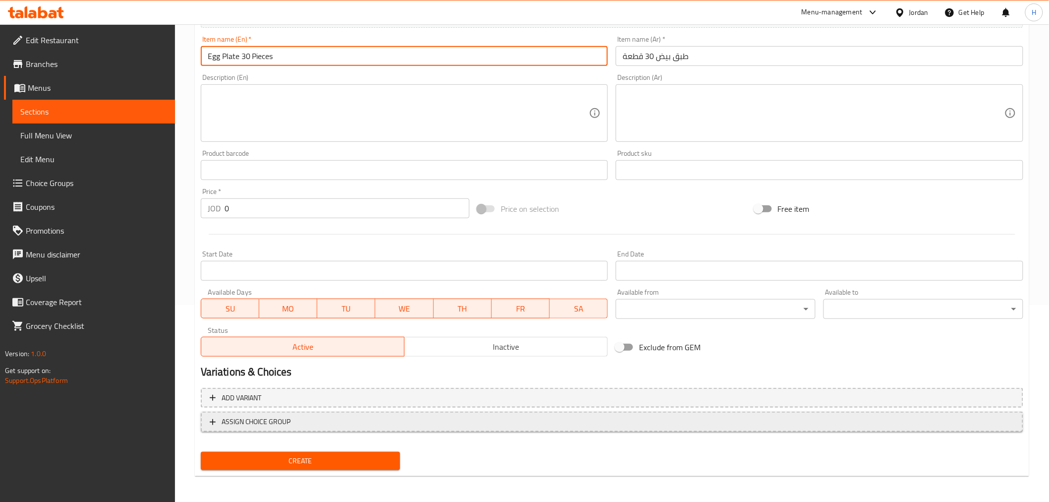
type input "Egg Plate 30 Pieces"
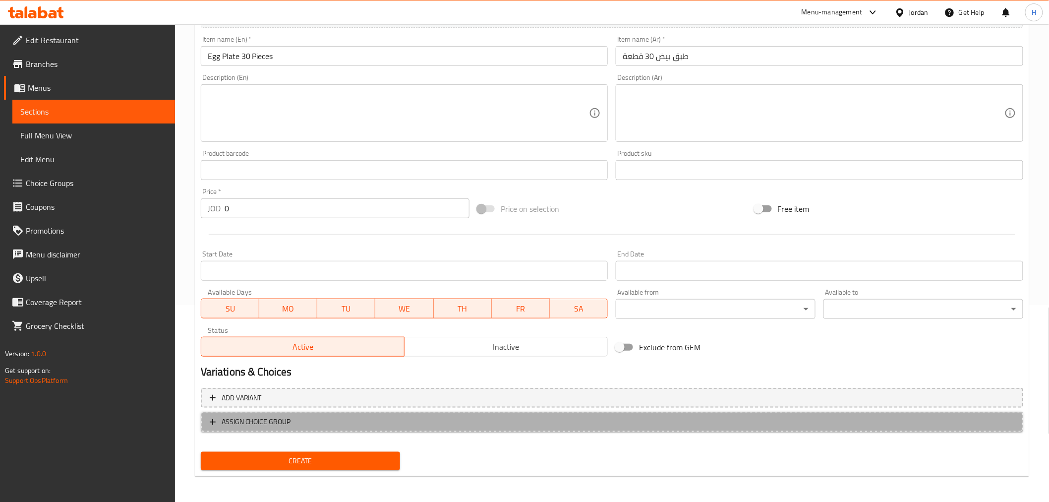
click at [303, 423] on span "ASSIGN CHOICE GROUP" at bounding box center [612, 421] width 804 height 12
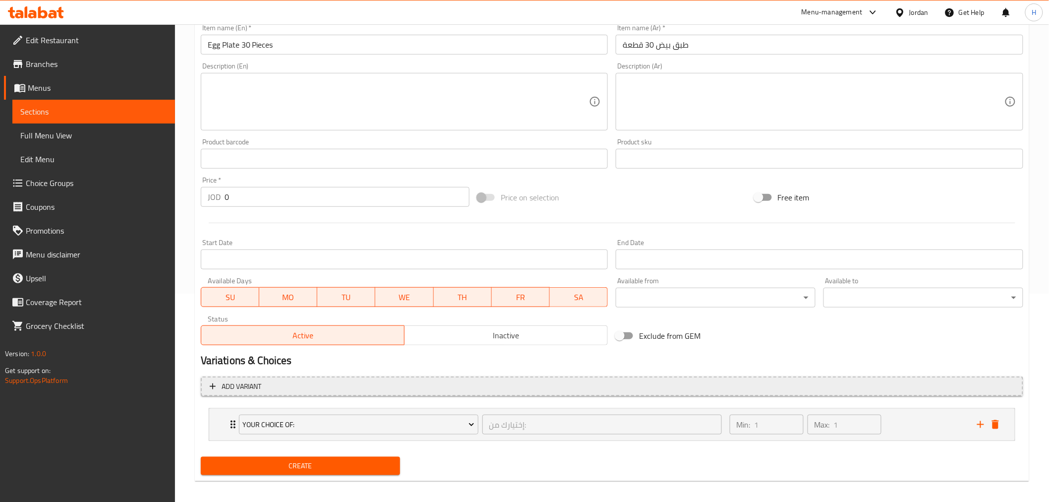
scroll to position [214, 0]
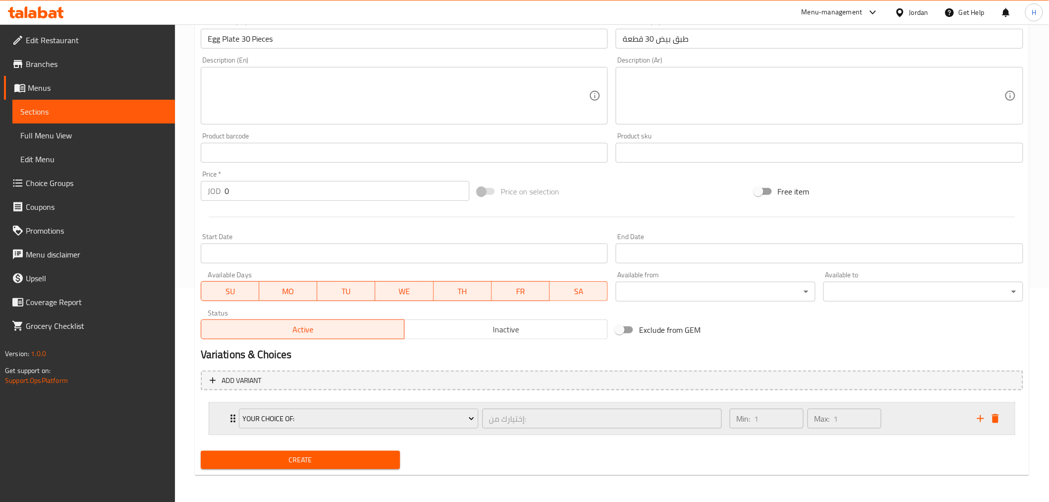
click at [927, 418] on div "Min: 1 ​ Max: 1 ​" at bounding box center [847, 418] width 247 height 32
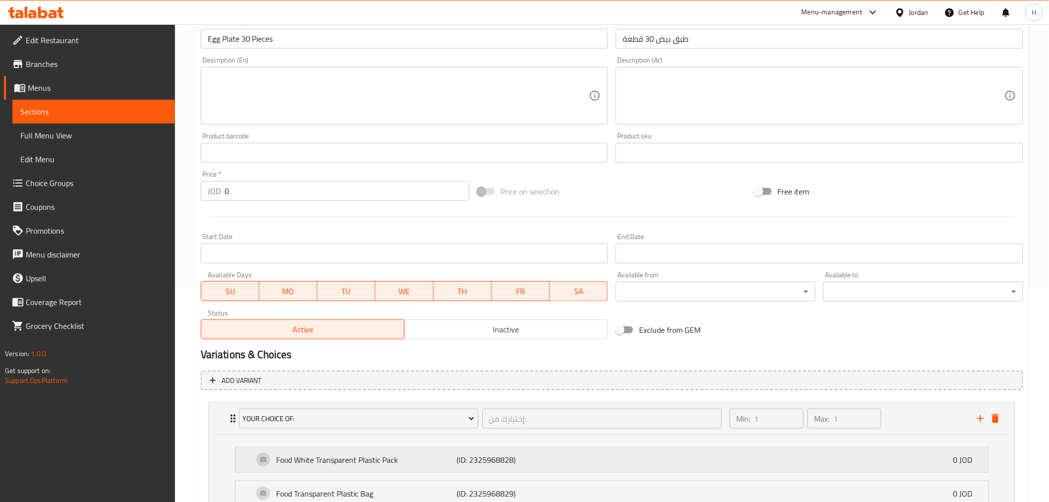
scroll to position [302, 0]
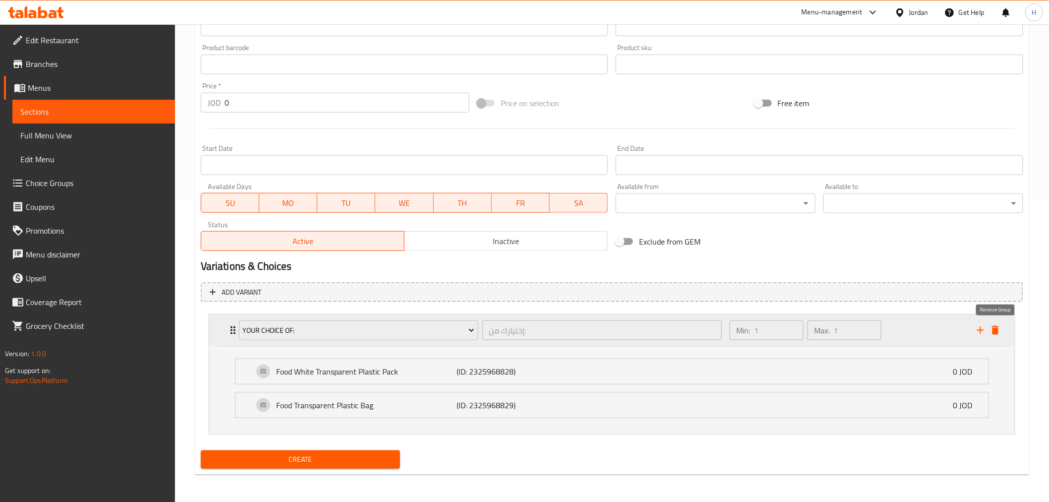
click at [993, 336] on button "delete" at bounding box center [995, 330] width 15 height 15
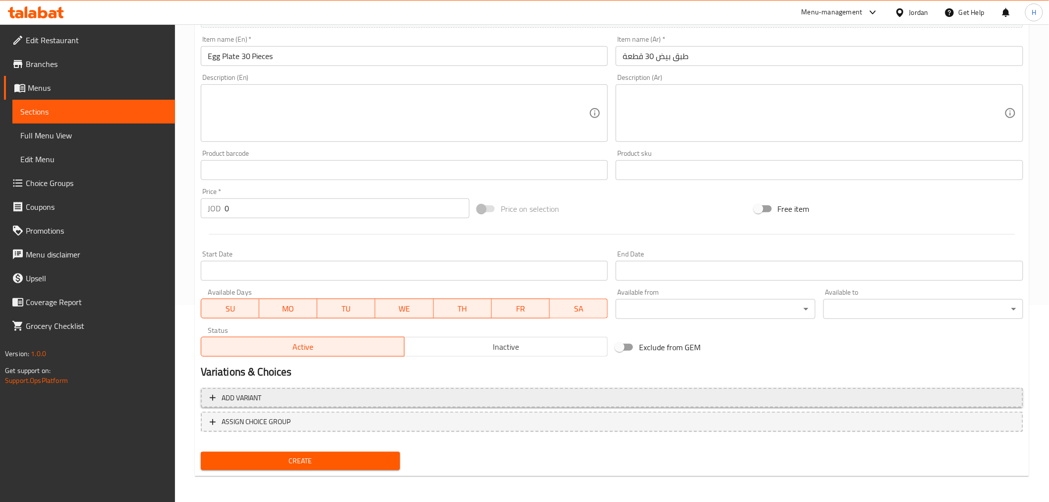
click at [327, 396] on span "Add variant" at bounding box center [612, 398] width 804 height 12
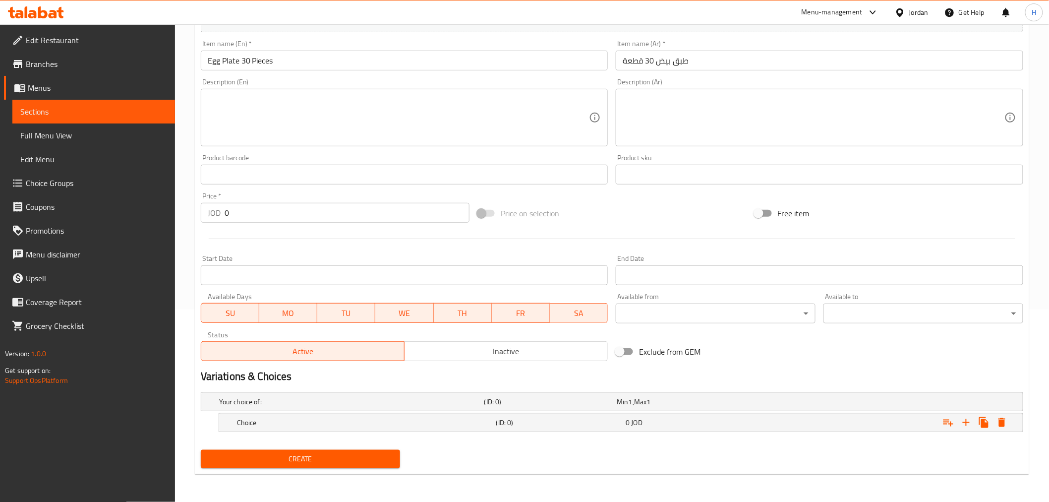
scroll to position [192, 0]
click at [305, 421] on h5 "Choice" at bounding box center [364, 423] width 255 height 10
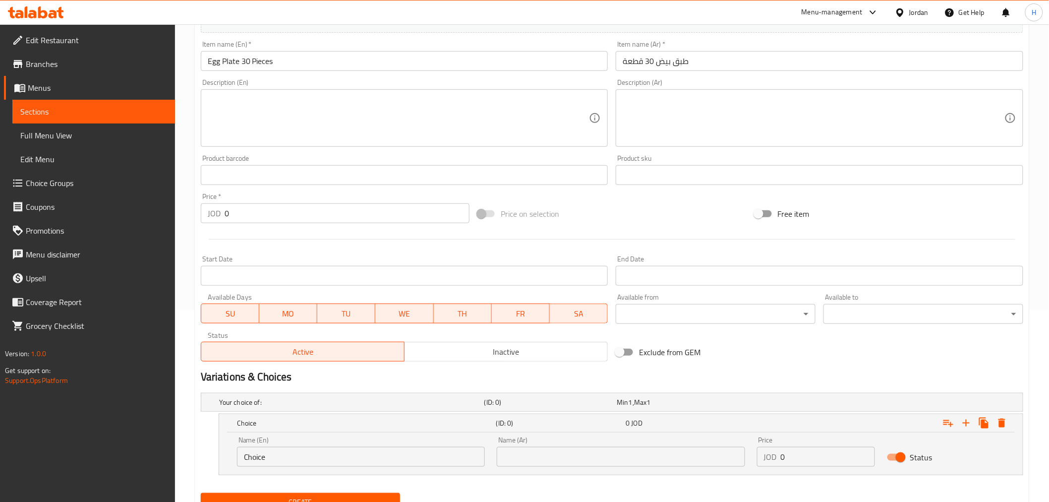
click at [553, 459] on input "text" at bounding box center [621, 457] width 248 height 20
paste input "طبيعي (حجم كبير)"
type input "طبيعي (حجم كبير)"
drag, startPoint x: 796, startPoint y: 455, endPoint x: 782, endPoint y: 455, distance: 14.4
click at [782, 455] on input "0" at bounding box center [828, 457] width 94 height 20
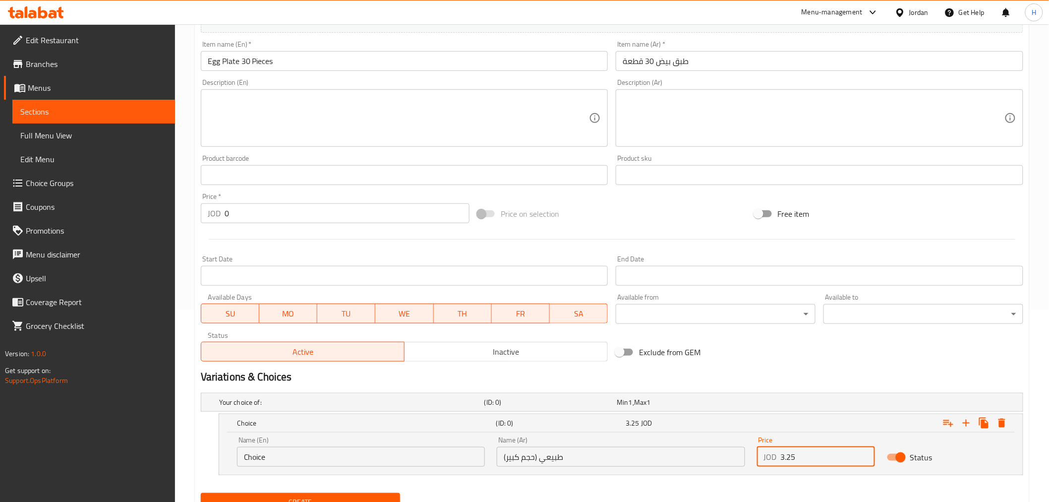
type input "3.25"
click at [573, 461] on input "طبيعي (حجم كبير)" at bounding box center [621, 457] width 248 height 20
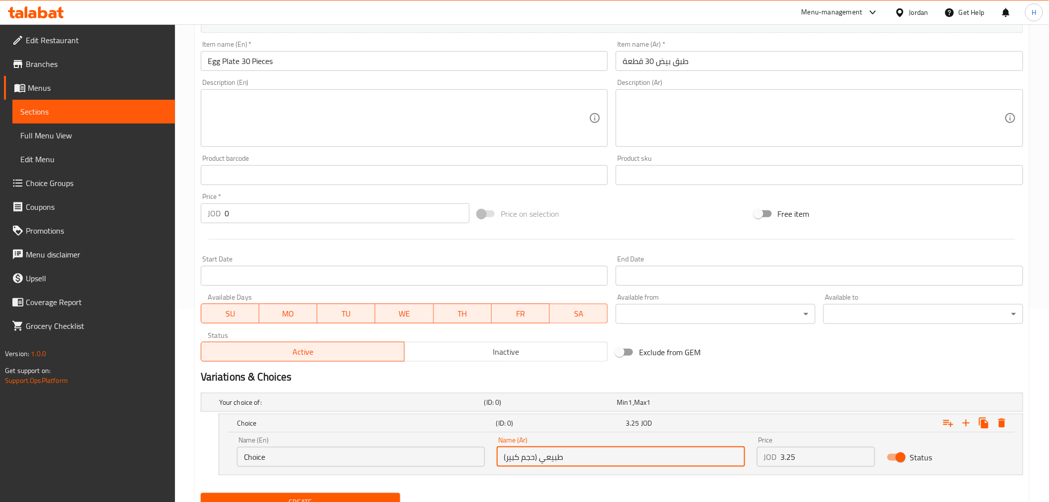
click at [573, 461] on input "طبيعي (حجم كبير)" at bounding box center [621, 457] width 248 height 20
click at [433, 449] on input "Choice" at bounding box center [361, 457] width 248 height 20
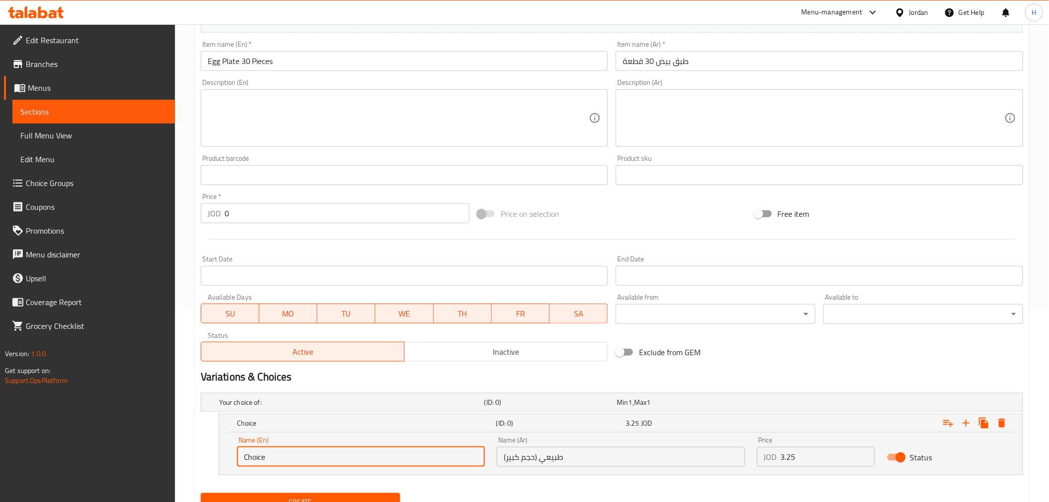
click at [433, 449] on input "Choice" at bounding box center [361, 457] width 248 height 20
paste input "Natural (Large Size)"
click at [433, 449] on input "Natural (Large Size)" at bounding box center [361, 457] width 248 height 20
type input "Natural (Large Size)"
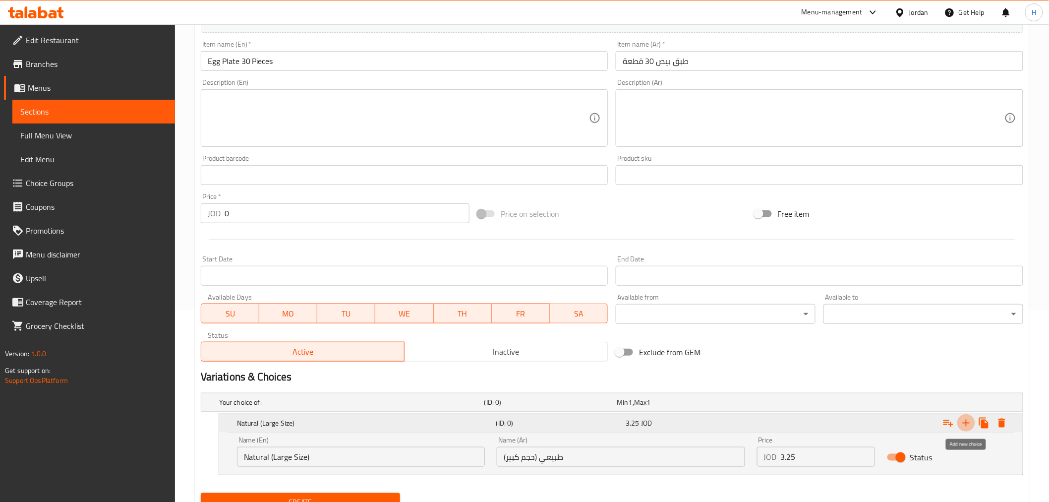
click at [965, 429] on button "Expand" at bounding box center [966, 423] width 18 height 18
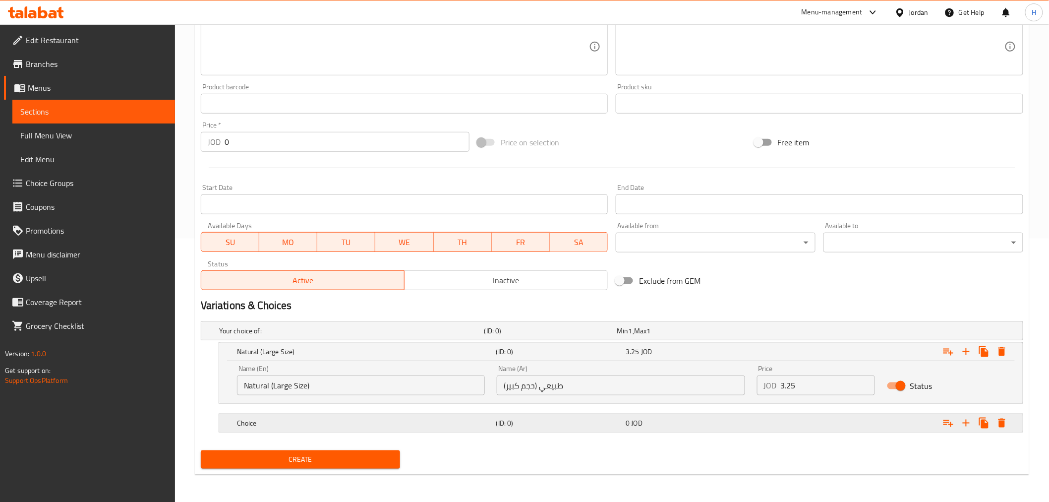
scroll to position [264, 0]
click at [545, 424] on h5 "(ID: 0)" at bounding box center [559, 422] width 126 height 10
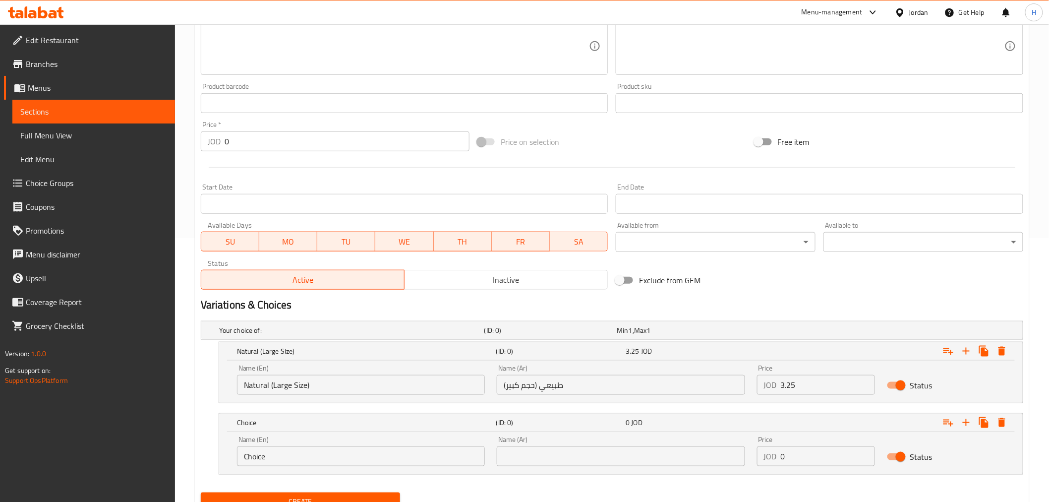
click at [563, 454] on input "text" at bounding box center [621, 456] width 248 height 20
paste input "طبيعي بلدي(2كيلو)"
click at [527, 457] on input "طبيعي بلدي(2كيلو)" at bounding box center [621, 456] width 248 height 20
click at [522, 461] on input "طبيعي بلدي (2كيلو)" at bounding box center [621, 456] width 248 height 20
drag, startPoint x: 522, startPoint y: 456, endPoint x: 507, endPoint y: 457, distance: 15.4
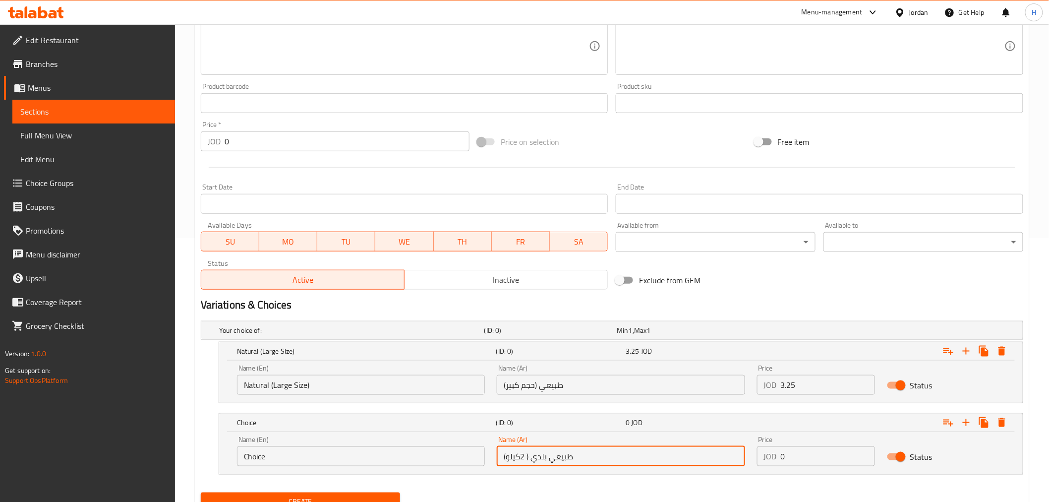
click at [507, 457] on input "طبيعي بلدي ( 2كيلو)" at bounding box center [621, 456] width 248 height 20
click at [595, 447] on input "طبيعي بلدي ( 2 كيلو)" at bounding box center [621, 456] width 248 height 20
click at [593, 448] on input "طبيعي بلدي ( 2 كيلو)" at bounding box center [621, 456] width 248 height 20
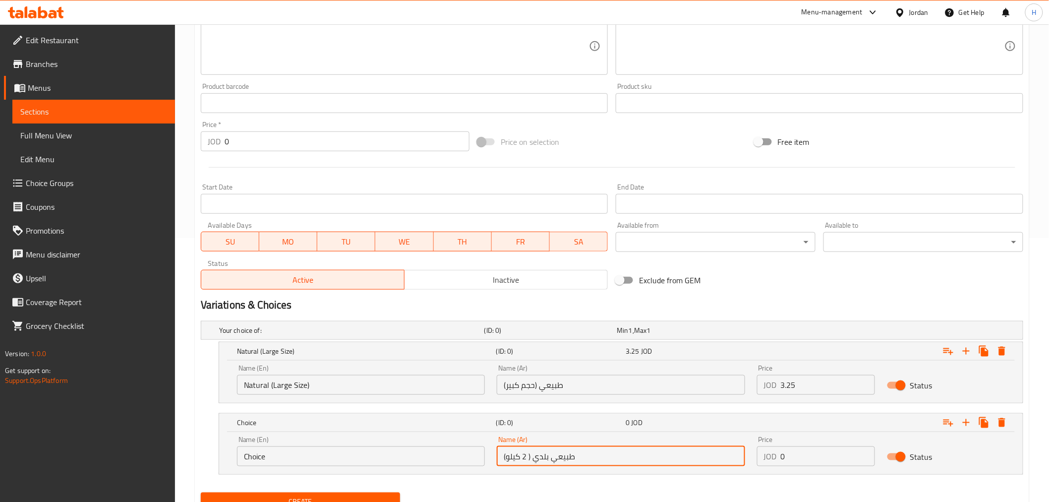
type input "طبيعي بلدي ( 2 كيلو)"
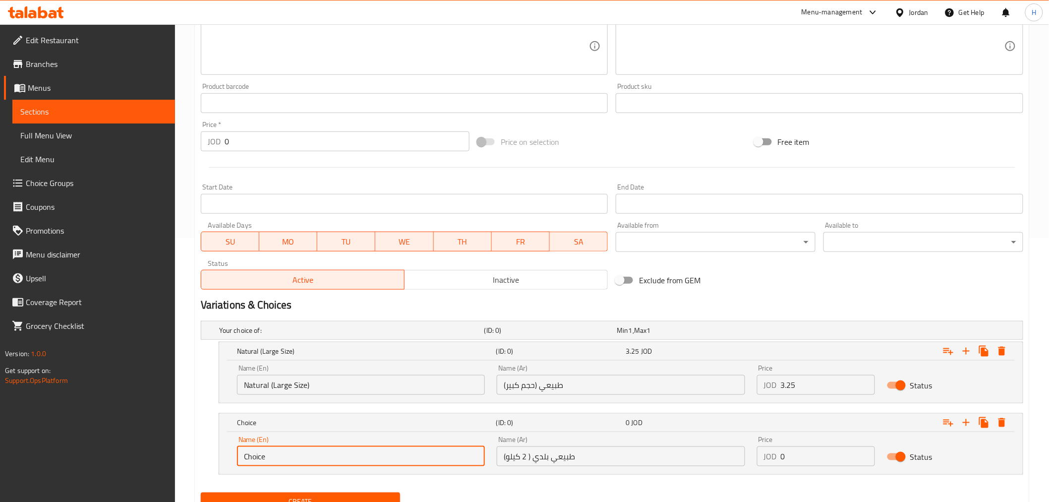
click at [386, 462] on input "Choice" at bounding box center [361, 456] width 248 height 20
paste input "Natural country (2 kg)"
click at [284, 456] on input "ChoiceNatural country (2 kg)" at bounding box center [361, 456] width 248 height 20
click at [285, 456] on input "ChoiceNatural country (2 kg)" at bounding box center [361, 456] width 248 height 20
click at [254, 457] on input "ChoiceNatural country (2 kg)" at bounding box center [361, 456] width 248 height 20
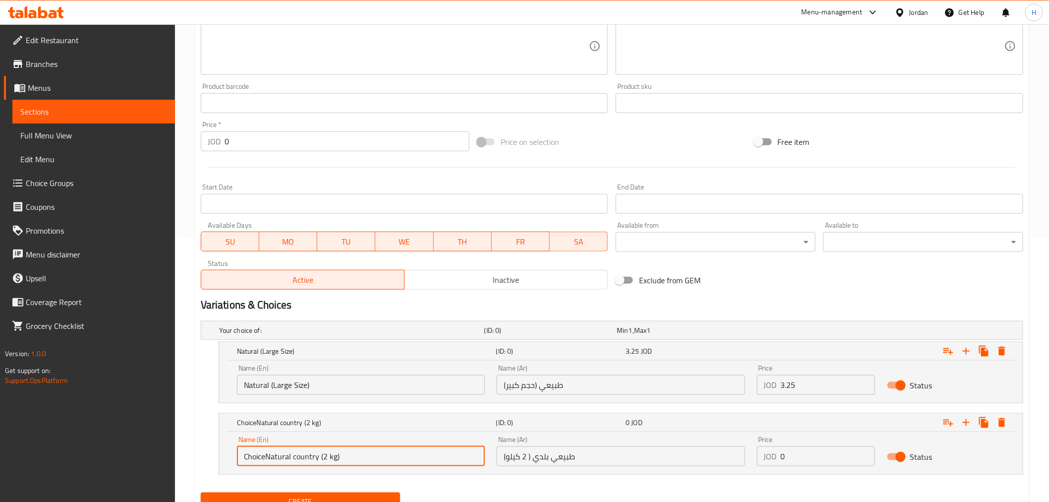
click at [271, 458] on input "ChoiceNatural country (2 kg)" at bounding box center [361, 456] width 248 height 20
drag, startPoint x: 266, startPoint y: 458, endPoint x: 198, endPoint y: 451, distance: 68.3
click at [198, 451] on div "Your choice of: (ID: 0) Min 1 , Max 1 Name (En) Your choice of: Name (En) Name …" at bounding box center [612, 402] width 830 height 171
click at [285, 458] on input "Natural country (2 kg)" at bounding box center [361, 456] width 248 height 20
click at [288, 458] on input "Natural country (2 kg)" at bounding box center [361, 456] width 248 height 20
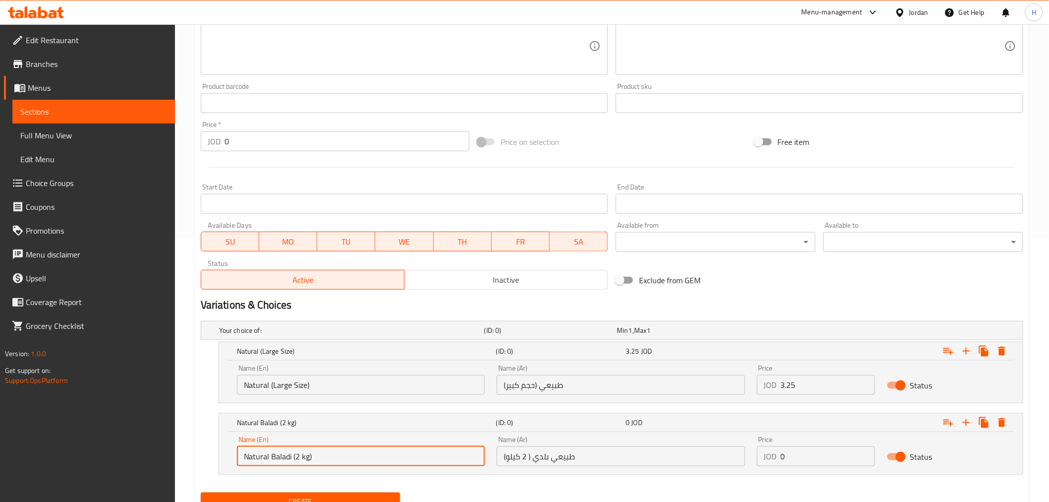
click at [304, 458] on input "Natural Baladi (2 kg)" at bounding box center [361, 456] width 248 height 20
type input "Natural Baladi (2 Kilo)"
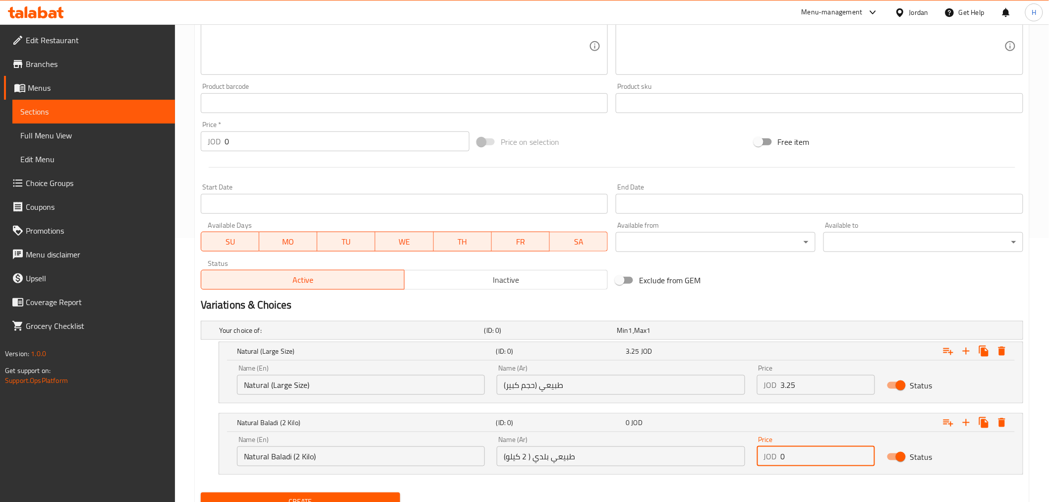
click at [801, 447] on input "0" at bounding box center [828, 456] width 94 height 20
paste input "3.25"
click at [788, 454] on input "03.25" at bounding box center [828, 456] width 94 height 20
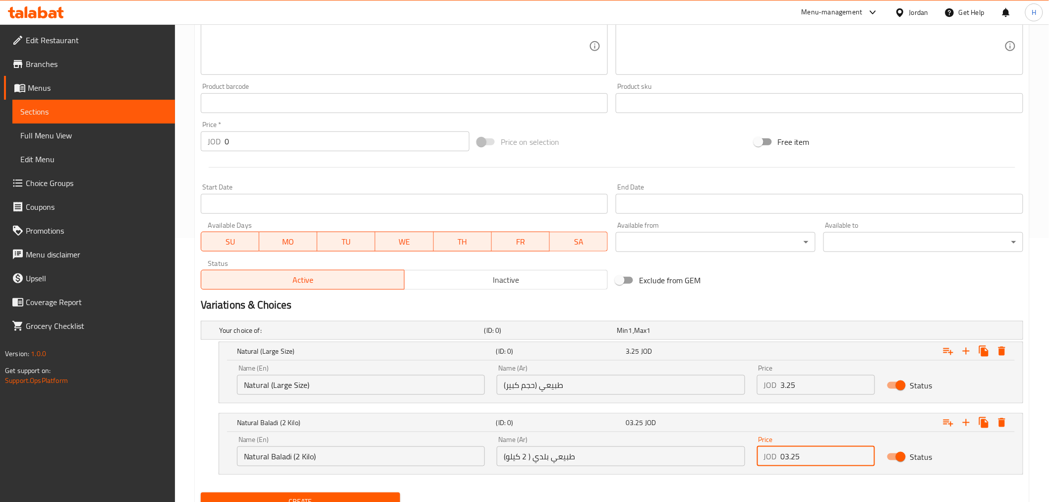
paste input "number"
type input "3.25"
click at [968, 420] on icon "Expand" at bounding box center [966, 422] width 12 height 12
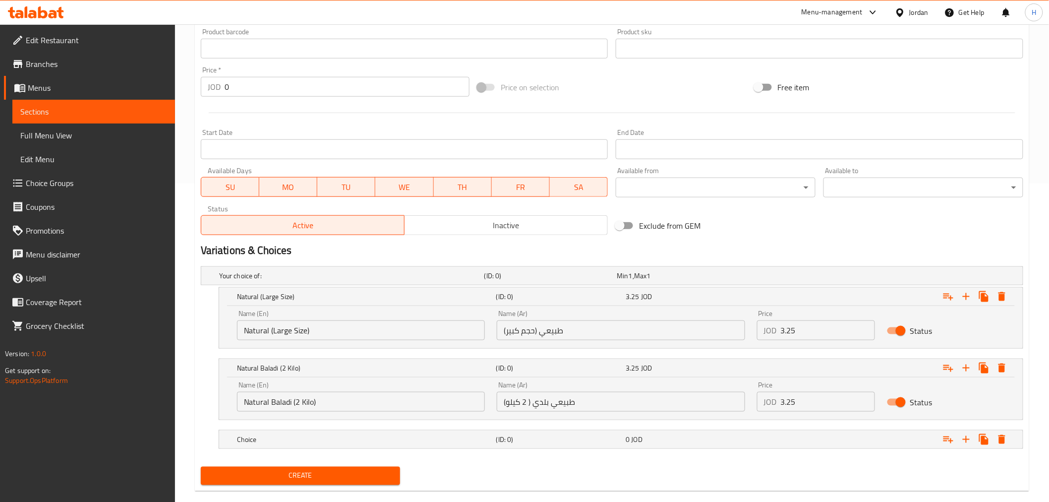
scroll to position [319, 0]
click at [640, 436] on span "JOD" at bounding box center [636, 438] width 11 height 13
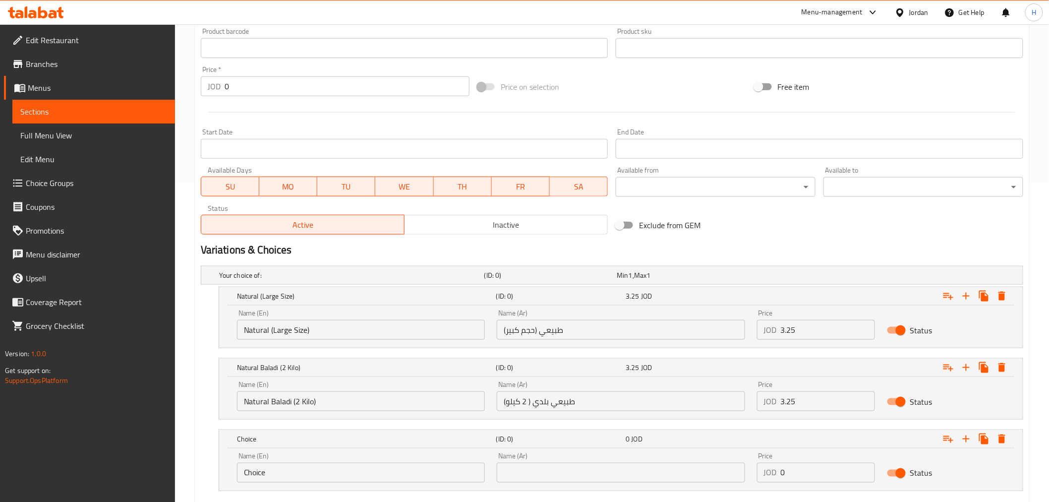
click at [643, 465] on input "text" at bounding box center [621, 472] width 248 height 20
paste input "طبيعي بلدي(حجم كبير)السلام"
click at [523, 470] on input "طبيعي بلدي(حجم كبير)السلام" at bounding box center [621, 472] width 248 height 20
type input "طبيعي بلدي(حجم كبير) السلام"
click at [380, 465] on input "Choice" at bounding box center [361, 472] width 248 height 20
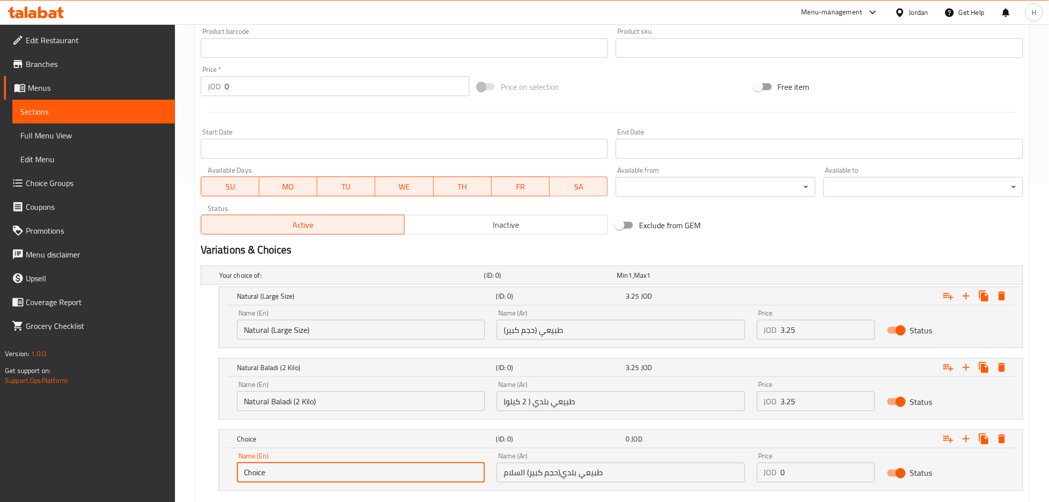
click at [380, 465] on input "Choice" at bounding box center [361, 472] width 248 height 20
paste input "Naturally my country (large size) pea"
click at [330, 468] on input "Naturally my country (large size) peace" at bounding box center [361, 472] width 248 height 20
drag, startPoint x: 330, startPoint y: 468, endPoint x: 344, endPoint y: 469, distance: 14.4
click at [344, 469] on input "Naturally my country (large size) peace" at bounding box center [361, 472] width 248 height 20
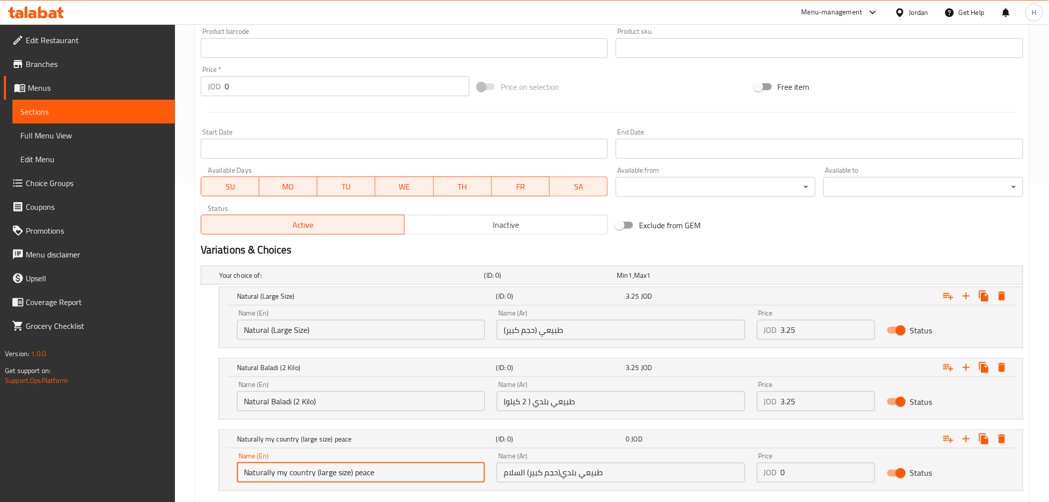
click at [339, 472] on input "Naturally my country (large size) peace" at bounding box center [361, 472] width 248 height 20
click at [348, 469] on input "Naturally my country (large) peace" at bounding box center [361, 472] width 248 height 20
drag, startPoint x: 348, startPoint y: 469, endPoint x: 354, endPoint y: 469, distance: 5.9
click at [354, 469] on input "Naturally my country (large) peace" at bounding box center [361, 472] width 248 height 20
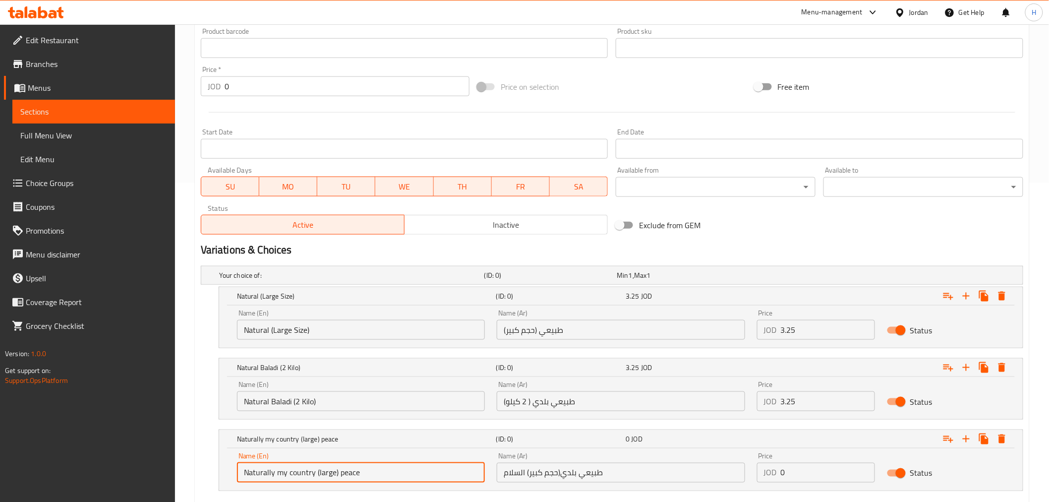
click at [277, 473] on input "Naturally my country (large) peace" at bounding box center [361, 472] width 248 height 20
click at [304, 477] on input "Naturally my country (large) peace" at bounding box center [361, 472] width 248 height 20
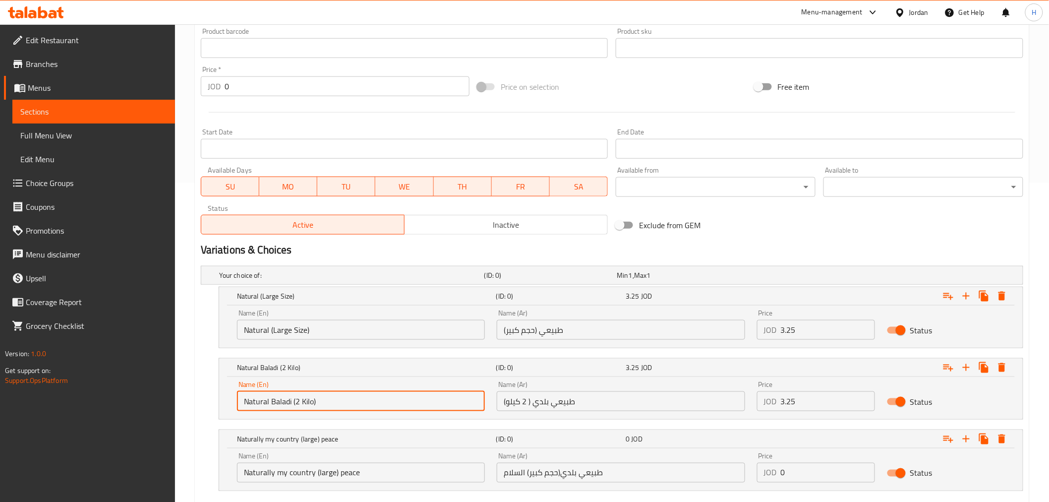
click at [259, 401] on input "Natural Baladi (2 Kilo)" at bounding box center [361, 401] width 248 height 20
click at [254, 401] on input "Natural Baladi (2 Kilo)" at bounding box center [361, 401] width 248 height 20
click at [265, 472] on input "Naturally my country (large) peace" at bounding box center [361, 472] width 248 height 20
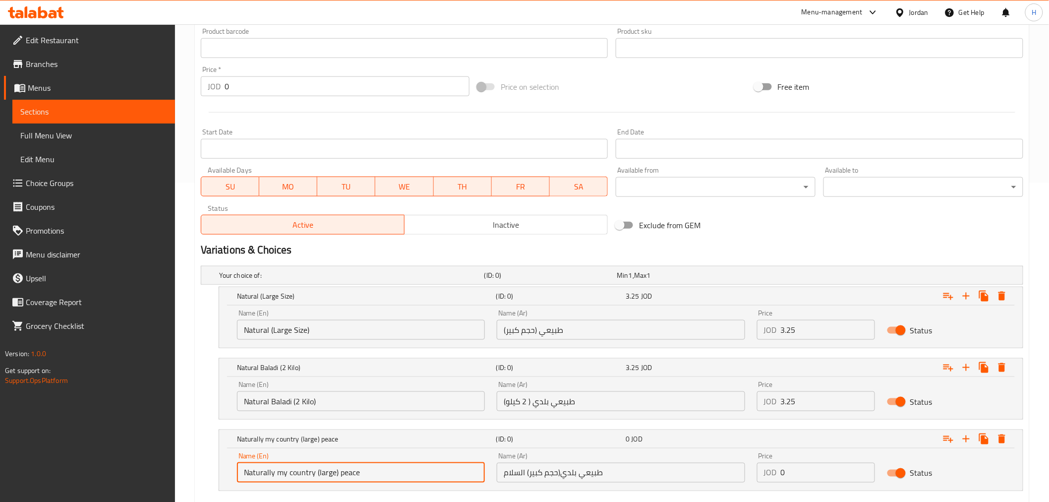
paste input "text"
drag, startPoint x: 265, startPoint y: 472, endPoint x: 255, endPoint y: 472, distance: 9.9
click at [255, 472] on input "Natural my country (large) peace" at bounding box center [361, 472] width 248 height 20
click at [261, 404] on input "Natural Baladi (2 Kilo)" at bounding box center [361, 401] width 248 height 20
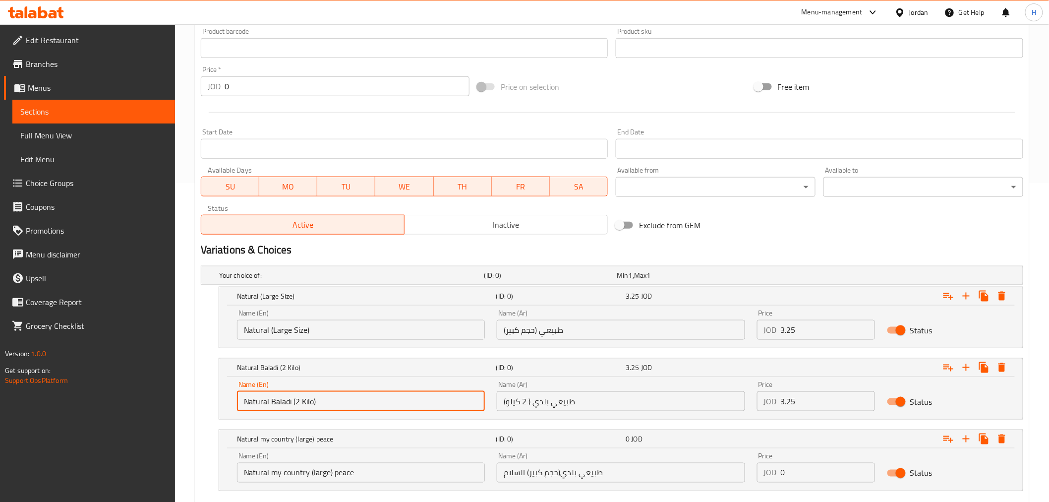
drag, startPoint x: 265, startPoint y: 404, endPoint x: 275, endPoint y: 404, distance: 10.4
click at [275, 404] on input "Natural Baladi (2 Kilo)" at bounding box center [361, 401] width 248 height 20
click at [305, 472] on input "Natural my country (large) peace" at bounding box center [361, 472] width 248 height 20
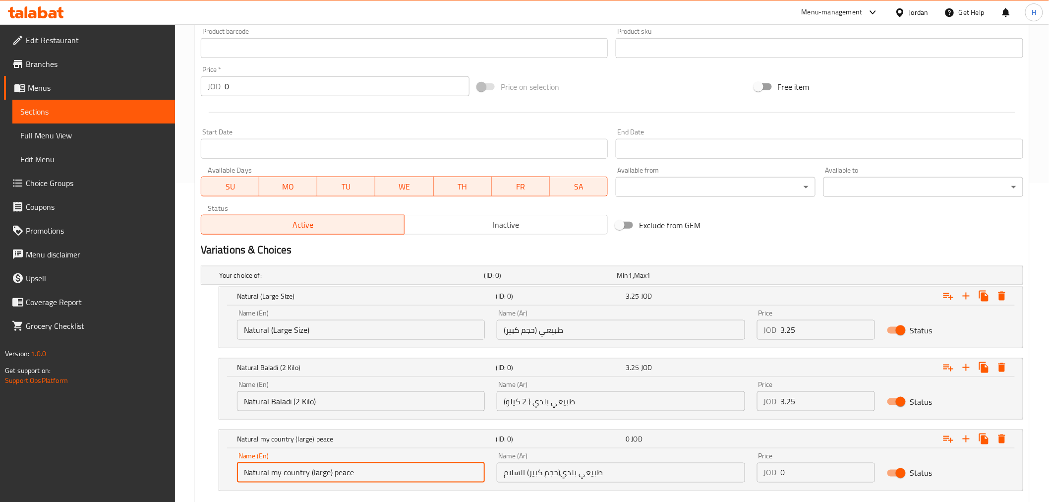
click at [296, 471] on input "Natural my country (large) peace" at bounding box center [361, 472] width 248 height 20
paste input "Baladi"
drag, startPoint x: 296, startPoint y: 471, endPoint x: 258, endPoint y: 467, distance: 38.4
click at [238, 462] on input "Natural Baladi (large) peace" at bounding box center [361, 472] width 248 height 20
click at [325, 473] on input "Natural Baladi (large) peace" at bounding box center [361, 472] width 248 height 20
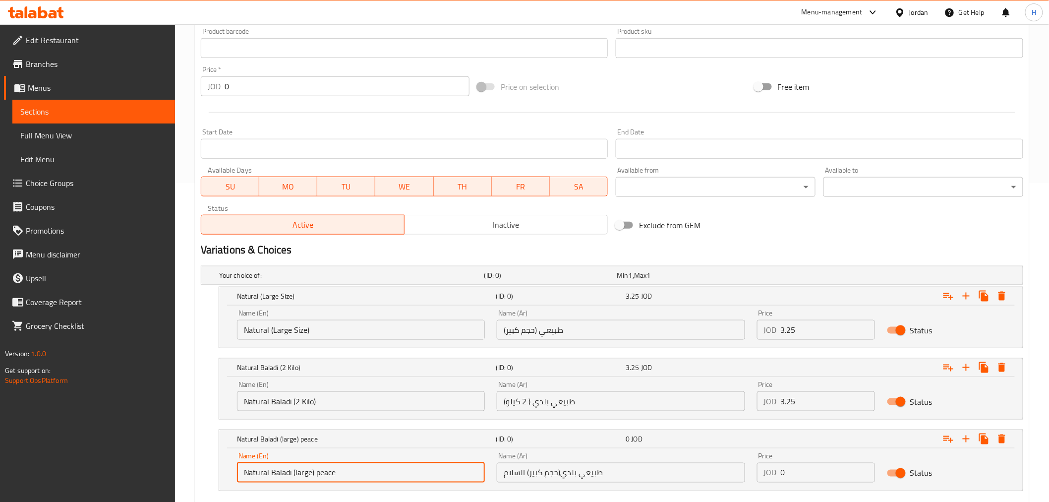
click at [328, 473] on input "Natural Baladi (large) peace" at bounding box center [361, 472] width 248 height 20
type input "Natural Baladi (large) [GEOGRAPHIC_DATA]"
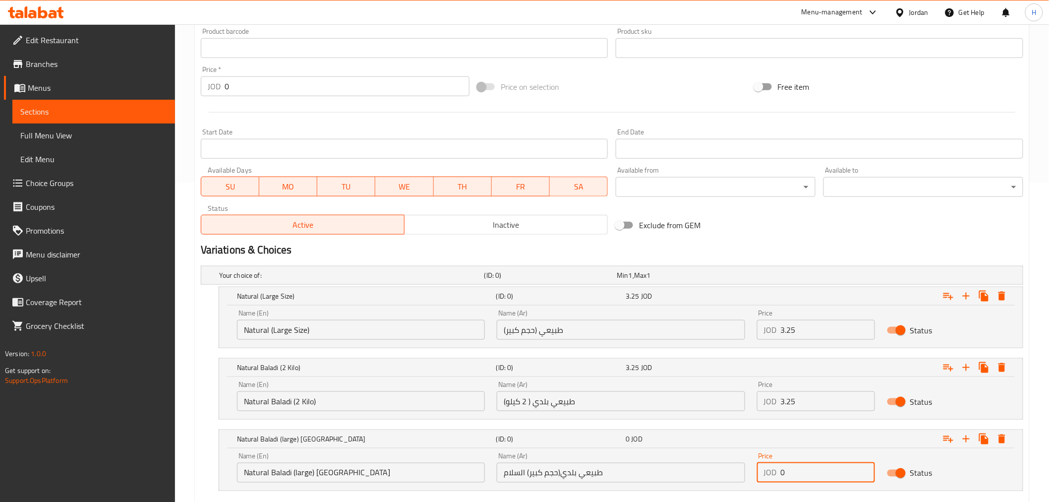
click at [775, 472] on div "JOD 0 Price" at bounding box center [816, 472] width 118 height 20
paste input "3"
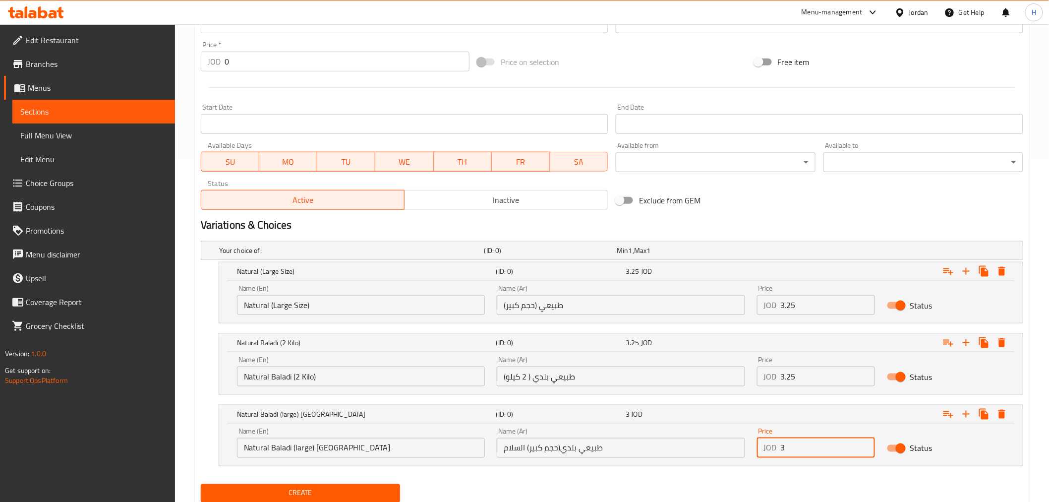
scroll to position [378, 0]
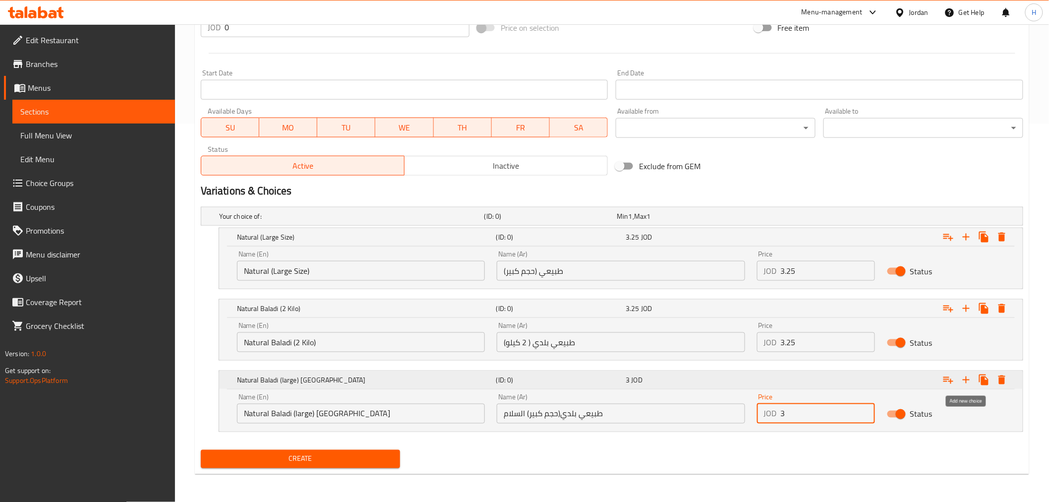
type input "3"
click at [969, 381] on icon "Expand" at bounding box center [966, 380] width 12 height 12
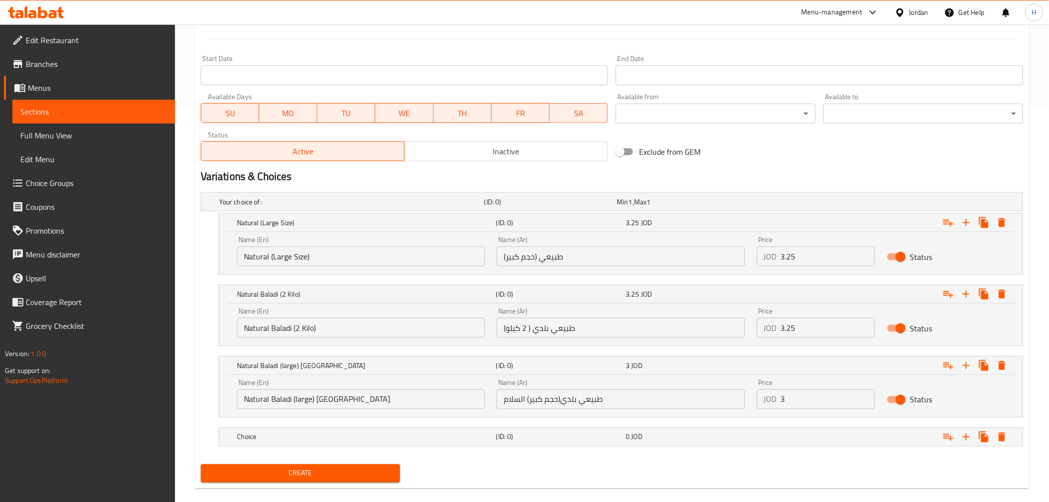
scroll to position [406, 0]
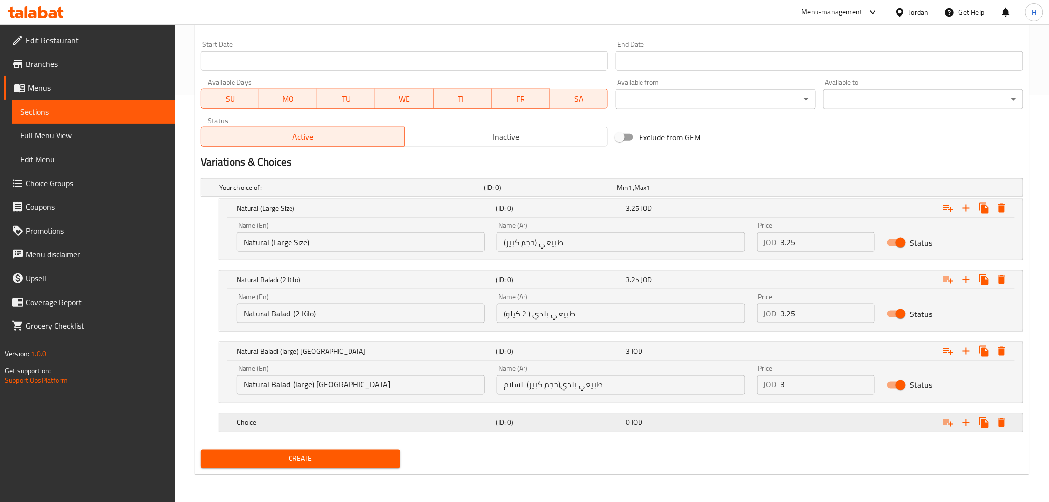
click at [550, 421] on h5 "(ID: 0)" at bounding box center [559, 422] width 126 height 10
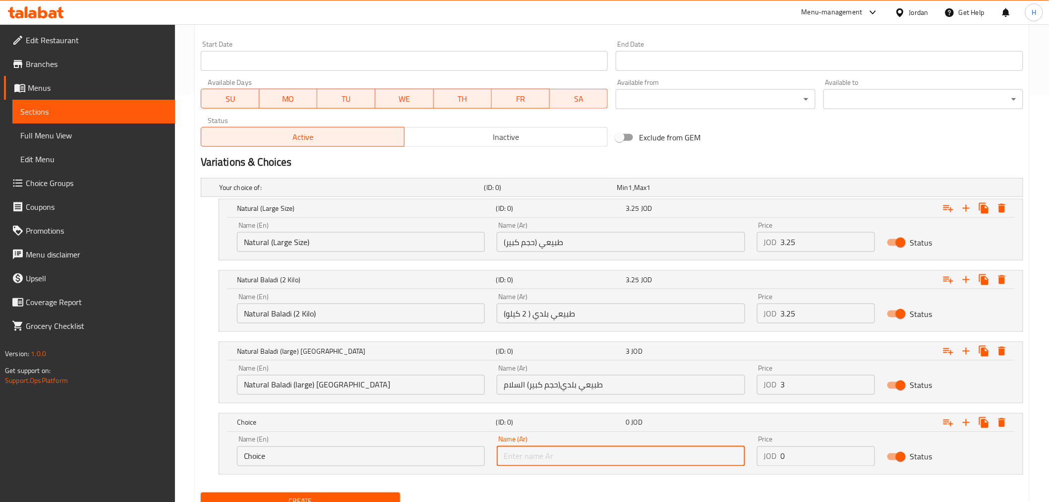
click at [526, 459] on input "text" at bounding box center [621, 456] width 248 height 20
paste input "طبيعي بلدي(1900غم)السلام"
click at [523, 459] on input "طبيعي بلدي(1900غم)السلام" at bounding box center [621, 456] width 248 height 20
click at [534, 455] on input "طبيعي بلدي(1900غم) السلام" at bounding box center [621, 456] width 248 height 20
drag, startPoint x: 534, startPoint y: 454, endPoint x: 544, endPoint y: 454, distance: 10.4
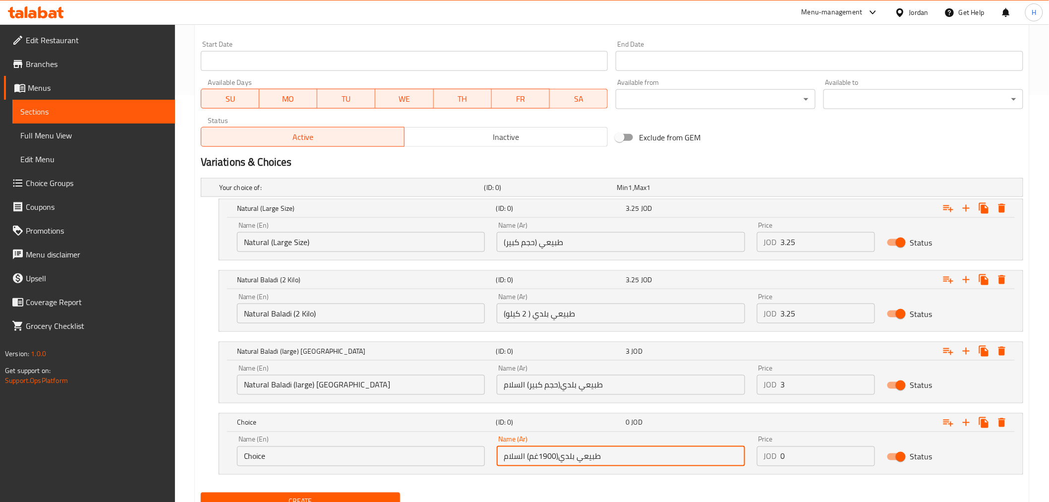
click at [544, 454] on input "طبيعي بلدي(1900غم) السلام" at bounding box center [621, 456] width 248 height 20
click at [560, 459] on input "طبيعي بلدي(1900 جم) السلام" at bounding box center [621, 456] width 248 height 20
type input "طبيعي بلدي (1900 جم) السلام"
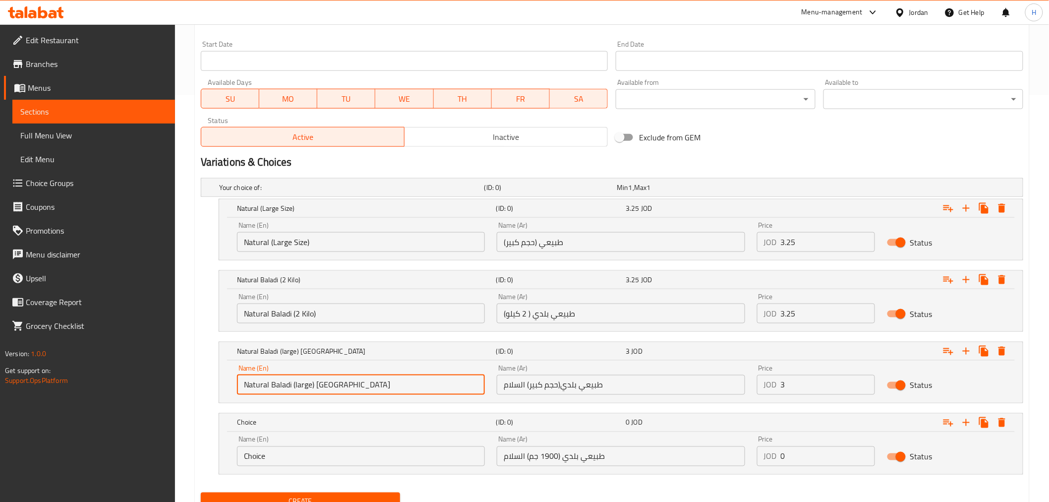
click at [261, 388] on input "Natural Baladi (large) [GEOGRAPHIC_DATA]" at bounding box center [361, 385] width 248 height 20
drag, startPoint x: 261, startPoint y: 388, endPoint x: 281, endPoint y: 389, distance: 19.9
click at [281, 389] on input "Natural Baladi (large) [GEOGRAPHIC_DATA]" at bounding box center [361, 385] width 248 height 20
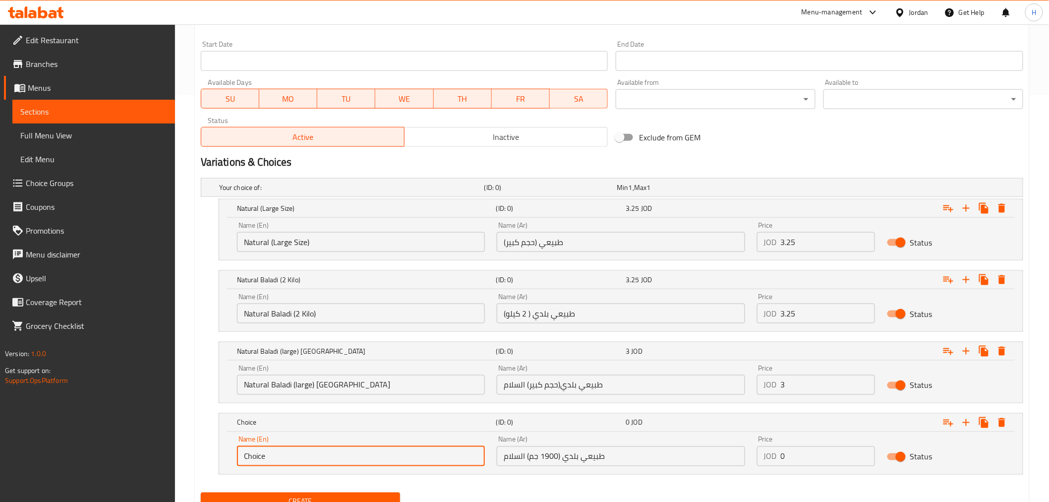
click at [273, 456] on input "Choice" at bounding box center [361, 456] width 248 height 20
paste input "Natural Baladi"
click at [273, 456] on input "Choice" at bounding box center [361, 456] width 248 height 20
click at [293, 455] on input "Natural Baladi 1900 GM)" at bounding box center [361, 456] width 248 height 20
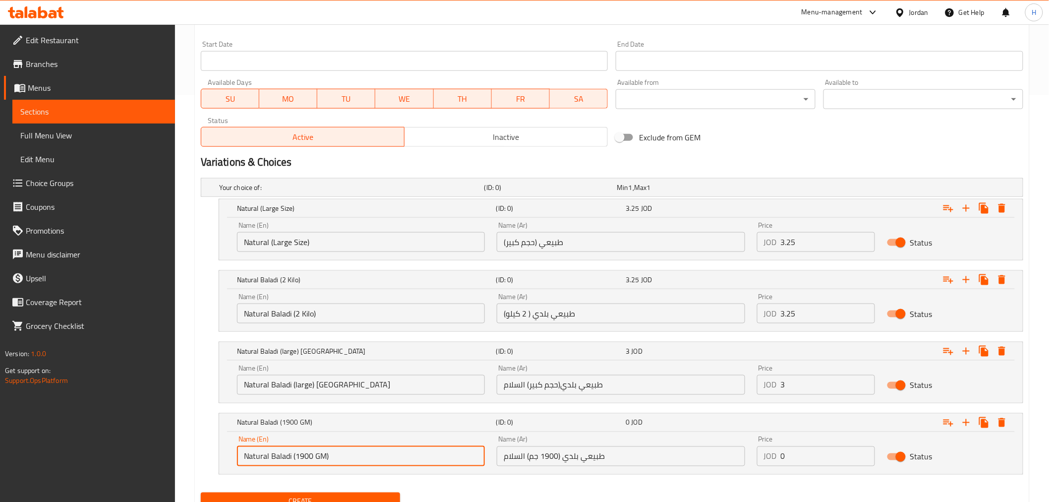
click at [383, 449] on input "Natural Baladi (1900 GM)" at bounding box center [361, 456] width 248 height 20
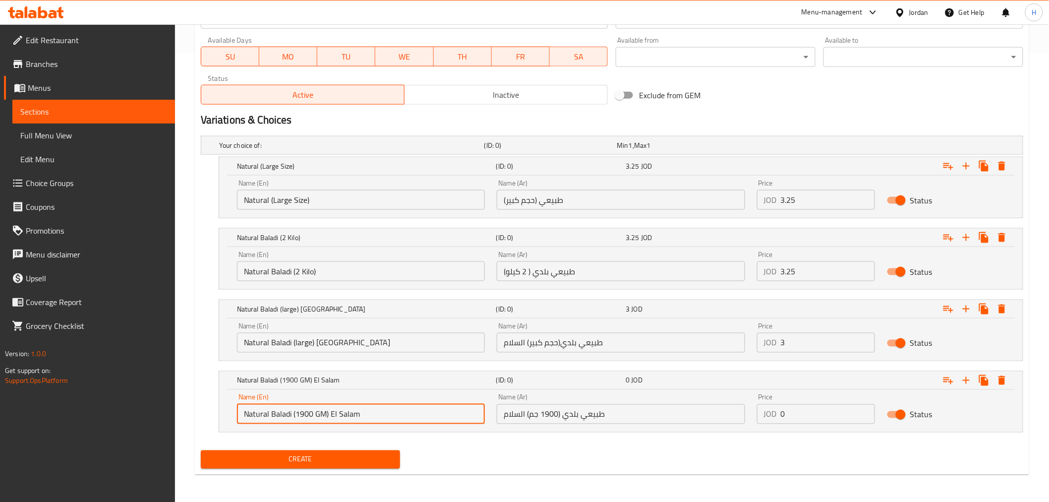
type input "Natural Baladi (1900 GM) El Salam"
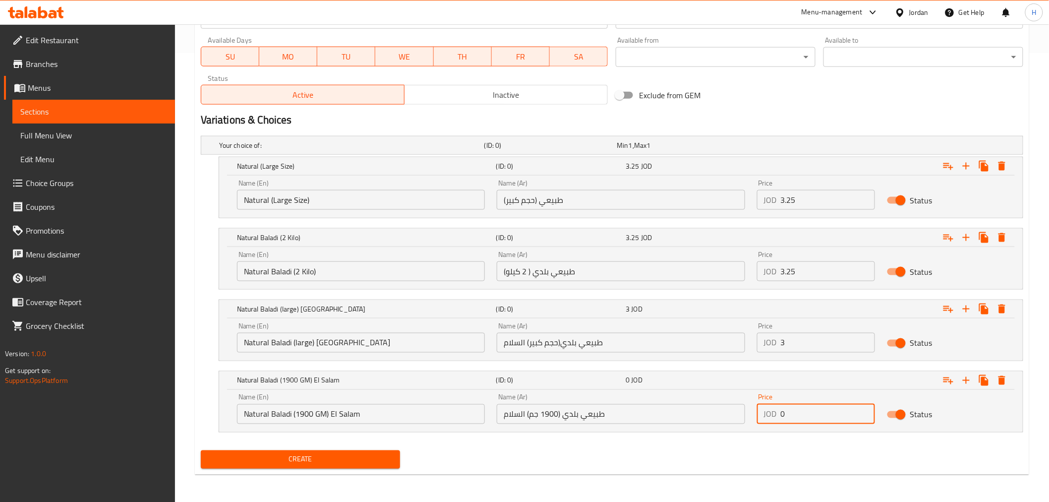
drag, startPoint x: 786, startPoint y: 408, endPoint x: 780, endPoint y: 409, distance: 6.5
click at [780, 409] on div "JOD 0 Price" at bounding box center [816, 414] width 118 height 20
type input "3"
click at [960, 377] on icon "Expand" at bounding box center [966, 380] width 12 height 12
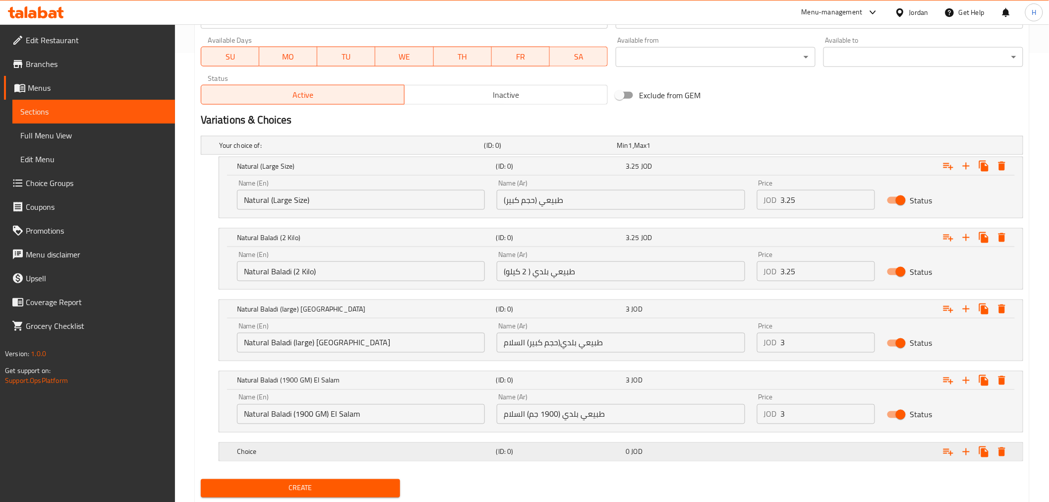
click at [676, 458] on div "0 JOD" at bounding box center [689, 452] width 130 height 14
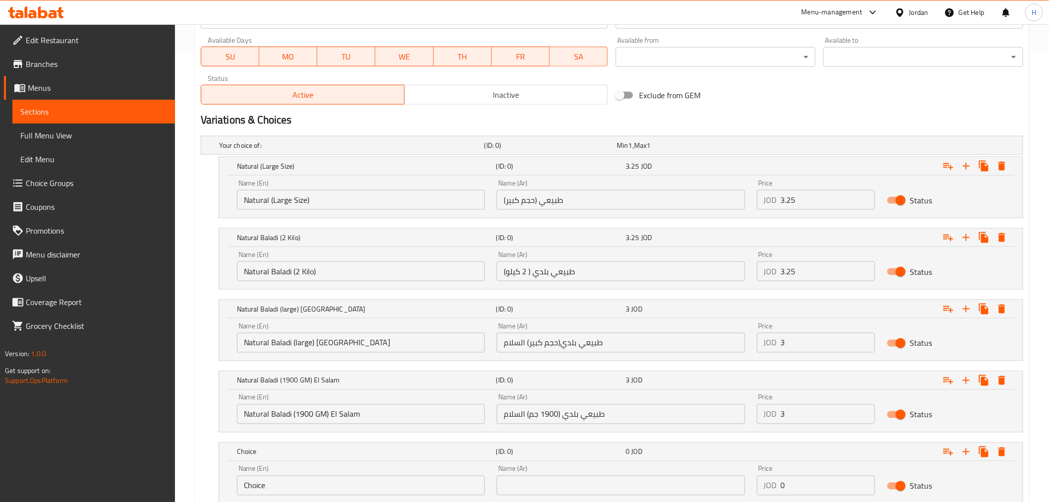
click at [612, 488] on input "text" at bounding box center [621, 485] width 248 height 20
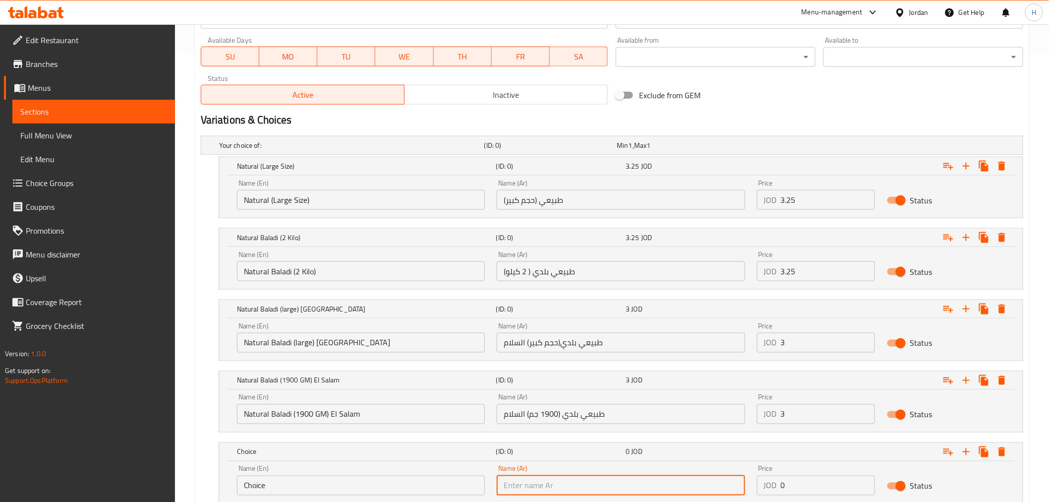
paste input "طبيعي بلدي(حجم وسط )السلام"
click at [565, 489] on input "طبيعي بلدي(حجم وسط )السلام" at bounding box center [621, 485] width 248 height 20
click at [526, 488] on input "طبيعي بلدي (حجم وسط )السلام" at bounding box center [621, 485] width 248 height 20
click at [542, 491] on input "طبيعي بلدي (حجم وسط )السلام" at bounding box center [621, 485] width 248 height 20
click at [523, 485] on input "طبيعي بلدي (حجم وسط )السلام" at bounding box center [621, 485] width 248 height 20
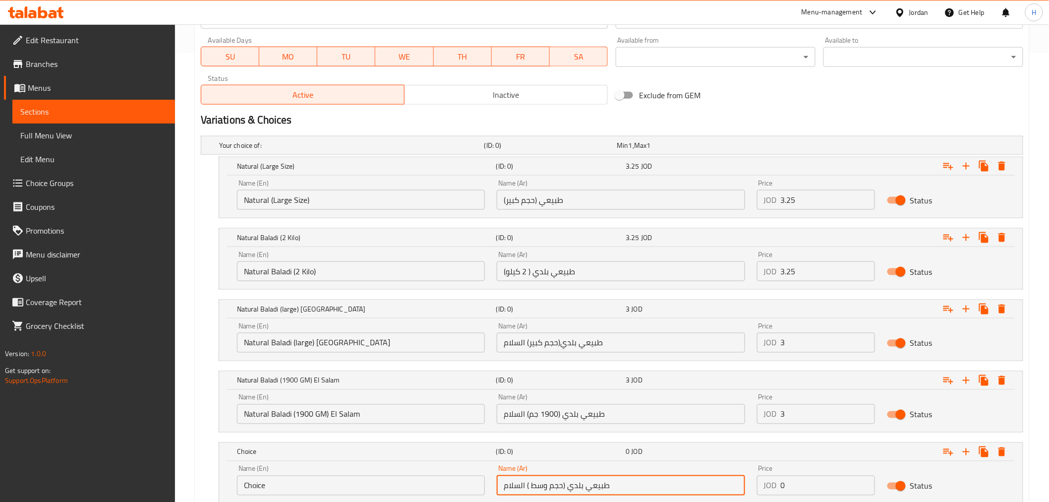
click at [536, 479] on input "طبيعي بلدي (حجم وسط ) السلام" at bounding box center [621, 485] width 248 height 20
type input "طبيعي بلدي (حجم وسط ) السلام"
click at [250, 411] on input "Natural Baladi (1900 GM) El Salam" at bounding box center [361, 414] width 248 height 20
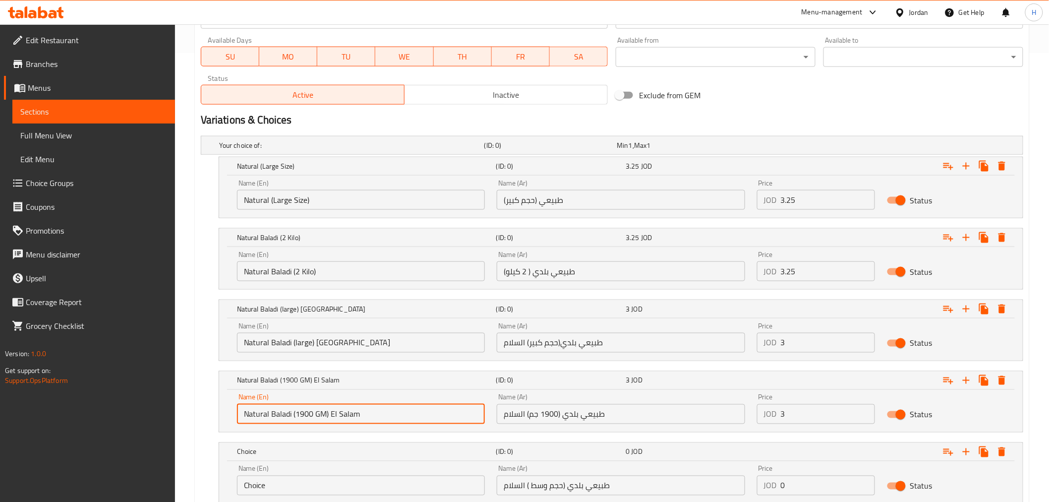
drag, startPoint x: 250, startPoint y: 411, endPoint x: 278, endPoint y: 413, distance: 27.8
click at [278, 413] on input "Natural Baladi (1900 GM) El Salam" at bounding box center [361, 414] width 248 height 20
click at [265, 479] on input "Choice" at bounding box center [361, 485] width 248 height 20
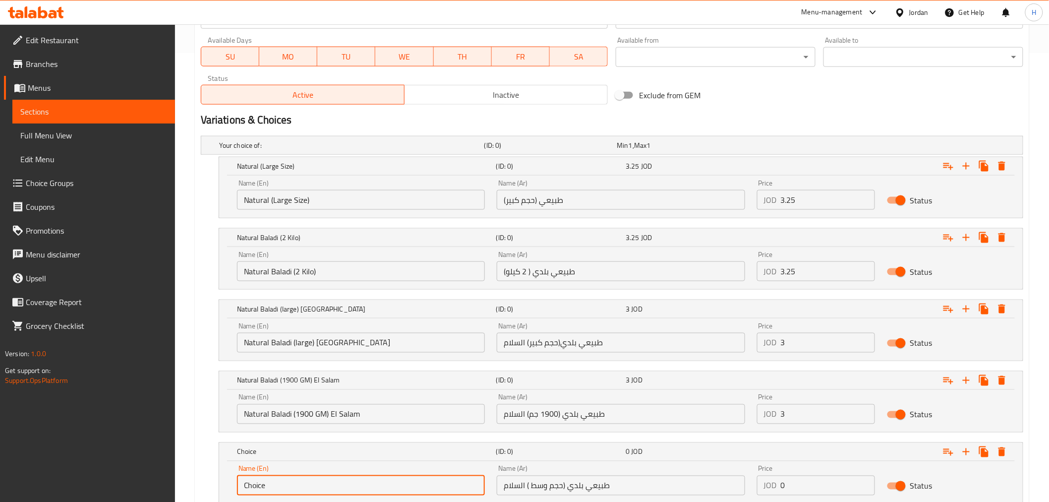
click at [265, 479] on input "Choice" at bounding box center [361, 485] width 248 height 20
paste input "Natural Baladi"
click at [298, 341] on input "Natural Baladi (large) [GEOGRAPHIC_DATA]" at bounding box center [361, 343] width 248 height 20
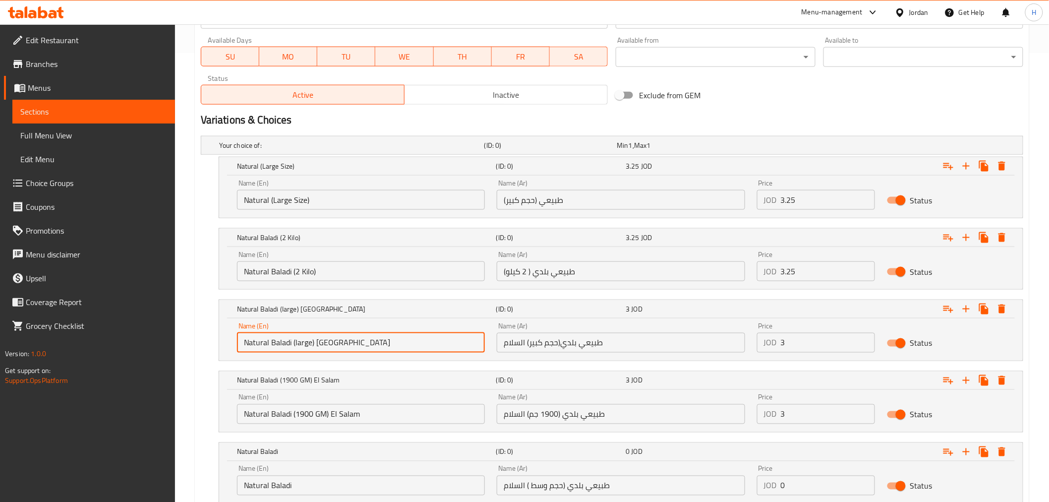
click at [298, 341] on input "Natural Baladi (large) [GEOGRAPHIC_DATA]" at bounding box center [361, 343] width 248 height 20
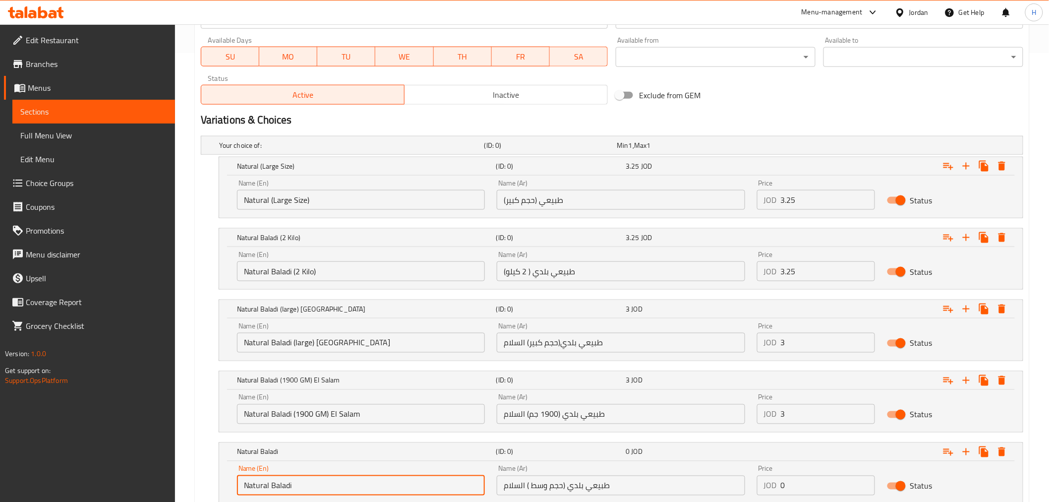
click at [300, 484] on input "Natural Baladi" at bounding box center [361, 485] width 248 height 20
paste input "(large) [GEOGRAPHIC_DATA]"
click at [300, 484] on input "Natural Baladi (large) [GEOGRAPHIC_DATA]" at bounding box center [361, 485] width 248 height 20
click at [310, 487] on input "Natural Baladi (large) [GEOGRAPHIC_DATA]" at bounding box center [361, 485] width 248 height 20
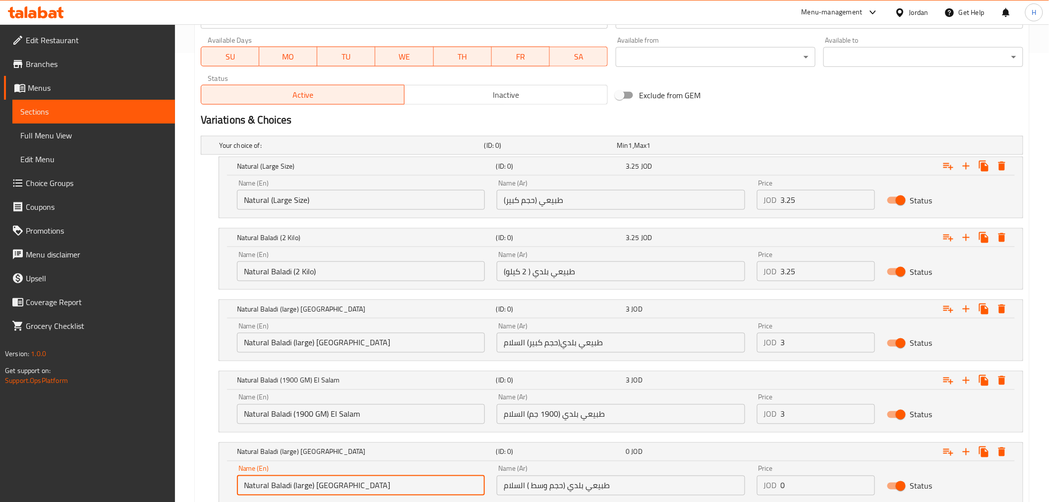
click at [308, 487] on input "Natural Baladi (large) [GEOGRAPHIC_DATA]" at bounding box center [361, 485] width 248 height 20
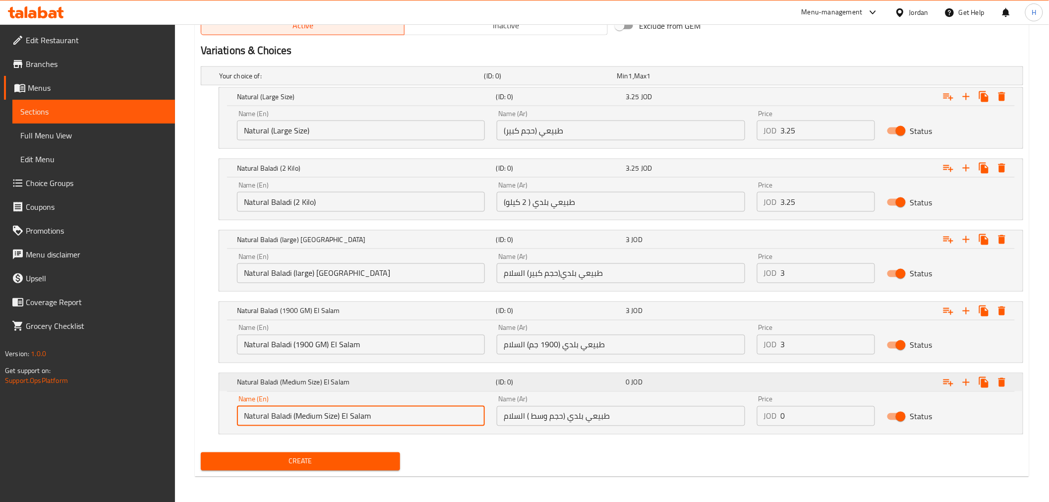
scroll to position [520, 0]
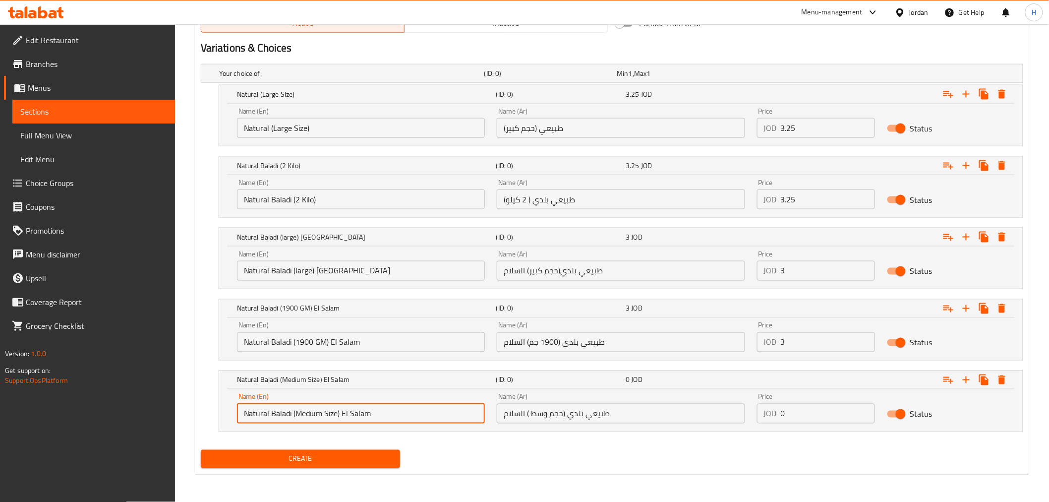
type input "Natural Baladi (Medium Size) El Salam"
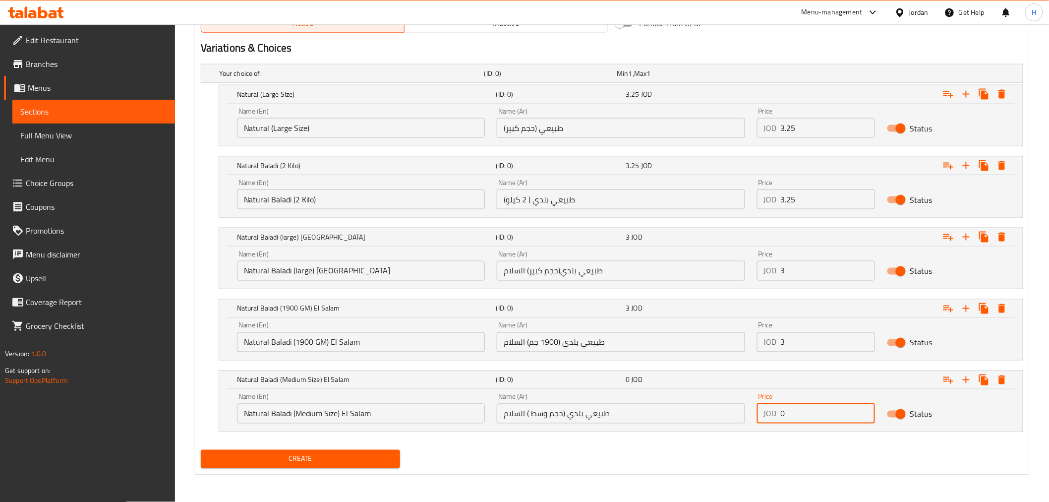
drag, startPoint x: 791, startPoint y: 413, endPoint x: 770, endPoint y: 418, distance: 21.9
click at [770, 418] on div "JOD 0 Price" at bounding box center [816, 413] width 118 height 20
type input "2.9"
click at [376, 464] on span "Create" at bounding box center [301, 459] width 184 height 12
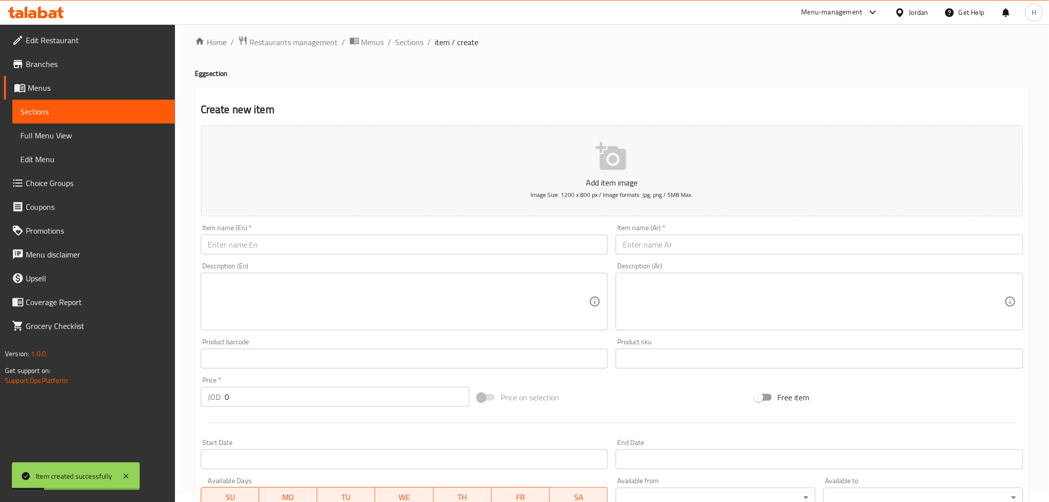
scroll to position [0, 0]
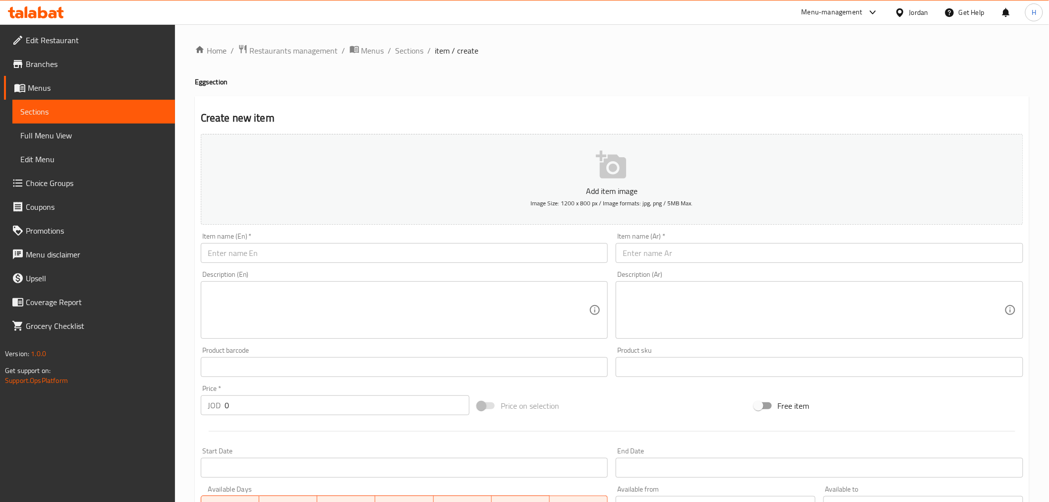
click at [413, 47] on span "Sections" at bounding box center [410, 51] width 28 height 12
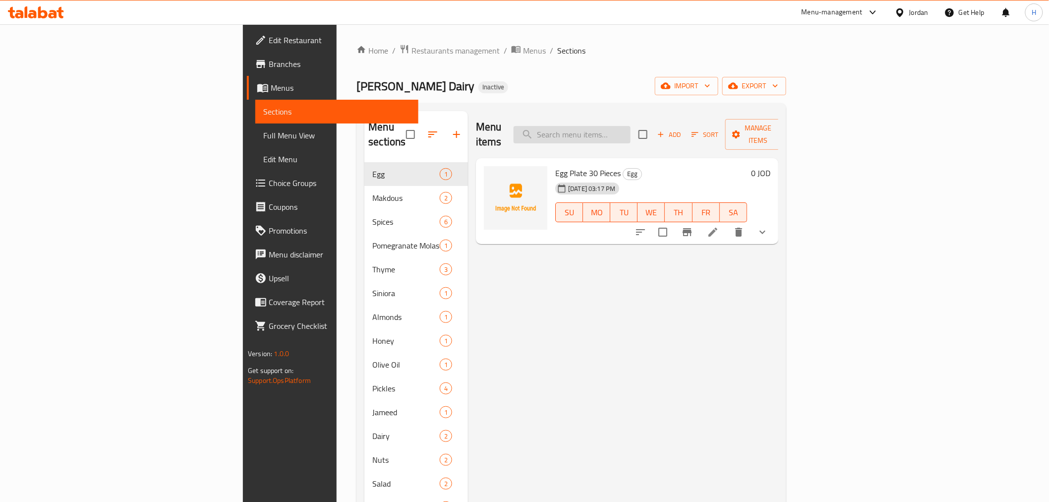
click at [613, 126] on input "search" at bounding box center [571, 134] width 117 height 17
paste input "Qitaf Basmati Rice Long Grain Weight 4 Kilo"
type input "Qitaf Basmati Rice Long Grain Weight 4 Kilo"
click at [750, 223] on li at bounding box center [737, 232] width 28 height 18
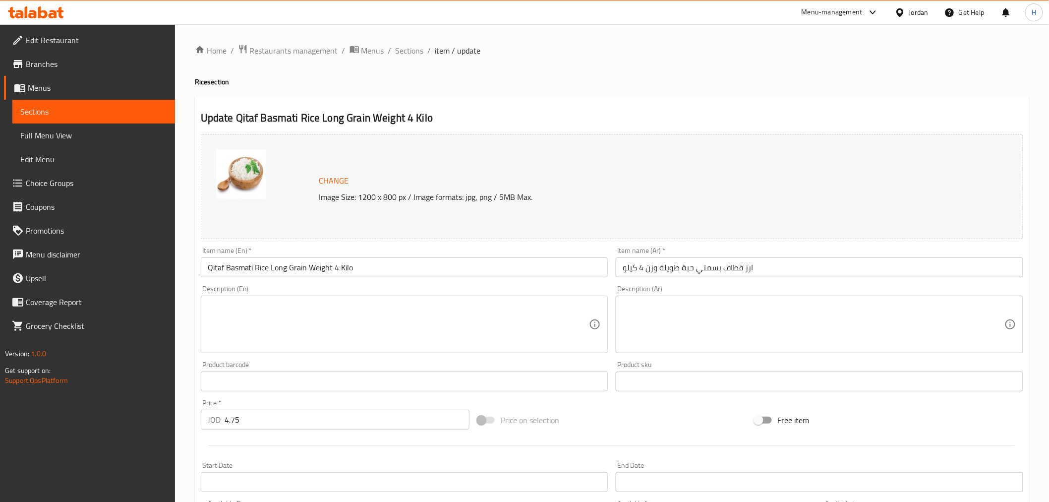
click at [66, 97] on link "Menus" at bounding box center [89, 88] width 171 height 24
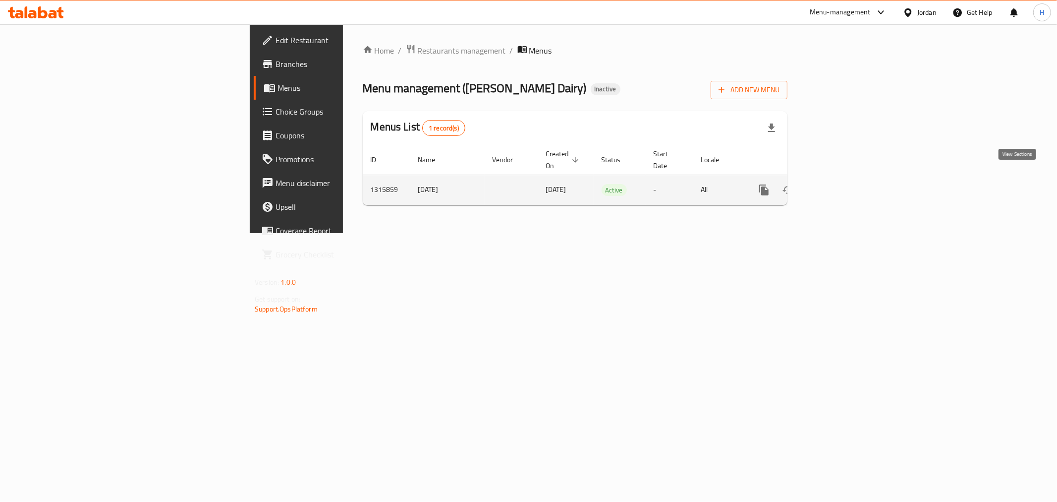
click at [842, 184] on icon "enhanced table" at bounding box center [836, 190] width 12 height 12
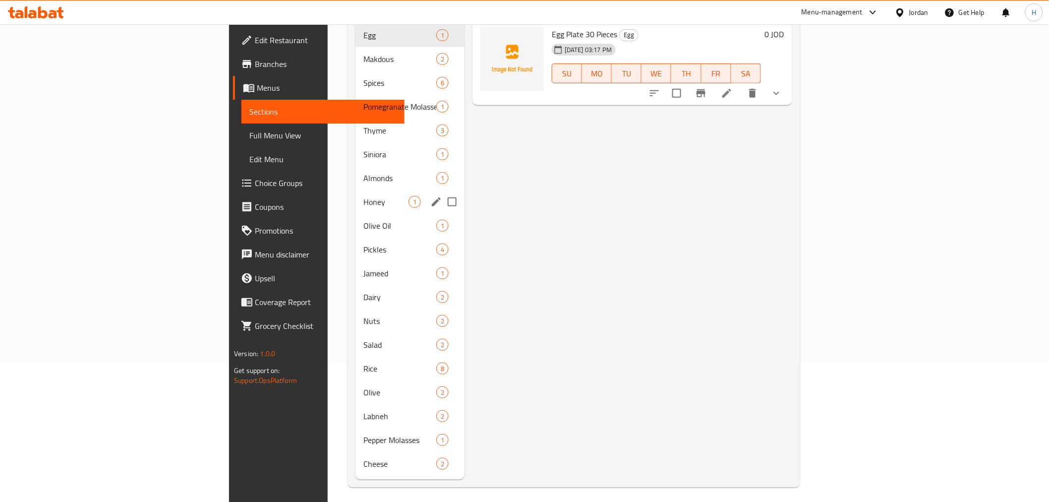
scroll to position [83, 0]
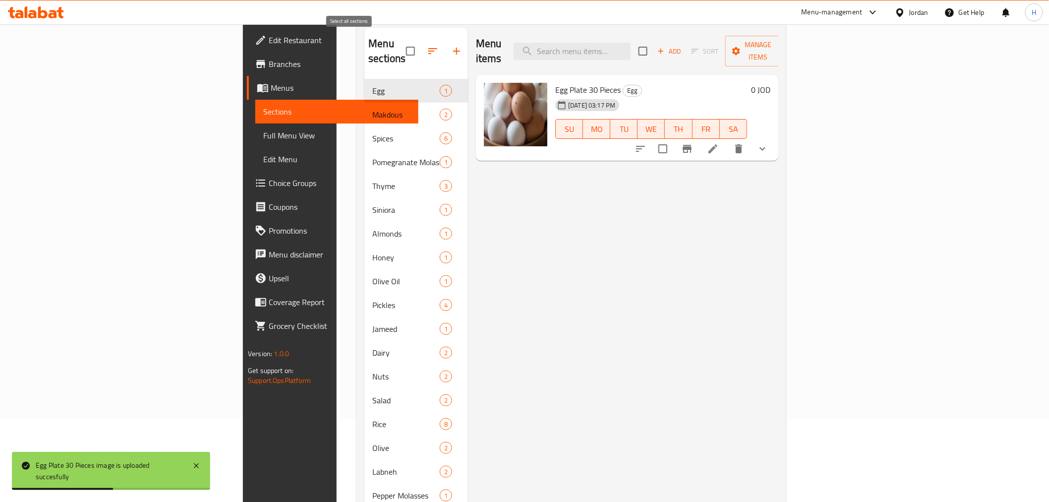
click at [400, 41] on input "checkbox" at bounding box center [410, 51] width 21 height 21
checkbox input "true"
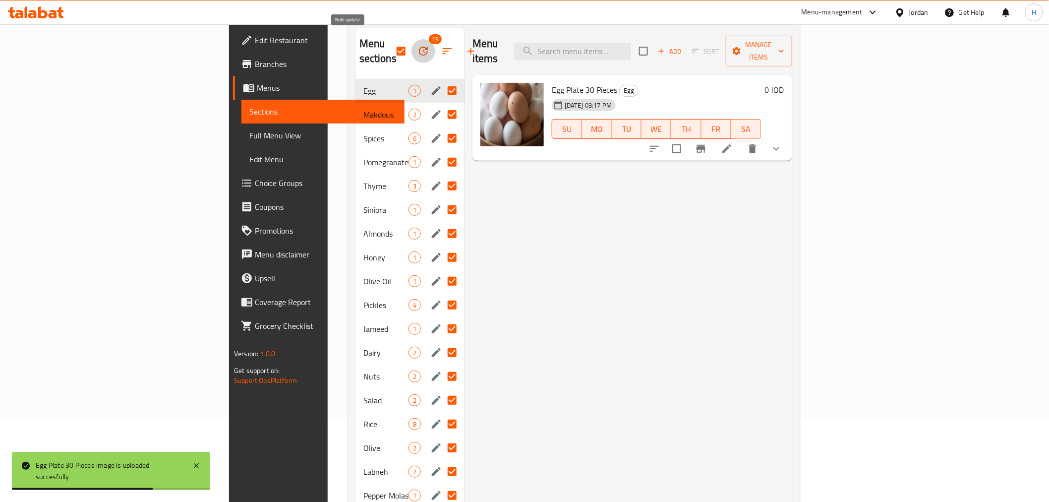
click at [419, 47] on icon "button" at bounding box center [423, 51] width 9 height 9
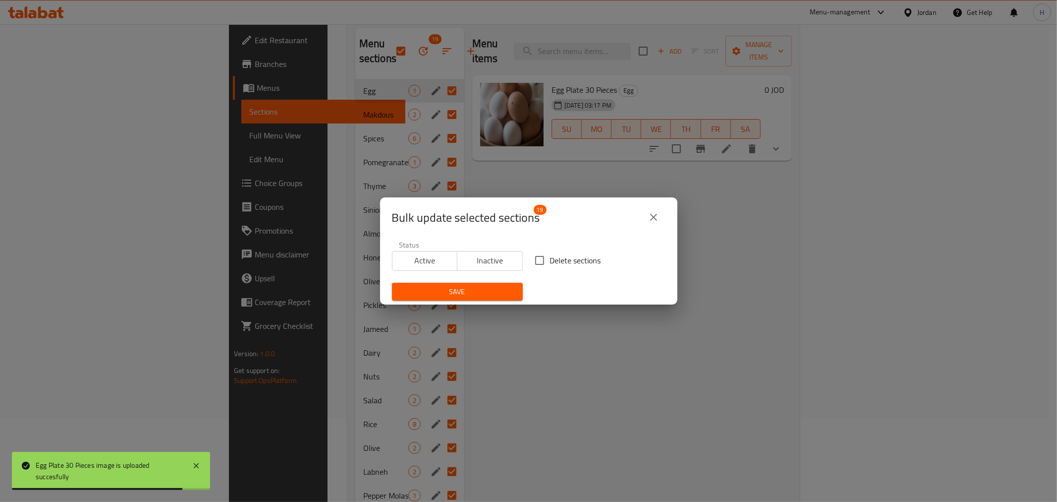
click at [538, 256] on input "Delete sections" at bounding box center [539, 260] width 21 height 21
checkbox input "true"
click at [479, 297] on span "Save" at bounding box center [457, 291] width 115 height 12
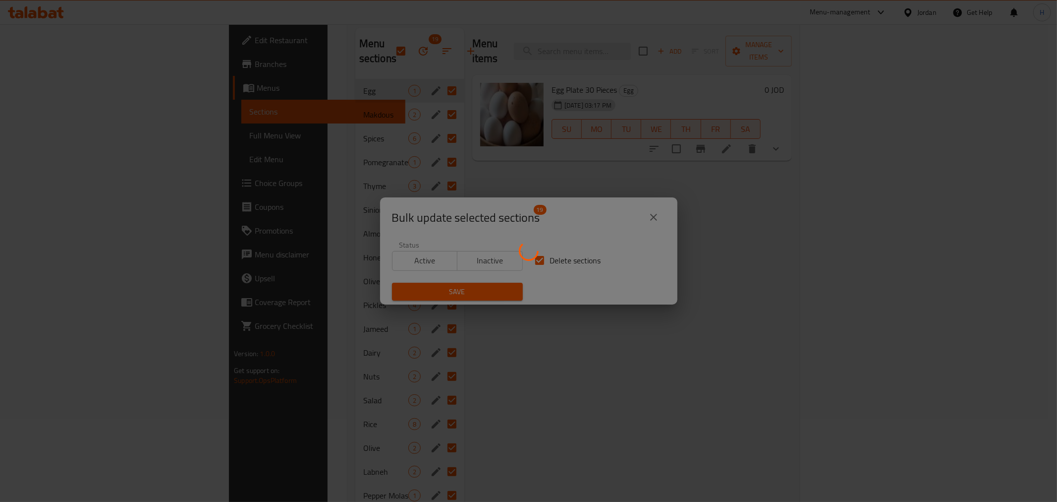
checkbox input "false"
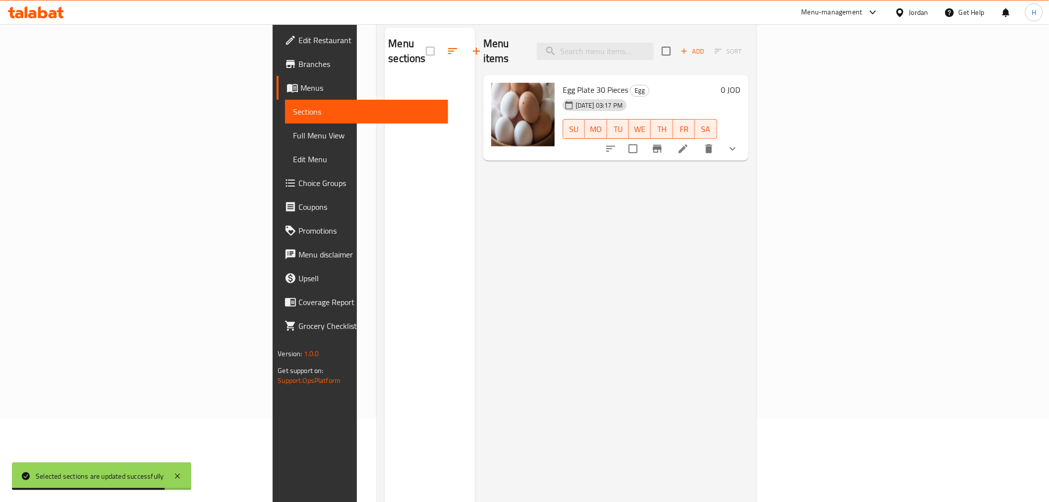
drag, startPoint x: 746, startPoint y: 256, endPoint x: 766, endPoint y: 220, distance: 41.3
click at [746, 256] on div "Menu items Add Sort Egg Plate 30 Pieces Egg [DATE] 03:17 PM SU MO TU WE TH FR S…" at bounding box center [611, 279] width 273 height 502
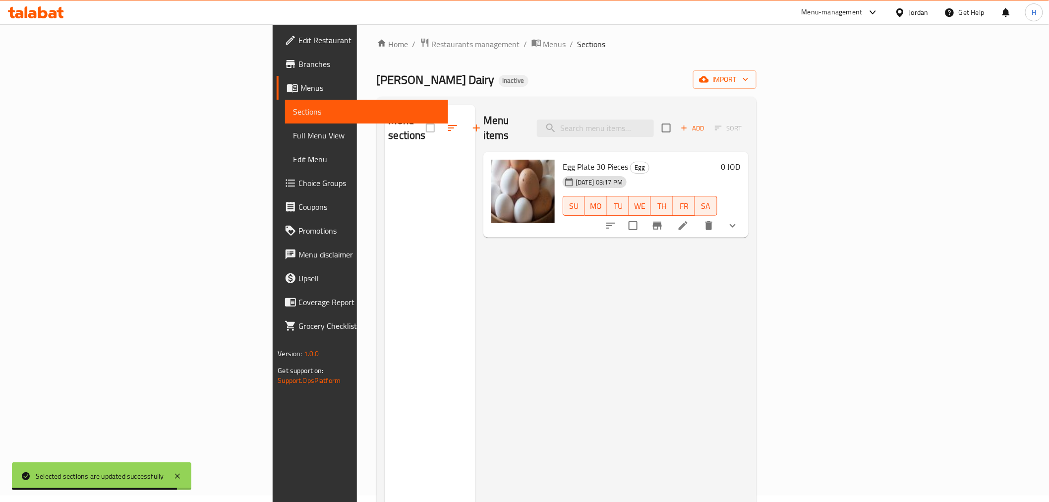
scroll to position [0, 0]
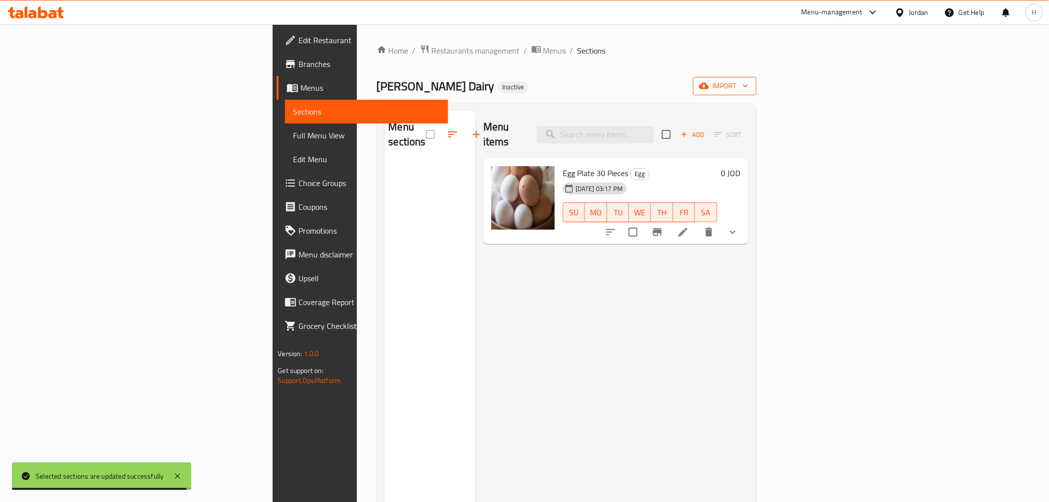
click at [748, 91] on span "import" at bounding box center [725, 86] width 48 height 12
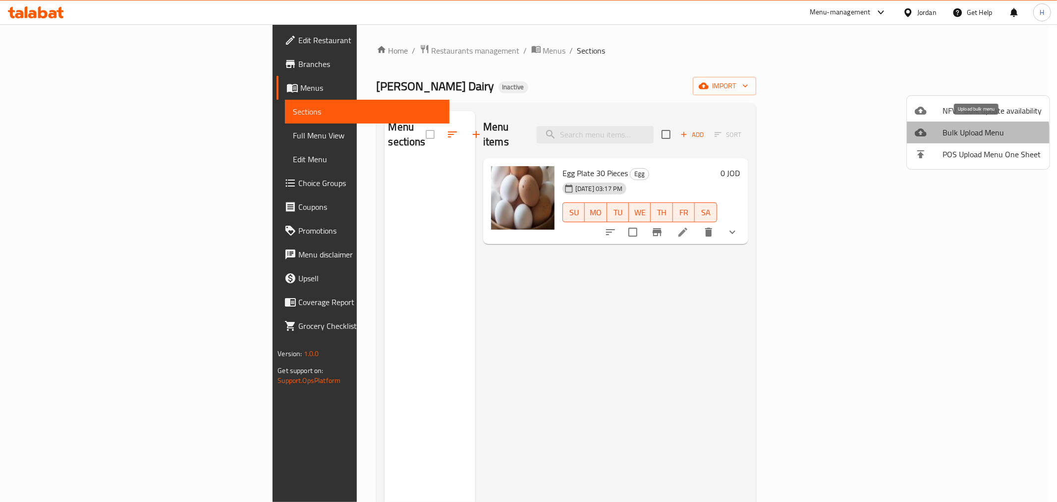
click at [963, 136] on span "Bulk Upload Menu" at bounding box center [992, 132] width 99 height 12
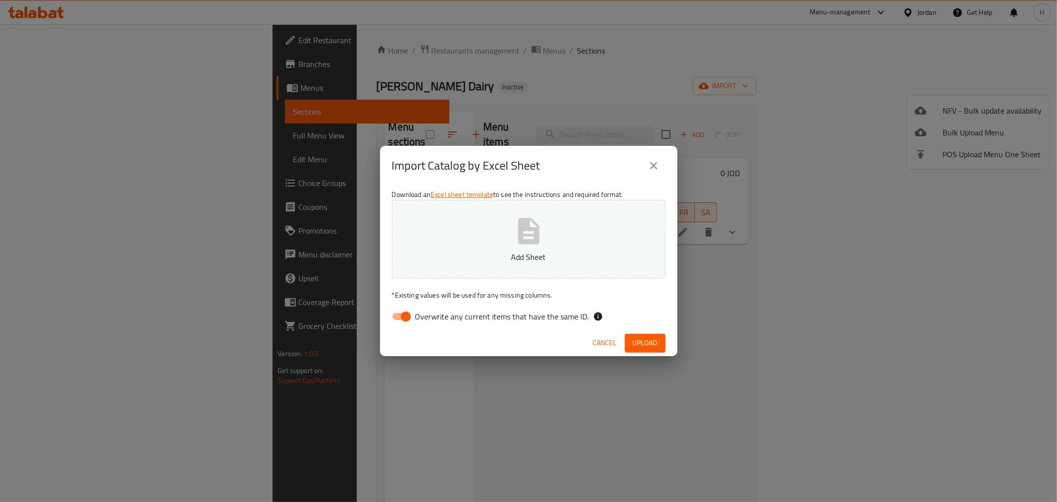
click at [408, 314] on input "Overwrite any current items that have the same ID." at bounding box center [406, 316] width 57 height 19
checkbox input "false"
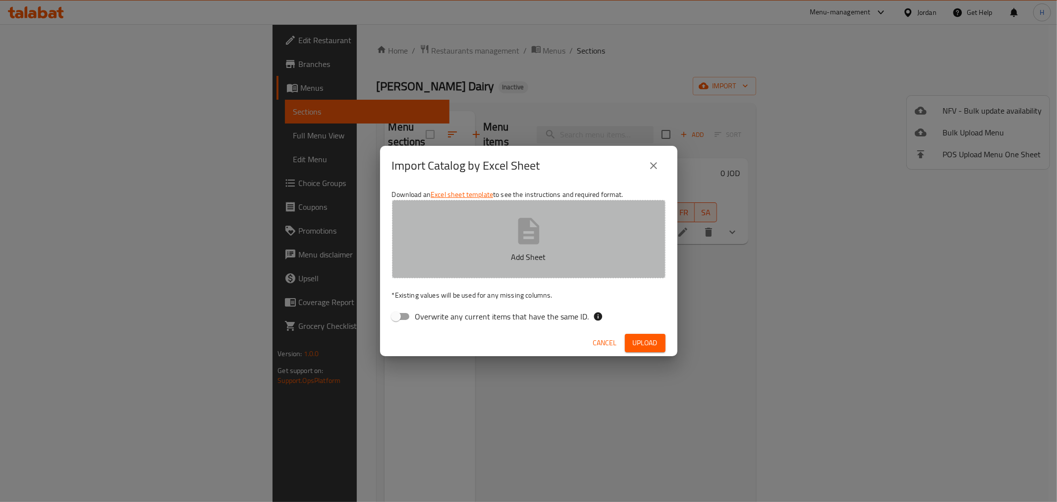
click at [486, 243] on button "Add Sheet" at bounding box center [529, 239] width 274 height 78
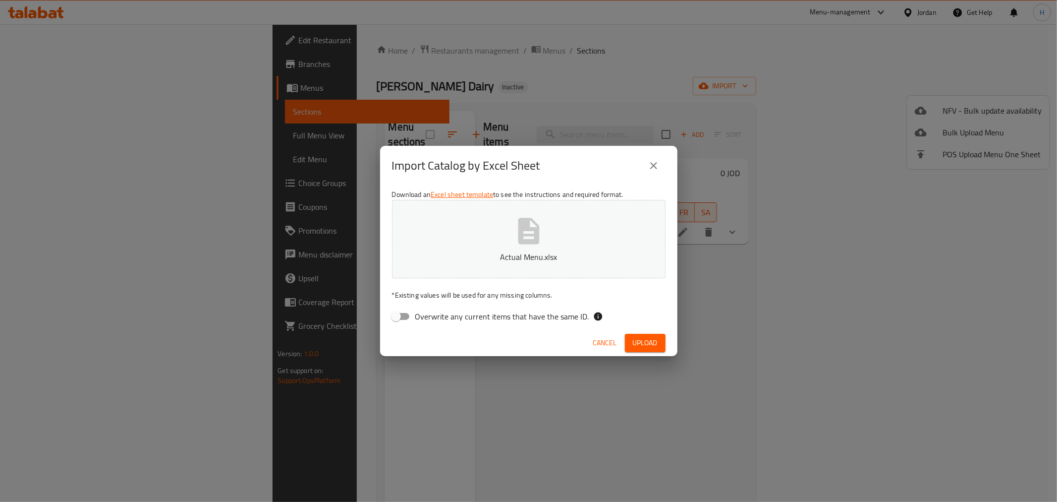
click at [643, 339] on span "Upload" at bounding box center [645, 343] width 25 height 12
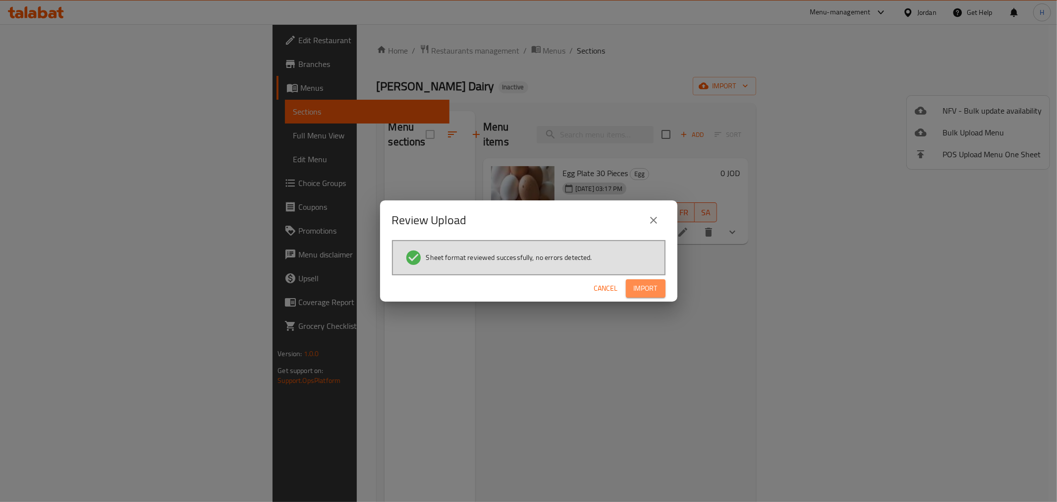
click at [643, 288] on span "Import" at bounding box center [646, 288] width 24 height 12
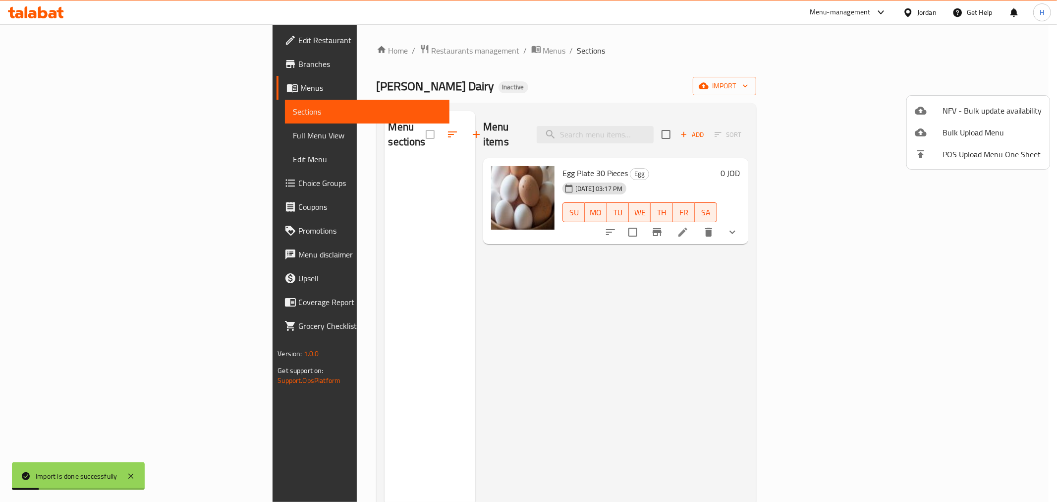
click at [70, 138] on div at bounding box center [528, 251] width 1057 height 502
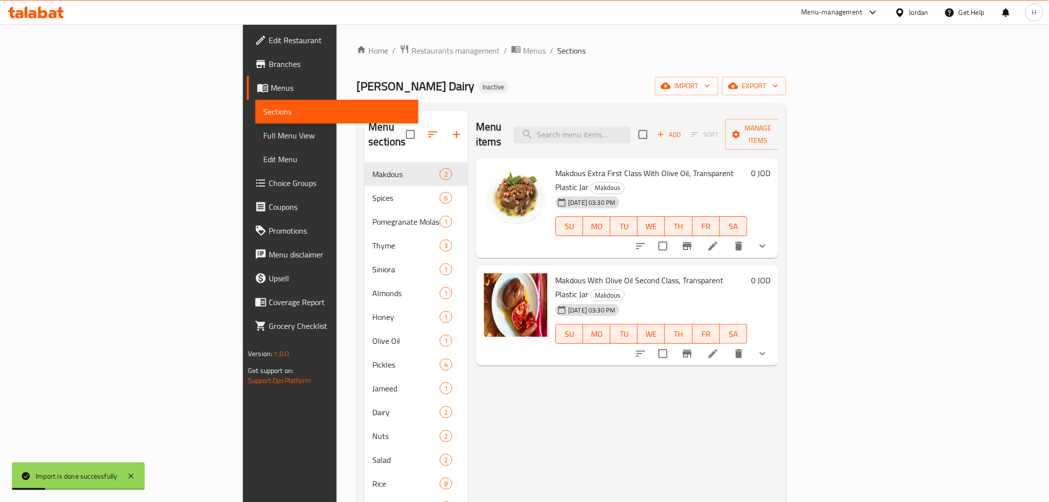
click at [263, 138] on span "Full Menu View" at bounding box center [336, 135] width 147 height 12
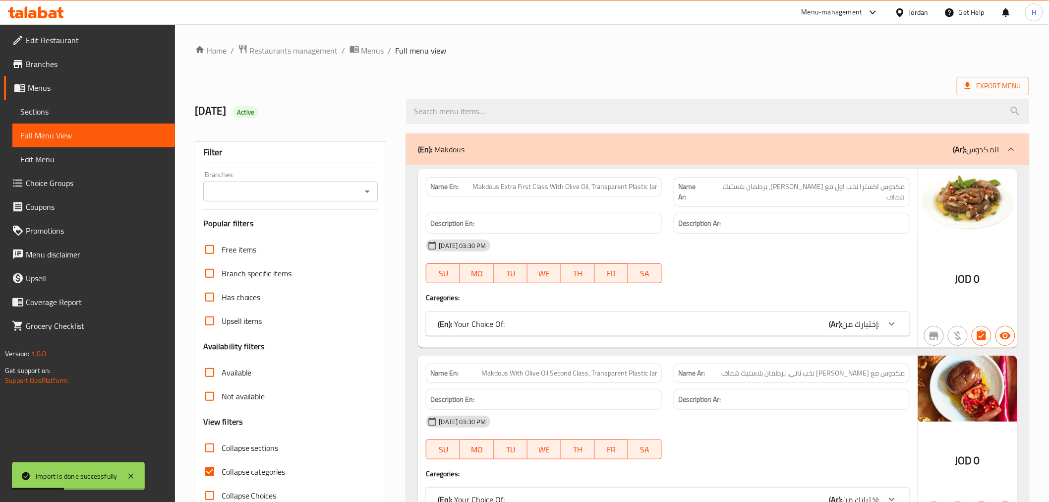
click at [326, 175] on div "Branches Branches" at bounding box center [290, 186] width 175 height 30
click at [330, 184] on input "Branches" at bounding box center [282, 191] width 153 height 14
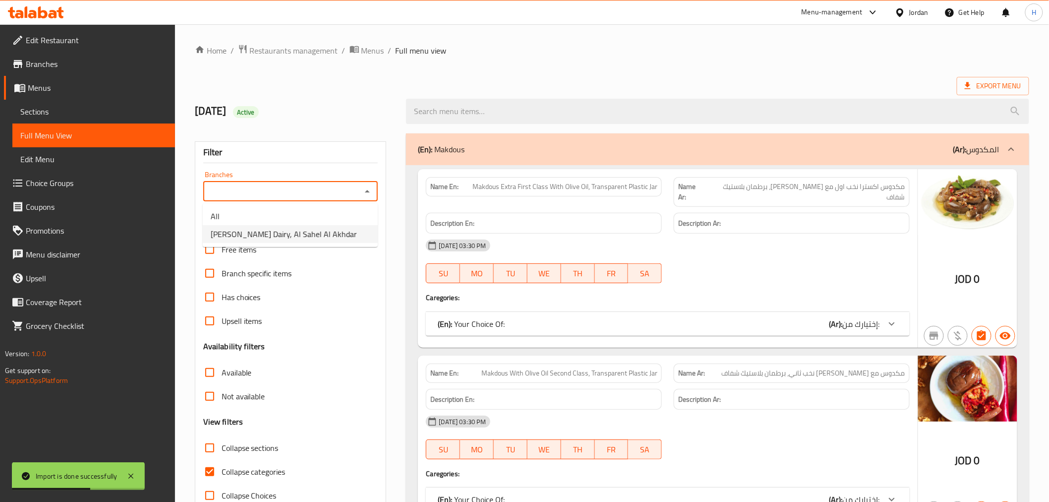
click at [341, 234] on li "[PERSON_NAME] Dairy, Al Sahel Al Akhdar" at bounding box center [290, 234] width 175 height 18
type input "[PERSON_NAME] Dairy, Al Sahel Al Akhdar"
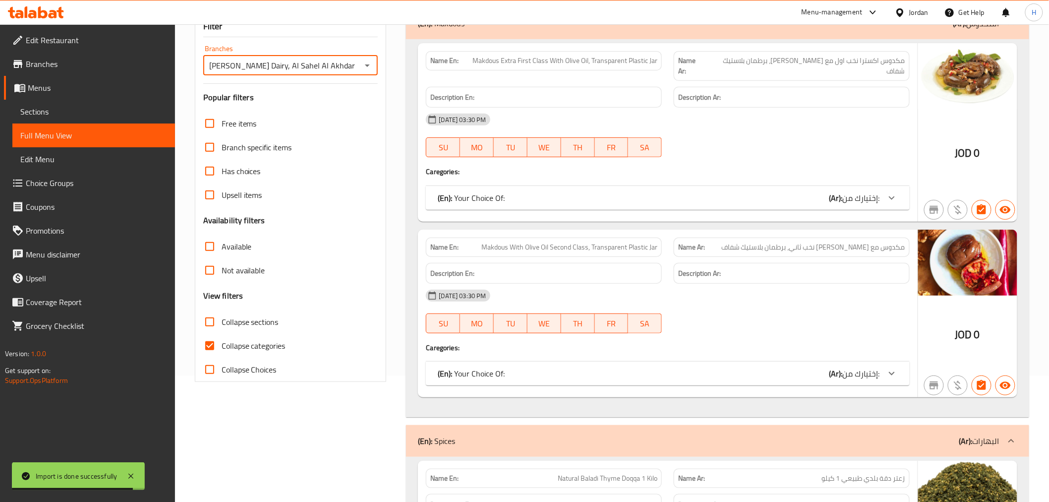
scroll to position [136, 0]
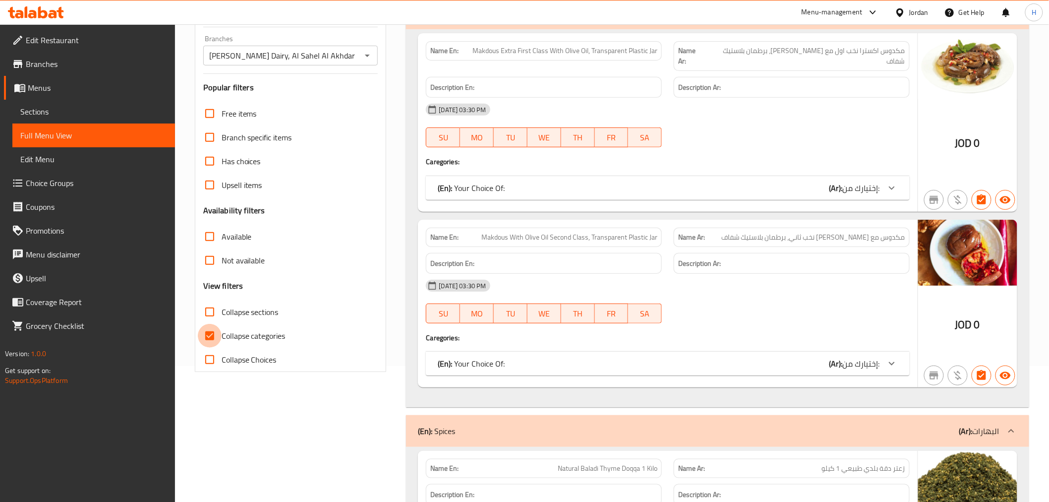
click at [210, 339] on input "Collapse categories" at bounding box center [210, 336] width 24 height 24
checkbox input "false"
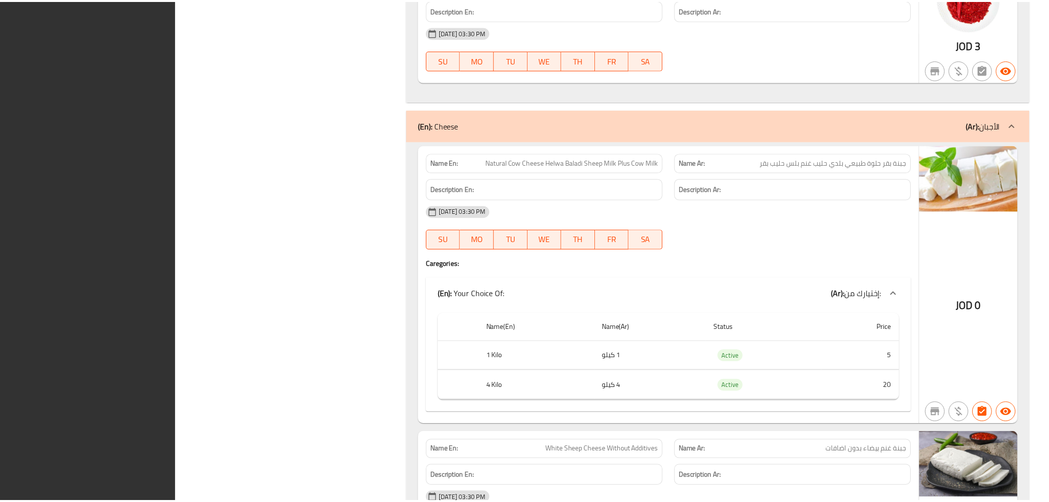
scroll to position [10689, 0]
